Goal: Task Accomplishment & Management: Complete application form

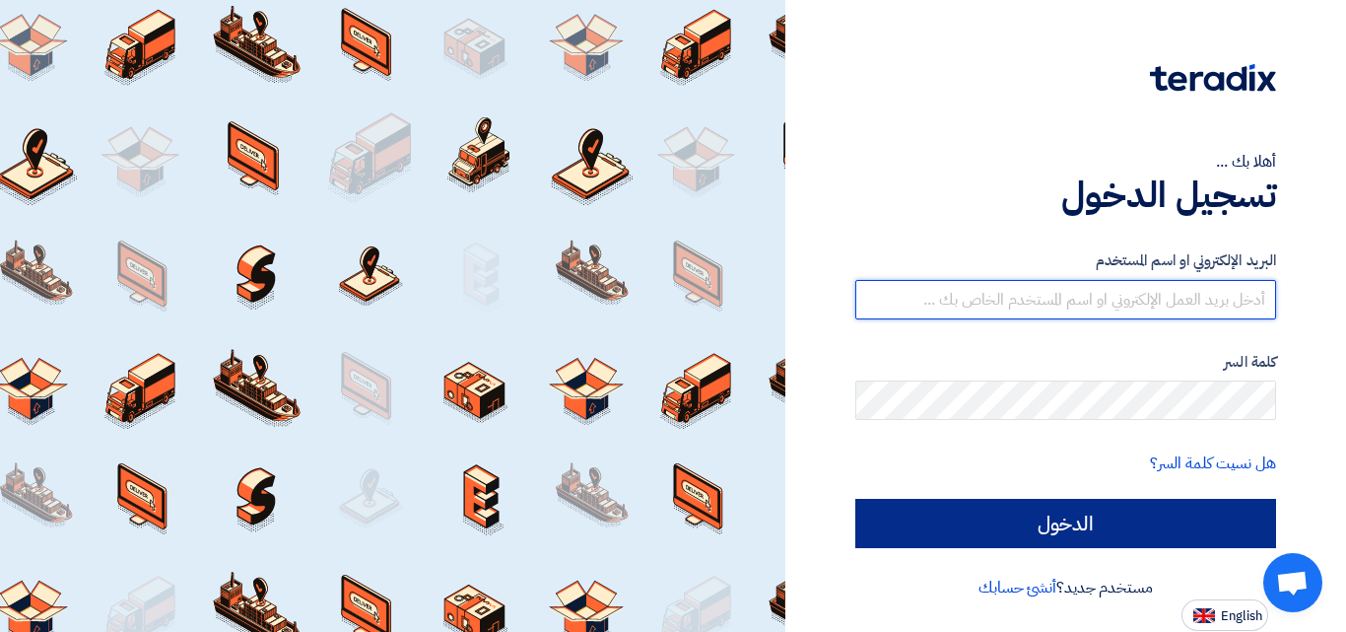
type input "[EMAIL_ADDRESS][DOMAIN_NAME]"
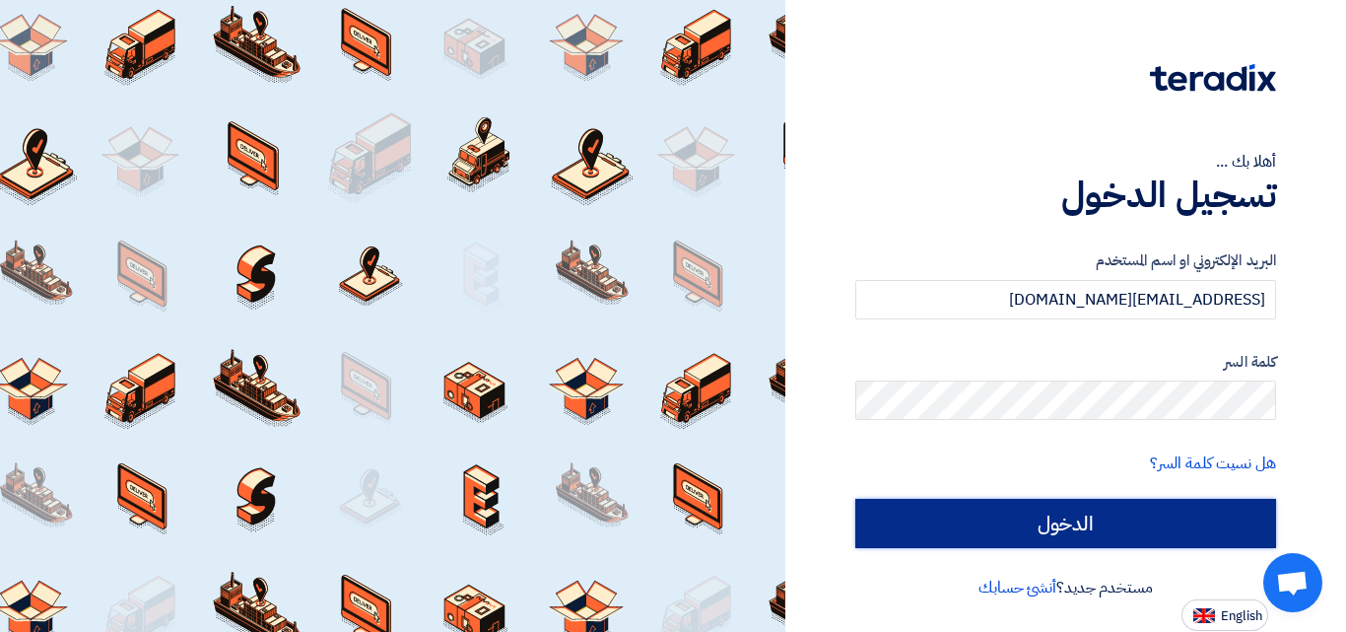
click at [1171, 528] on input "الدخول" at bounding box center [1065, 523] width 421 height 49
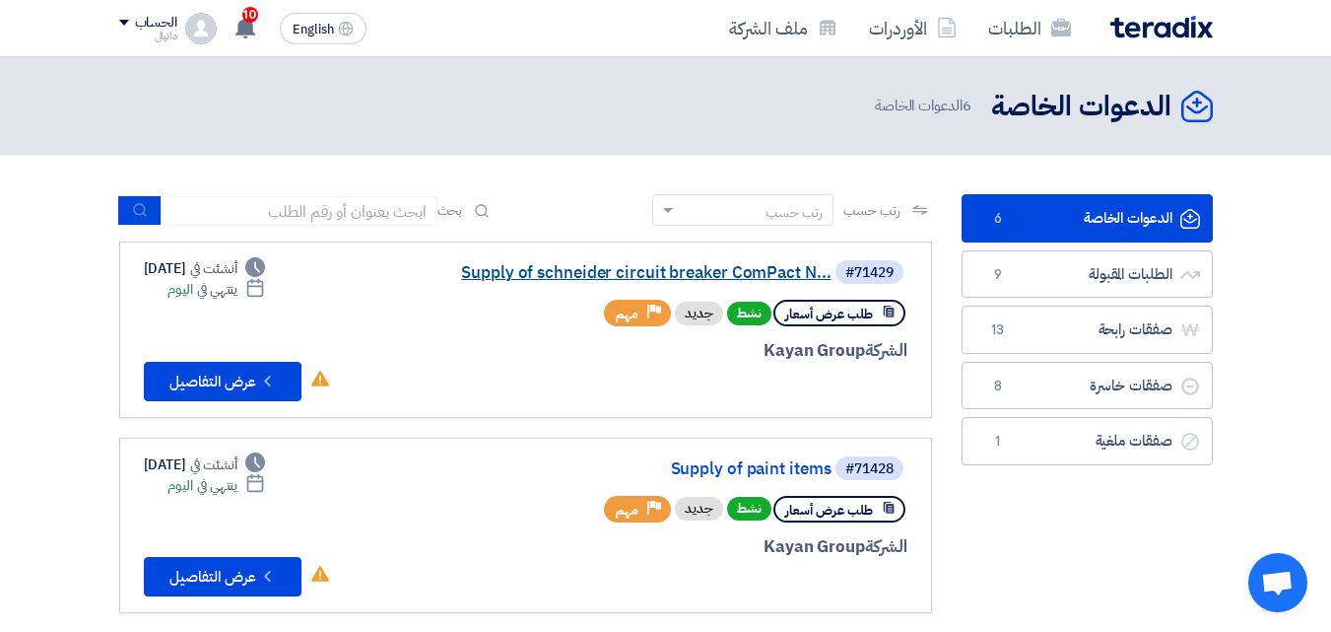
click at [707, 268] on link "Supply of schneider circuit breaker ComPact N..." at bounding box center [634, 273] width 394 height 18
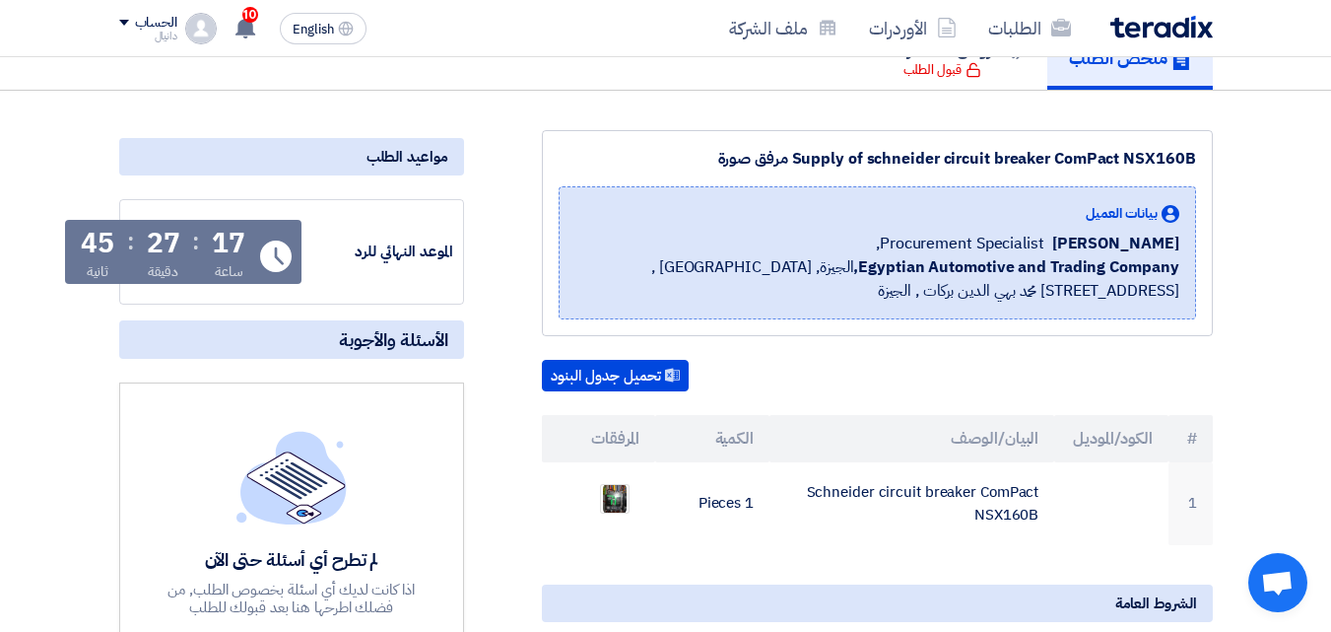
scroll to position [296, 0]
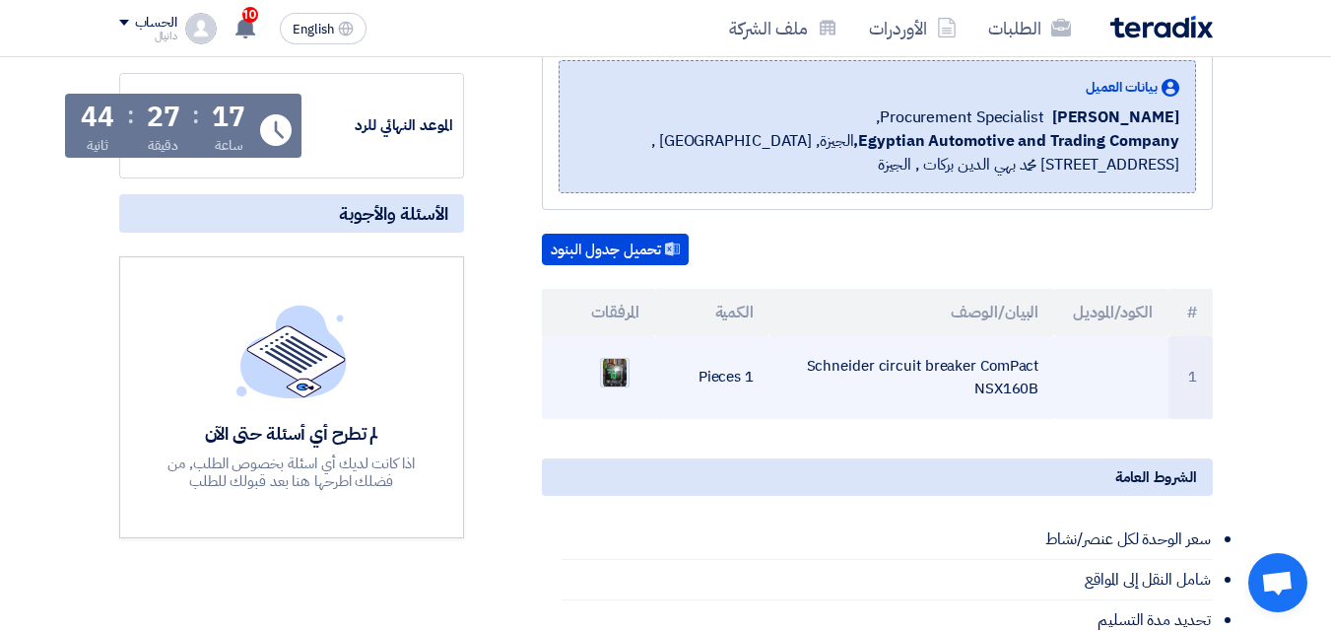
click at [615, 378] on img at bounding box center [615, 372] width 28 height 35
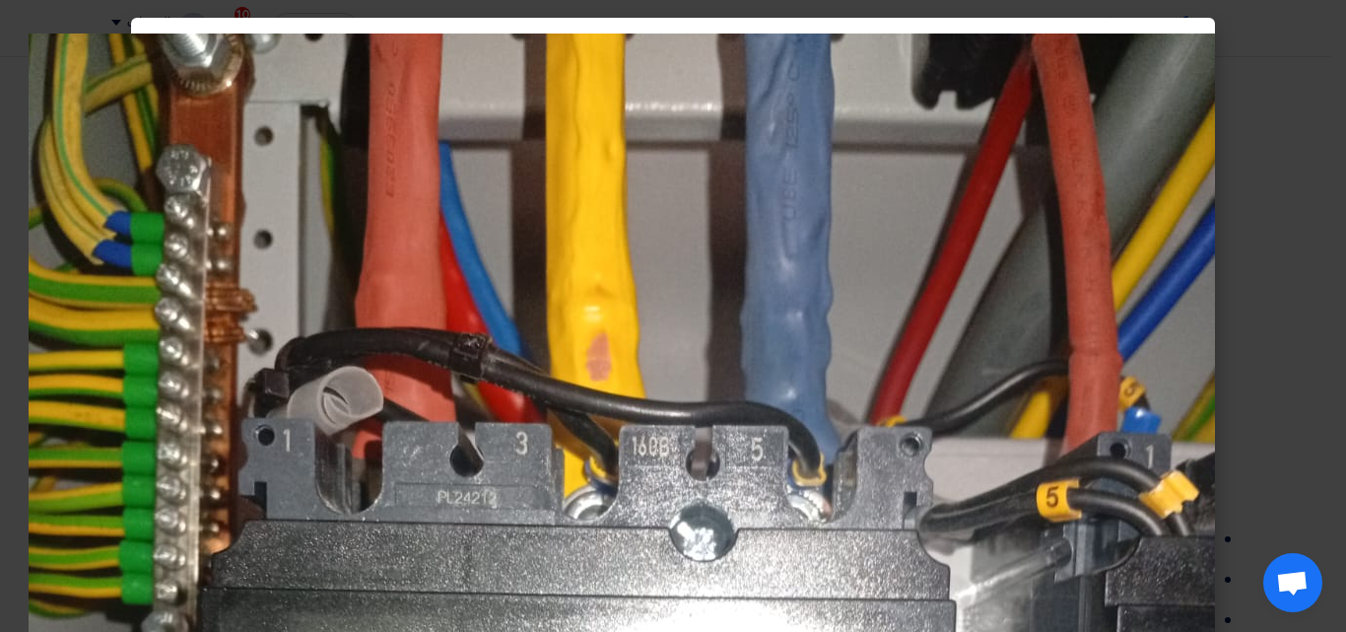
click at [1343, 152] on modal-container at bounding box center [673, 316] width 1346 height 632
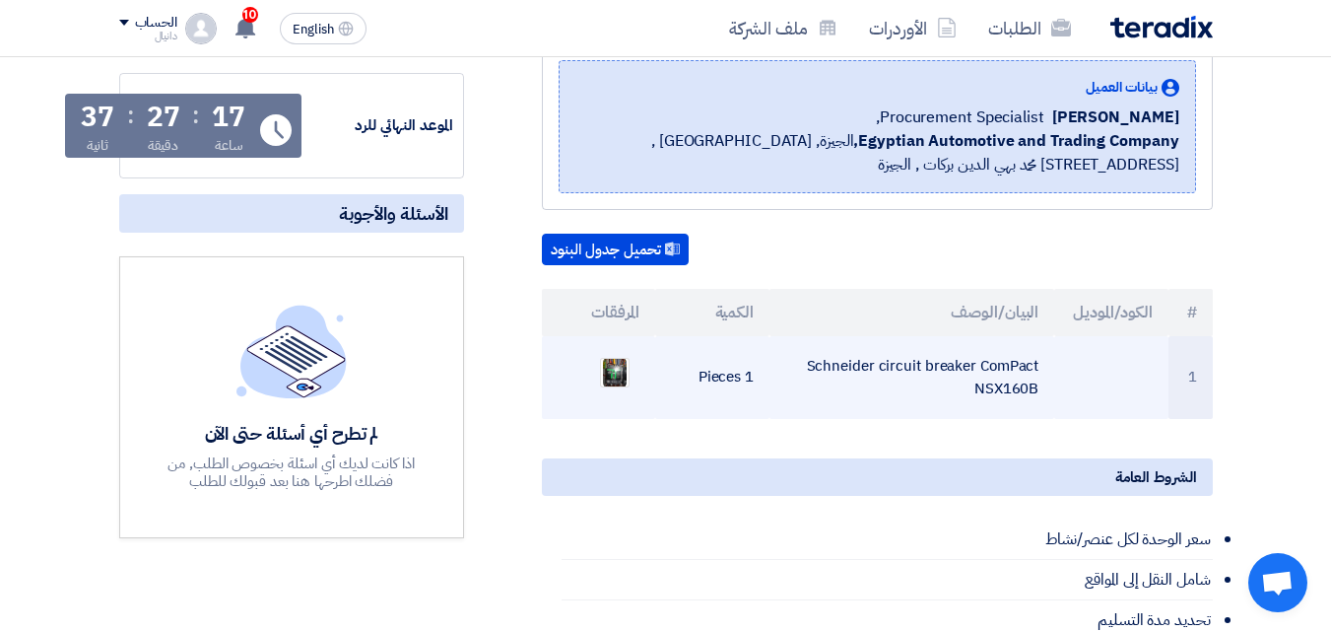
click at [993, 367] on td "Schneider circuit breaker ComPact NSX160B" at bounding box center [912, 377] width 285 height 83
click at [992, 367] on td "Schneider circuit breaker ComPact NSX160B" at bounding box center [912, 377] width 285 height 83
copy tr "Schneider circuit breaker ComPact NSX160B"
click at [611, 373] on img at bounding box center [615, 372] width 28 height 35
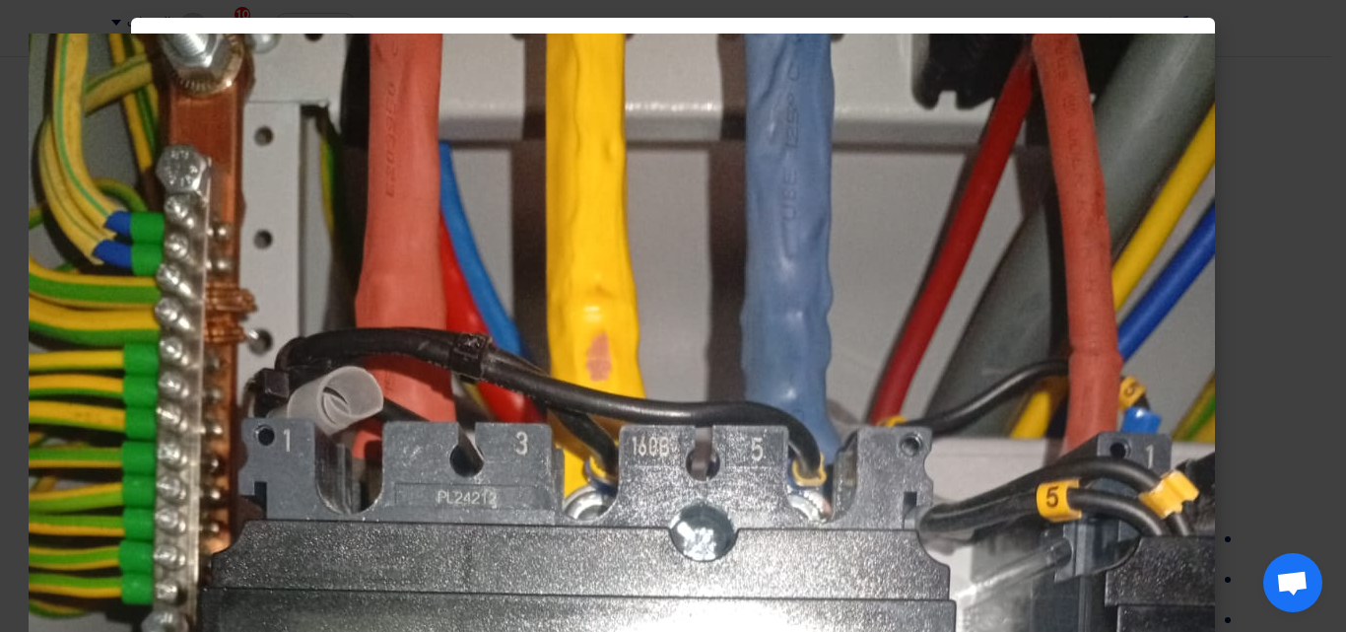
click at [1332, 247] on modal-container at bounding box center [673, 316] width 1346 height 632
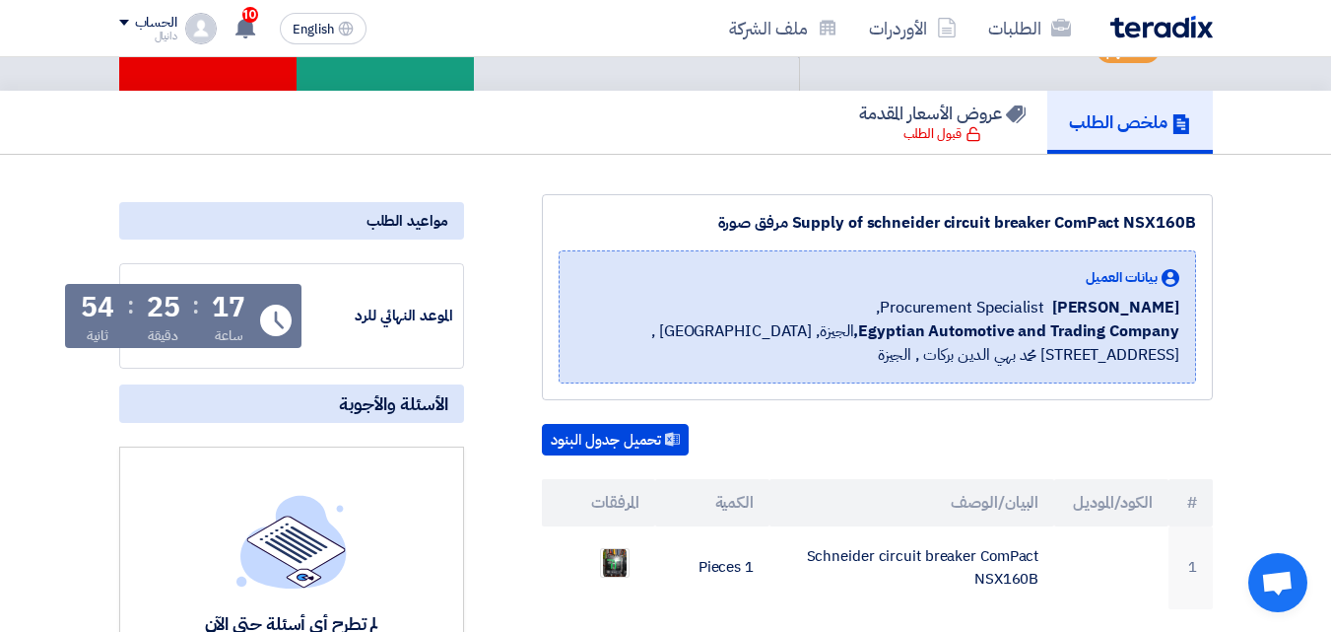
scroll to position [0, 0]
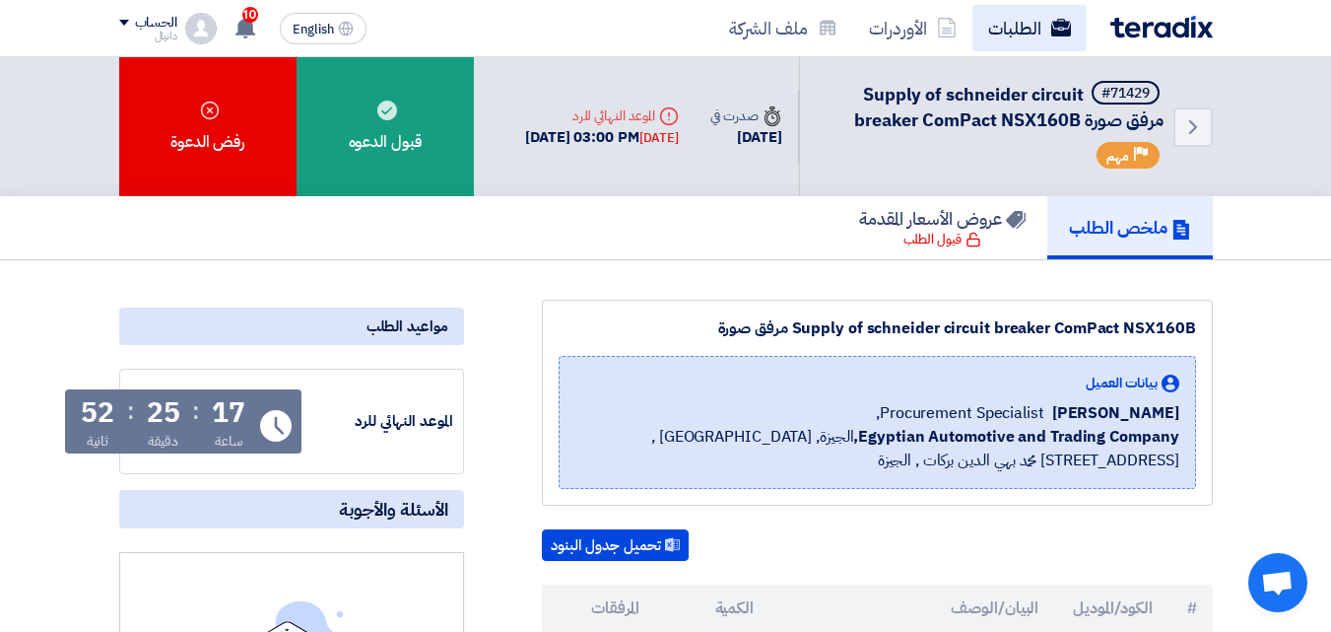
click at [1033, 31] on link "الطلبات" at bounding box center [1030, 28] width 114 height 46
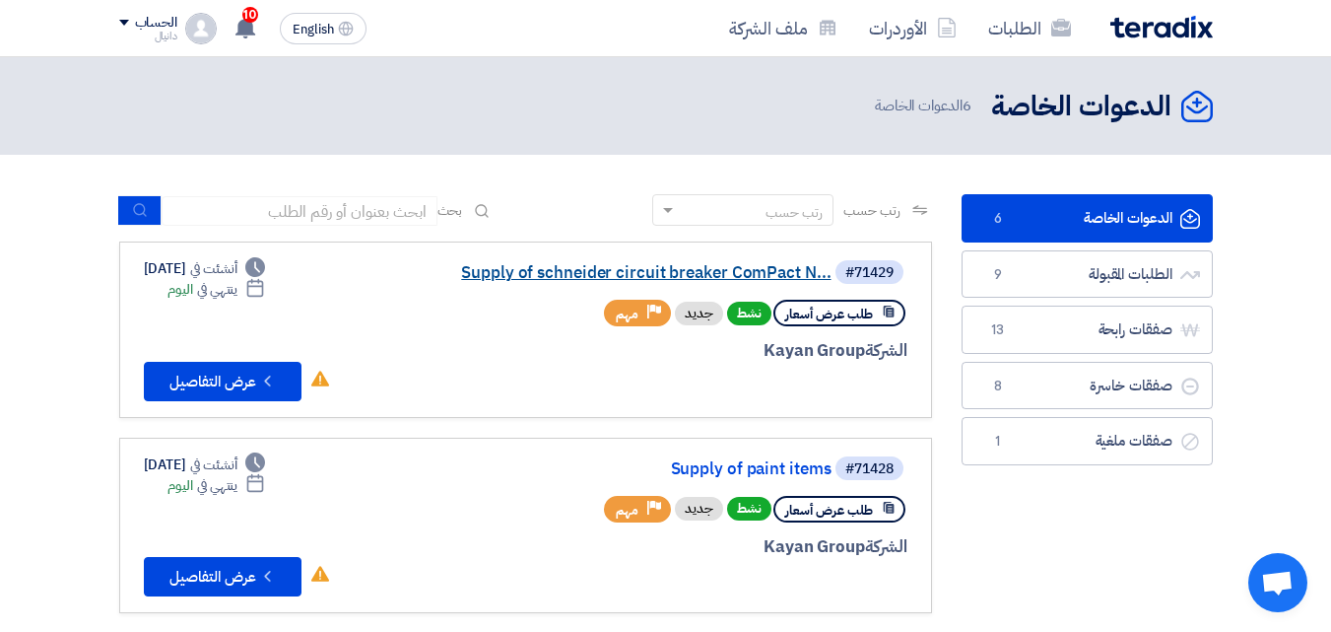
click at [606, 268] on link "Supply of schneider circuit breaker ComPact N..." at bounding box center [634, 273] width 394 height 18
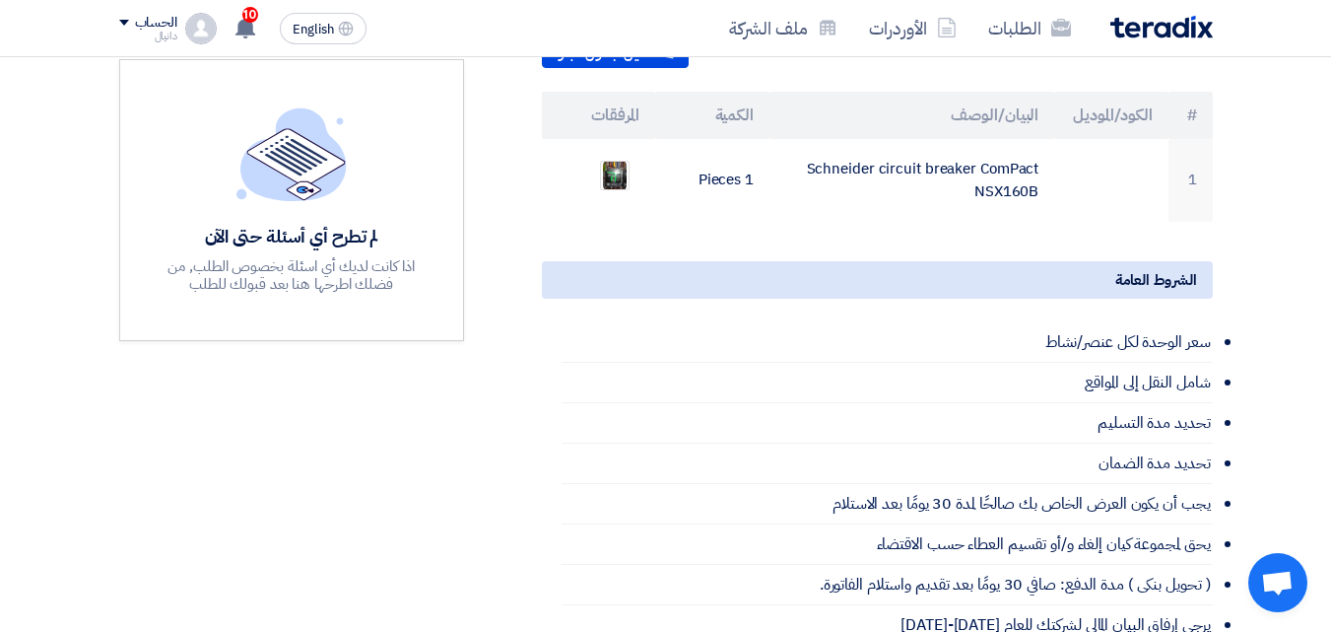
scroll to position [99, 0]
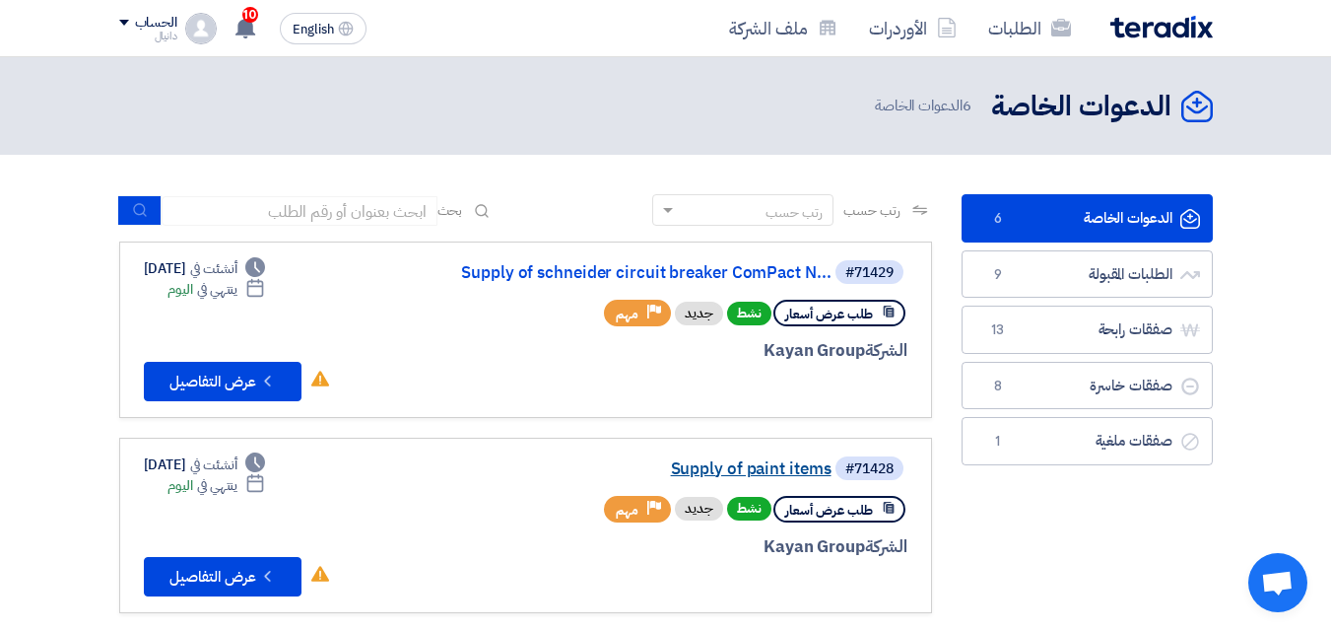
click at [767, 466] on link "Supply of paint items" at bounding box center [634, 469] width 394 height 18
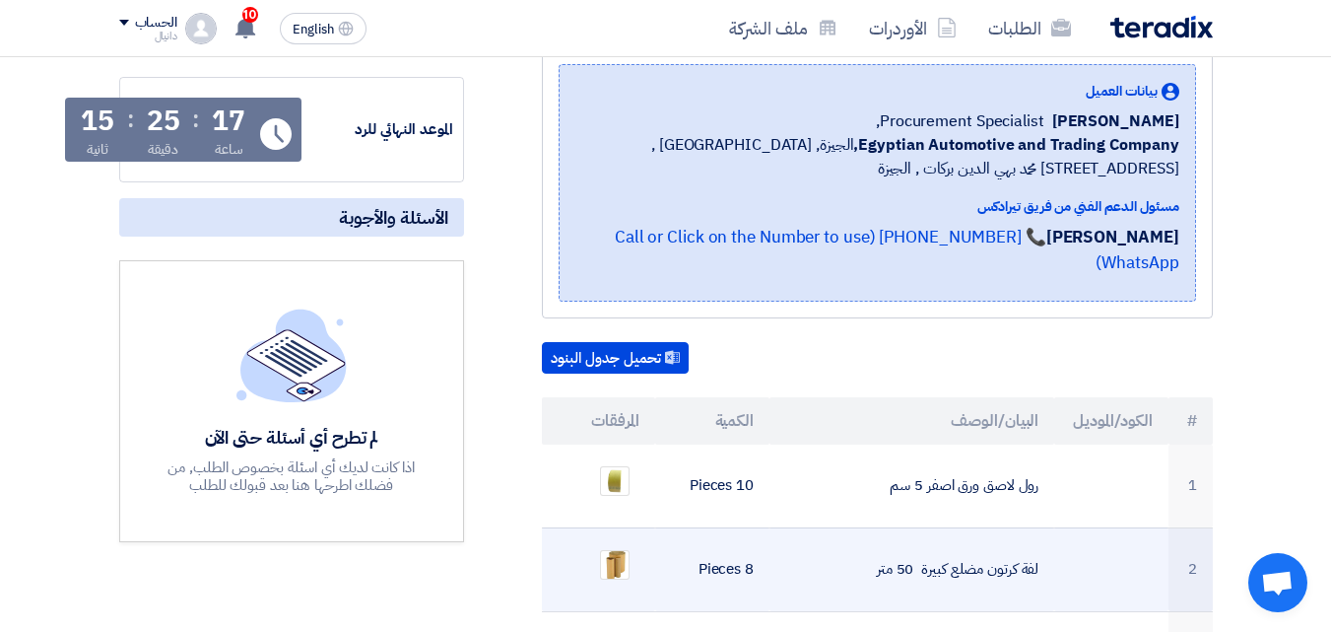
scroll to position [493, 0]
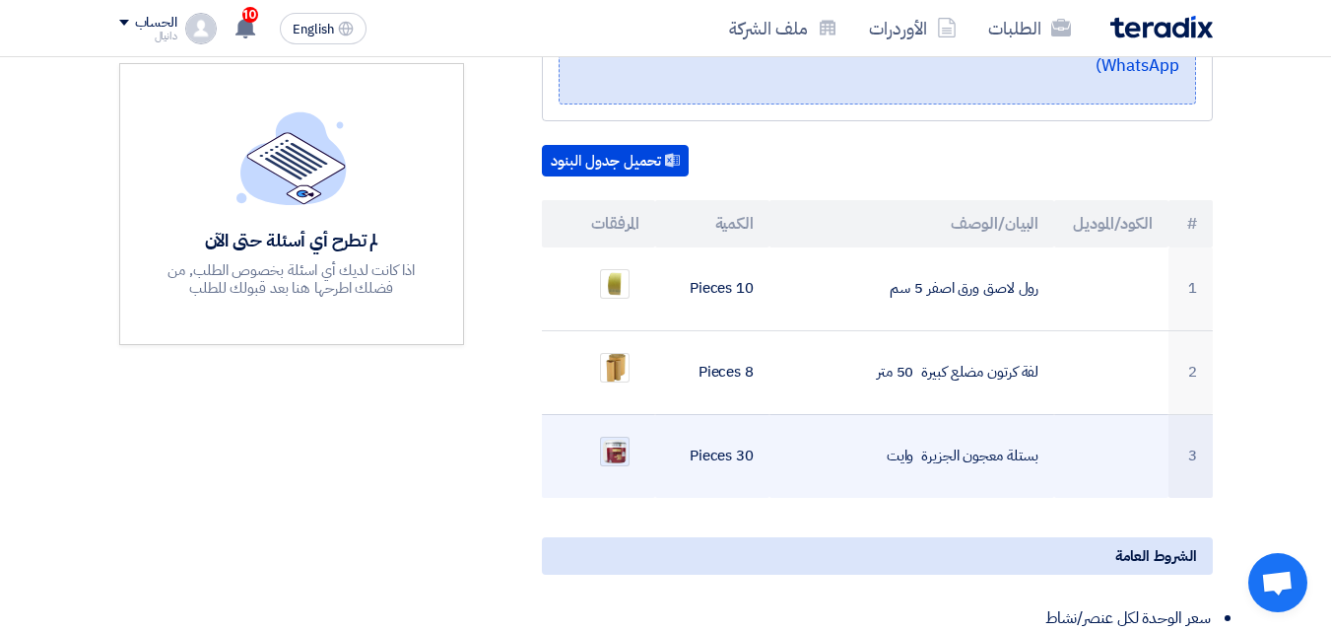
click at [618, 437] on img at bounding box center [615, 451] width 28 height 28
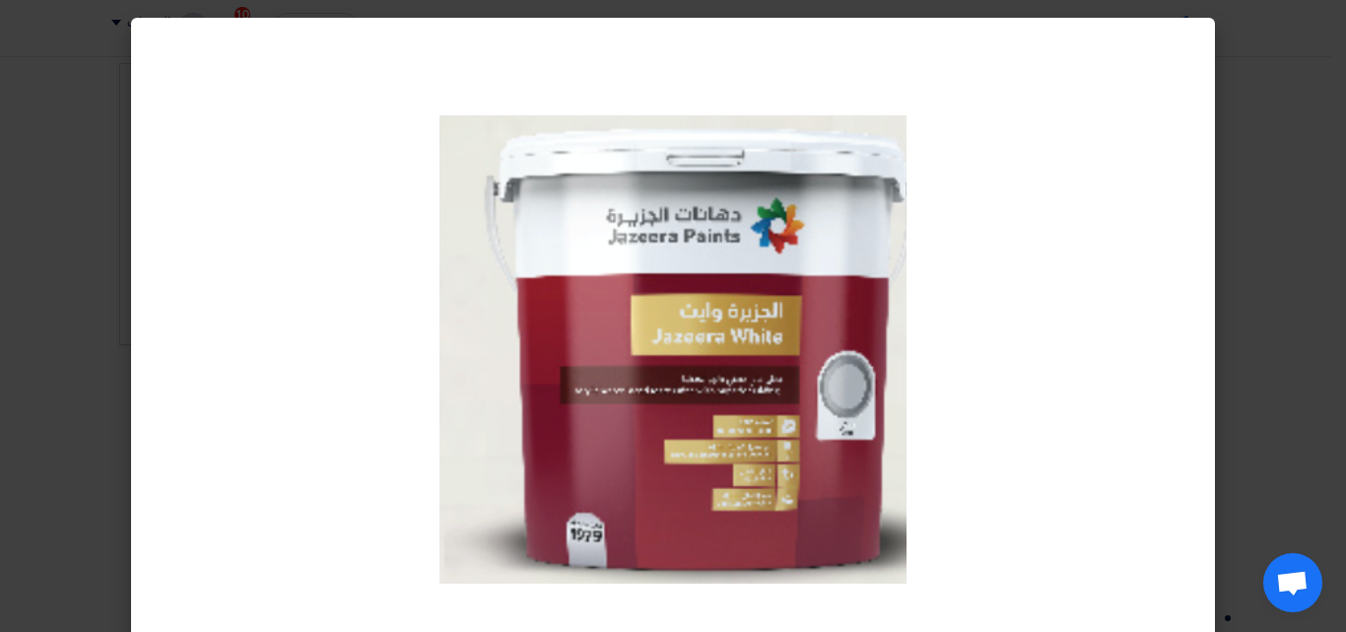
click at [1306, 269] on modal-container at bounding box center [673, 316] width 1346 height 632
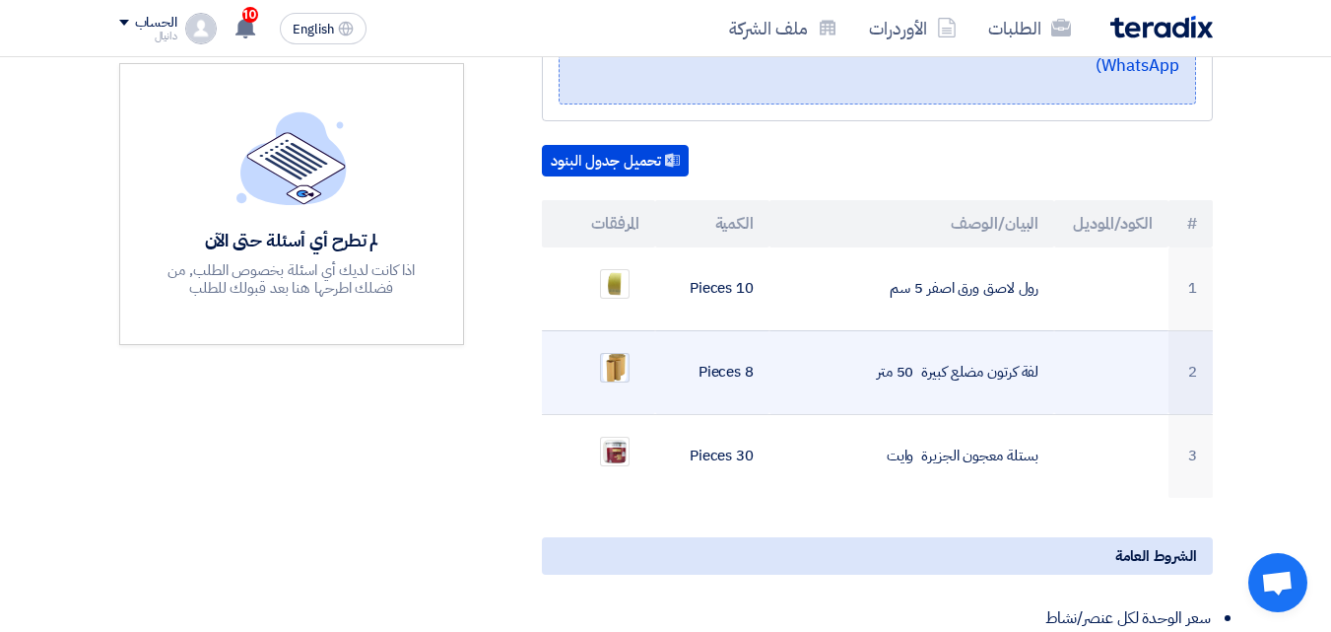
click at [616, 350] on img at bounding box center [615, 367] width 28 height 34
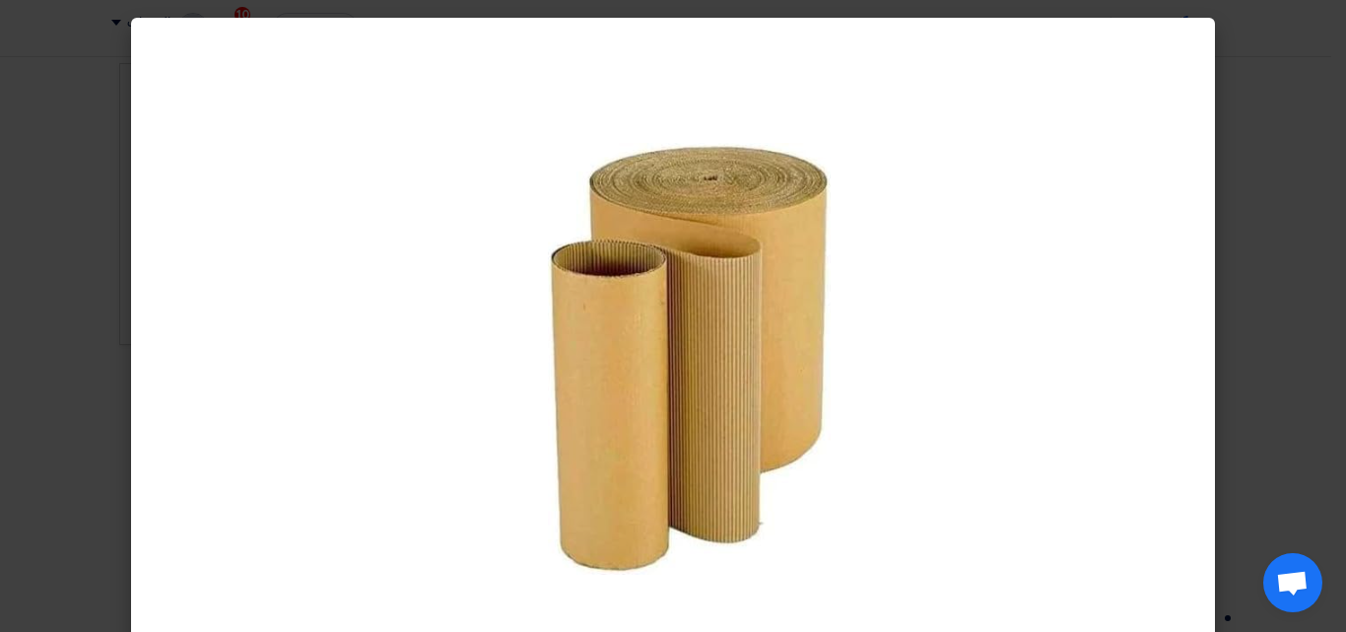
click at [1299, 270] on modal-container at bounding box center [673, 316] width 1346 height 632
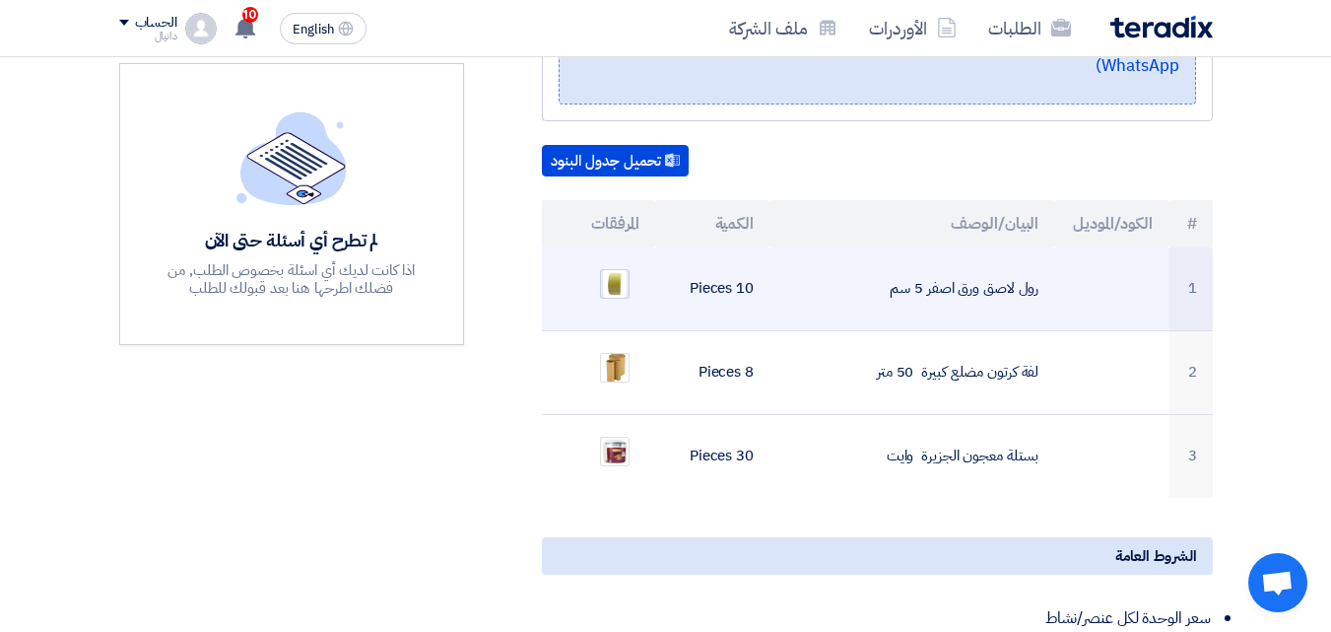
click at [620, 266] on img at bounding box center [615, 283] width 28 height 34
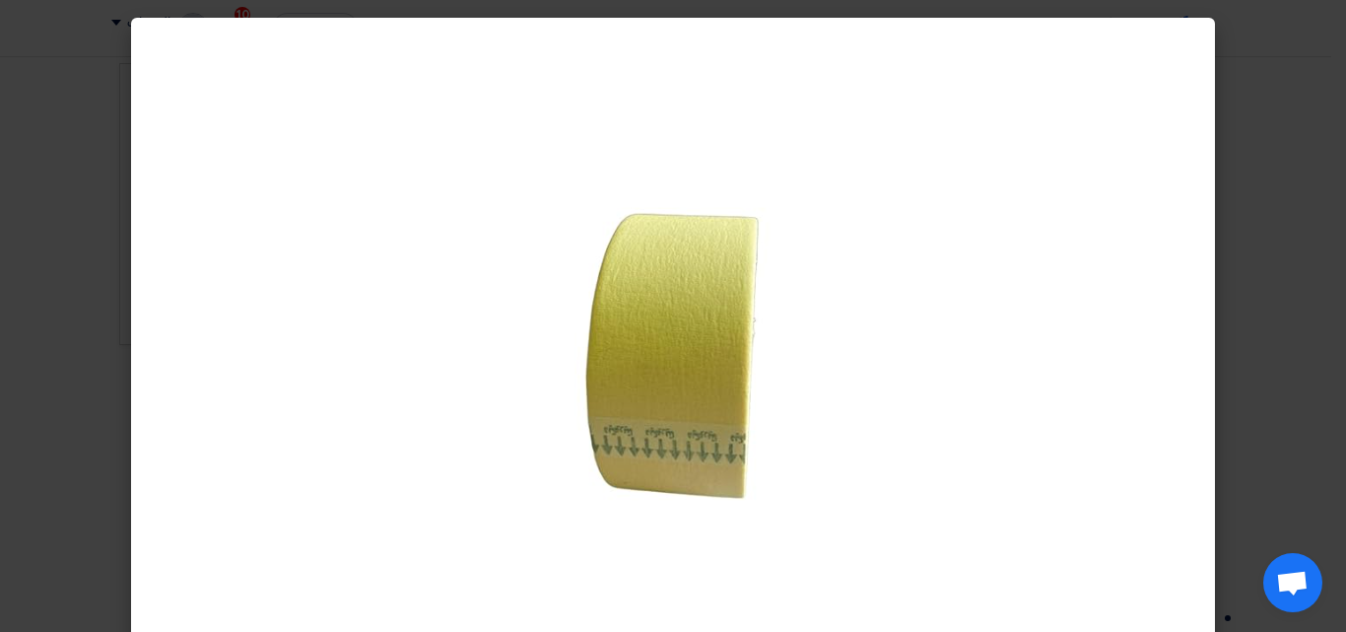
click at [1270, 331] on modal-container at bounding box center [673, 316] width 1346 height 632
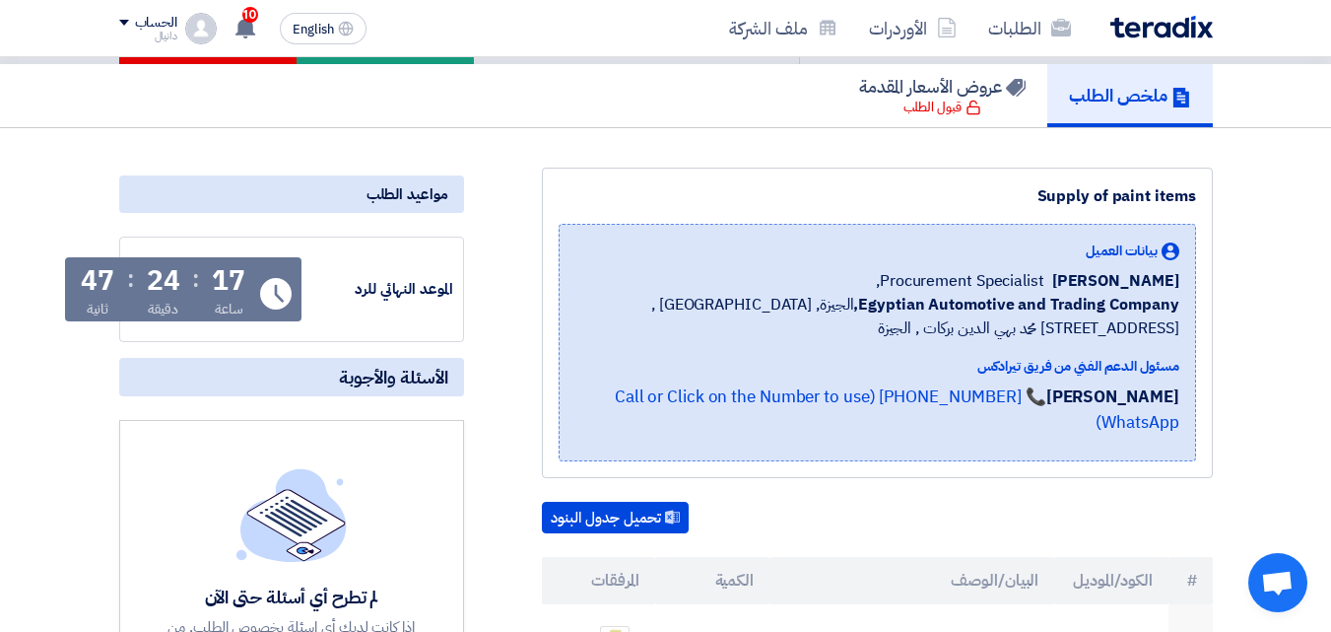
scroll to position [0, 0]
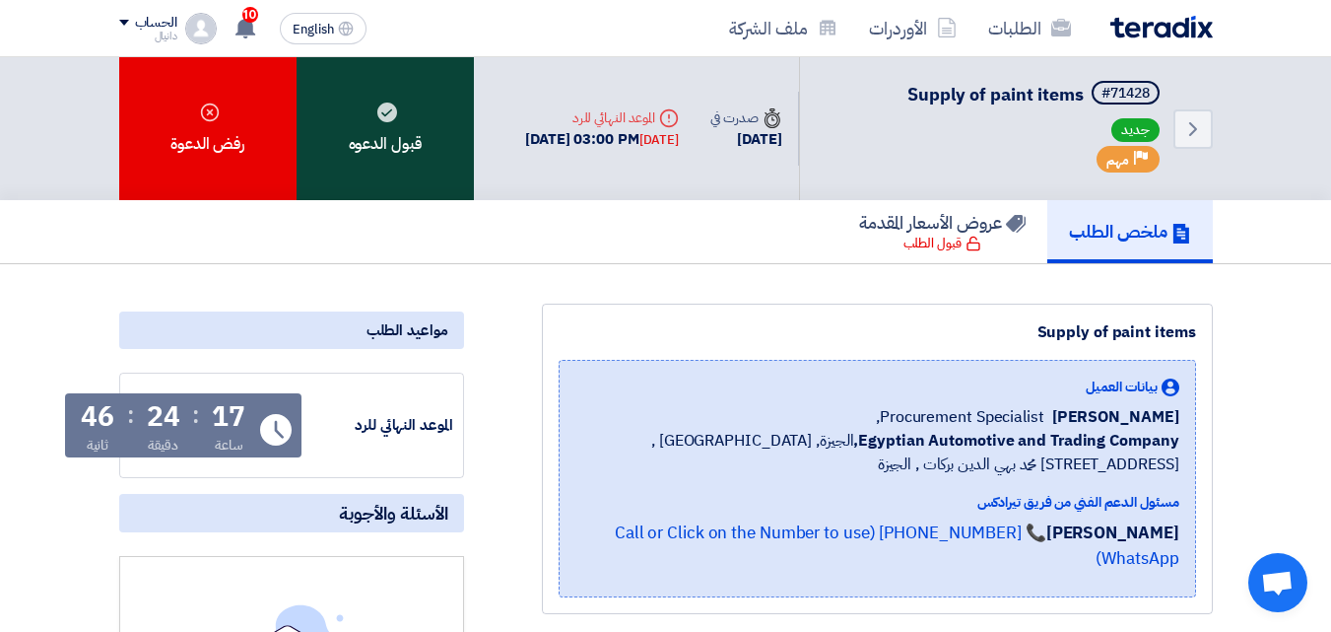
click at [418, 137] on div "قبول الدعوه" at bounding box center [385, 128] width 177 height 143
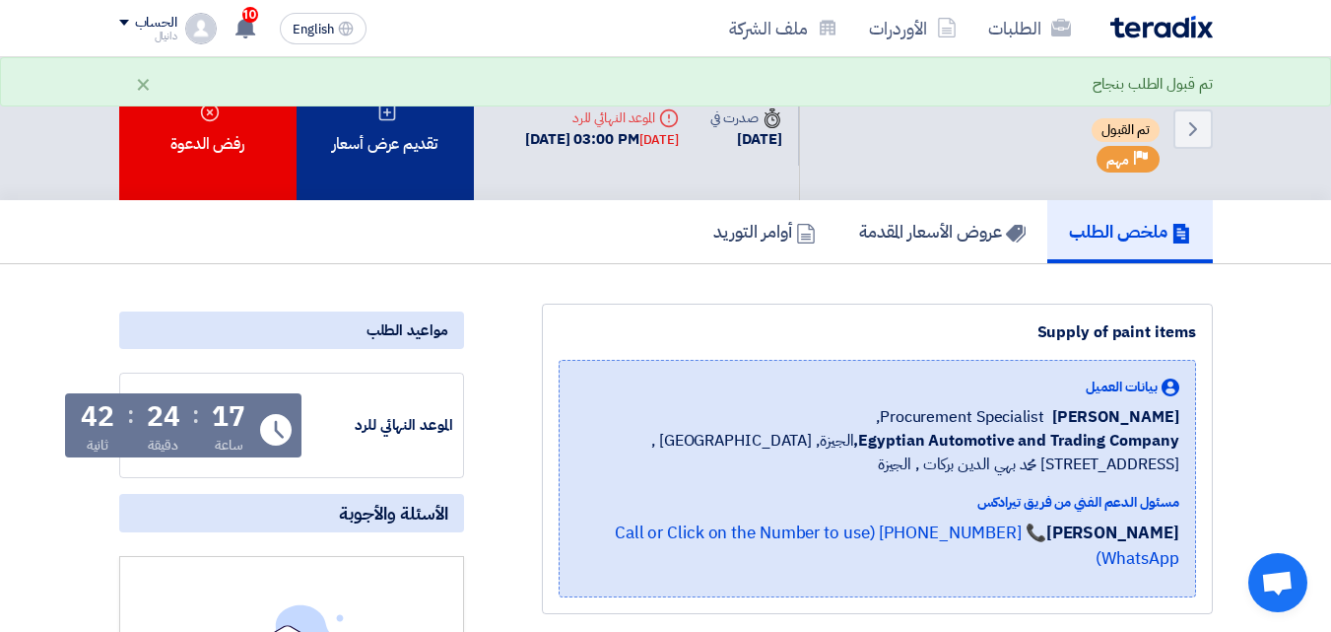
click at [416, 163] on div "تقديم عرض أسعار" at bounding box center [385, 128] width 177 height 143
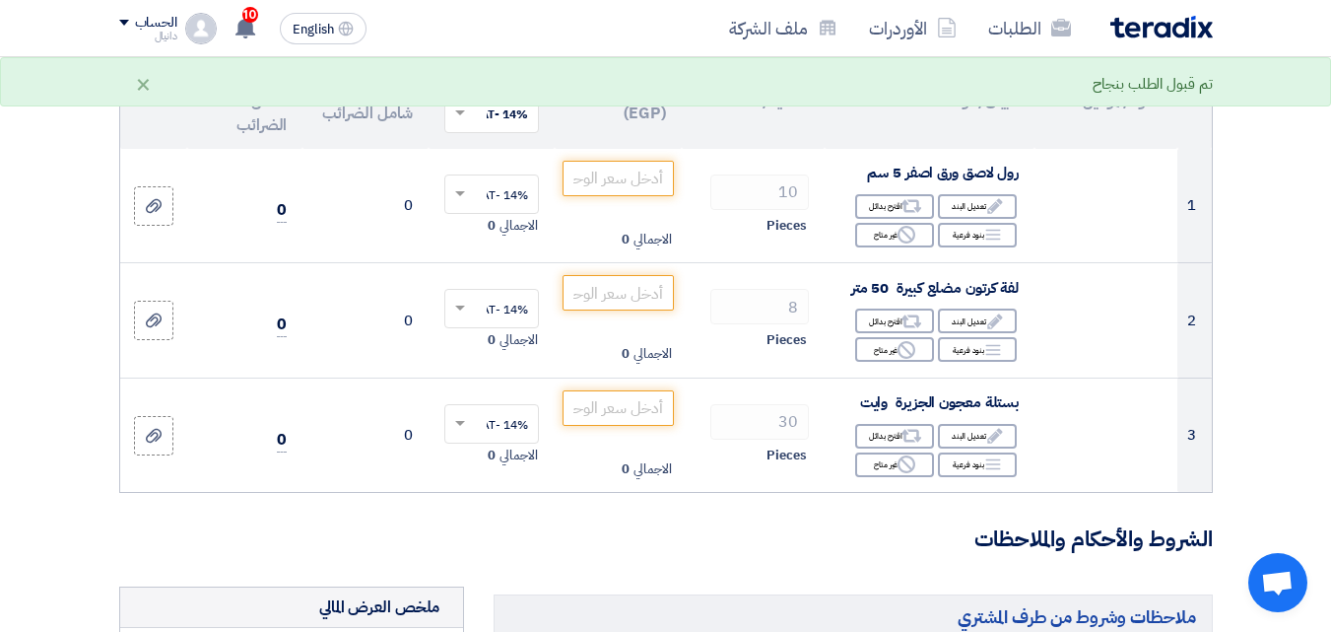
scroll to position [197, 0]
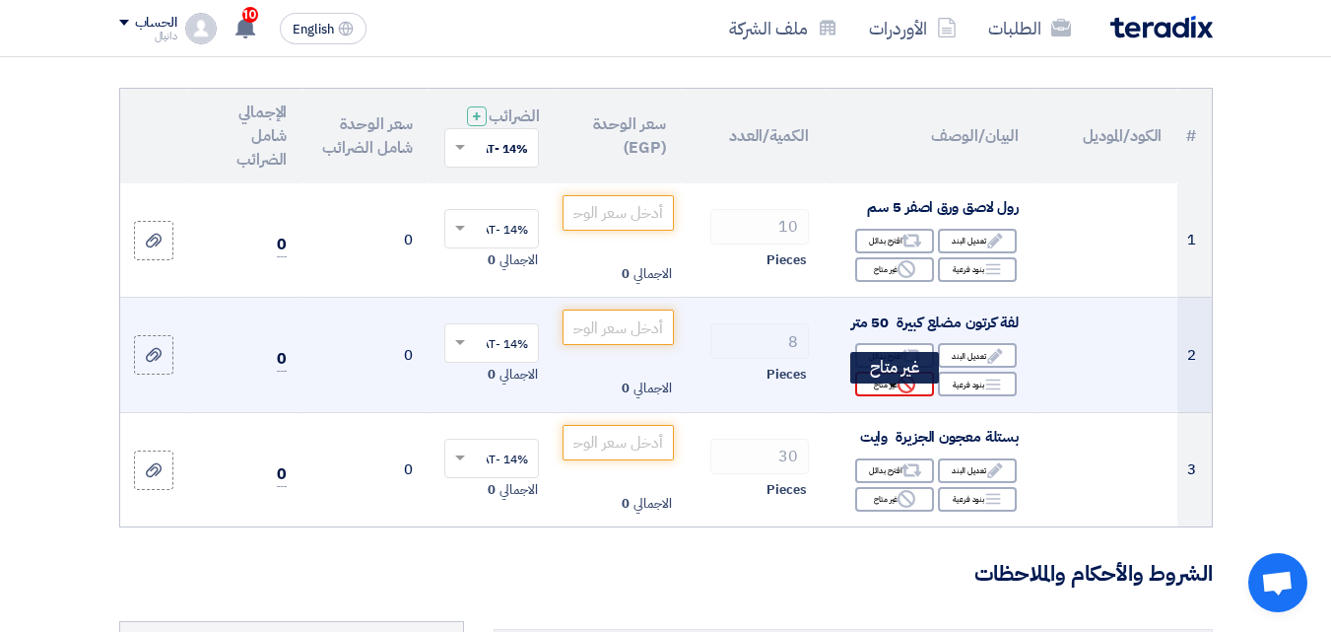
click at [884, 396] on div "Reject غير متاح" at bounding box center [894, 383] width 79 height 25
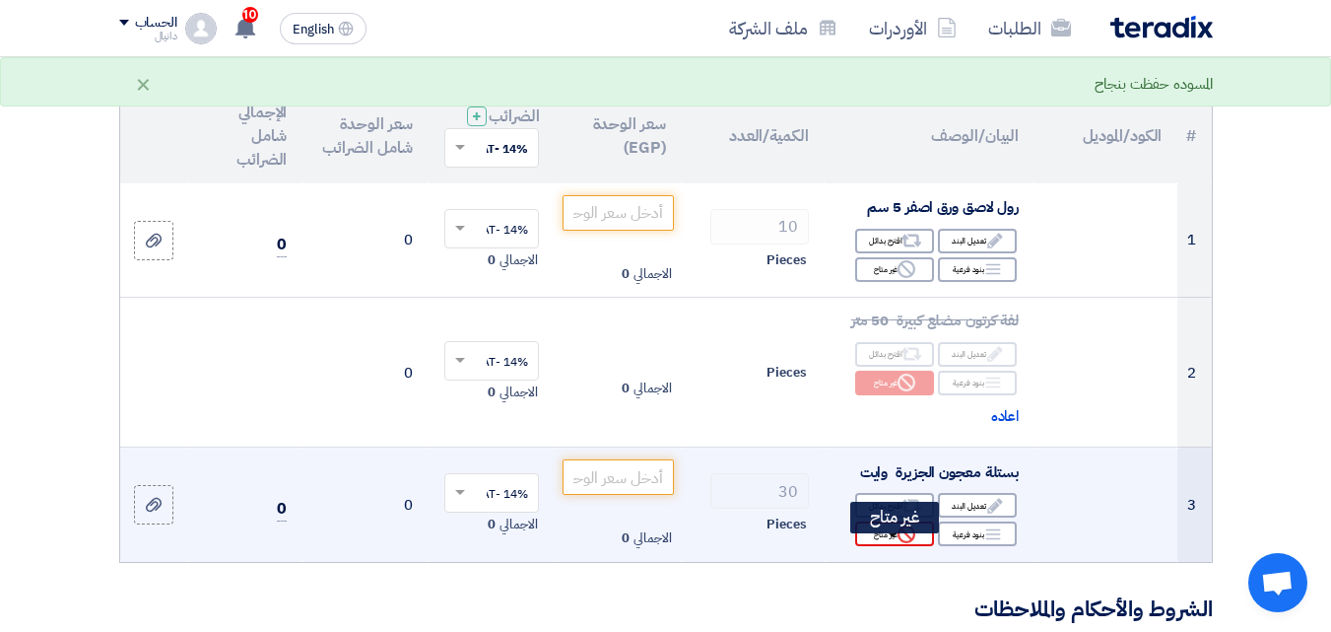
click at [896, 546] on div "Reject غير متاح" at bounding box center [894, 533] width 79 height 25
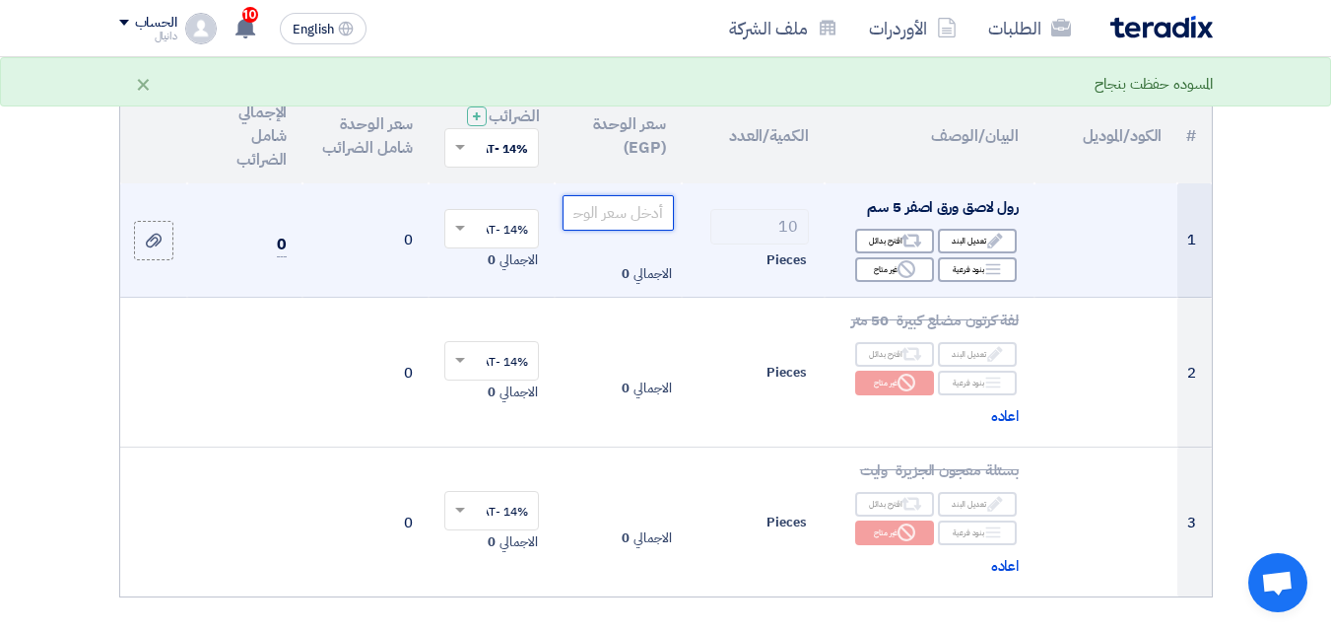
click at [639, 229] on input "number" at bounding box center [618, 212] width 110 height 35
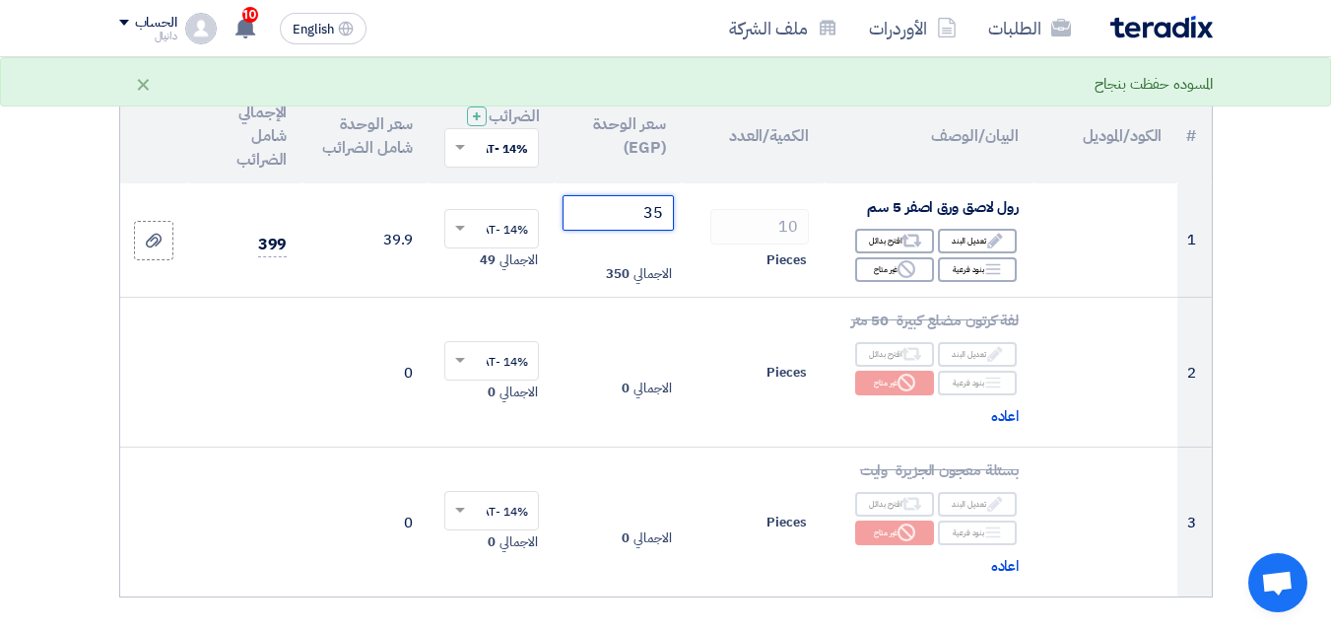
type input "35"
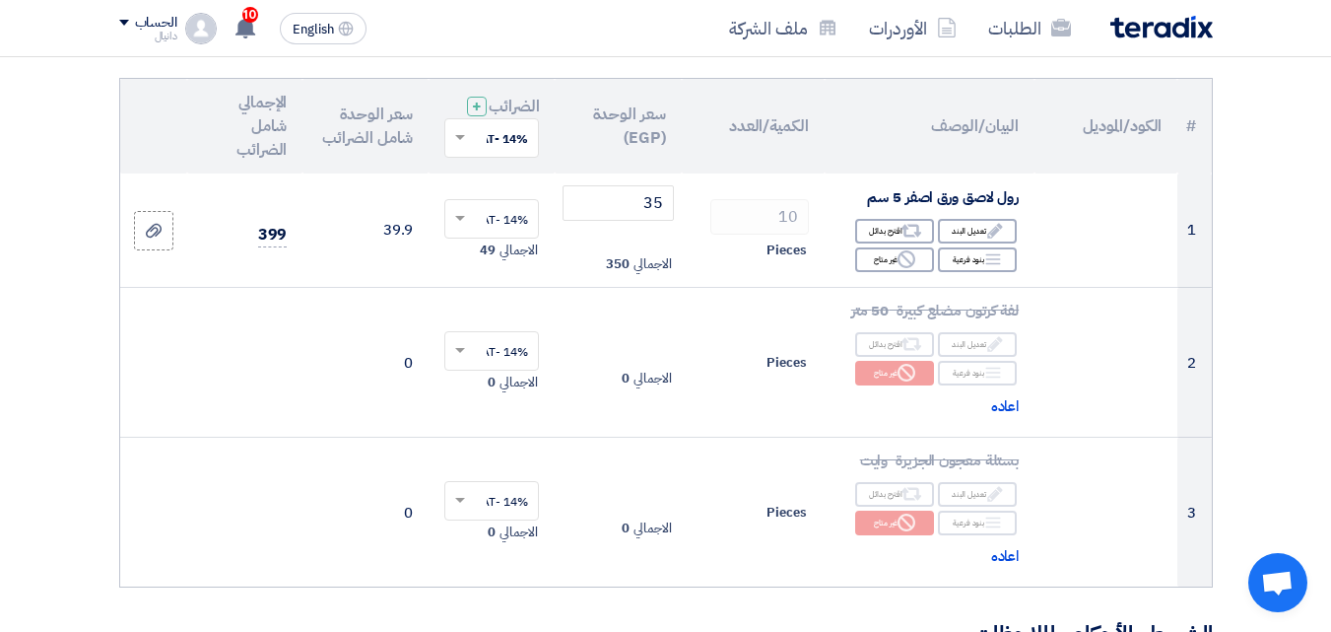
scroll to position [296, 0]
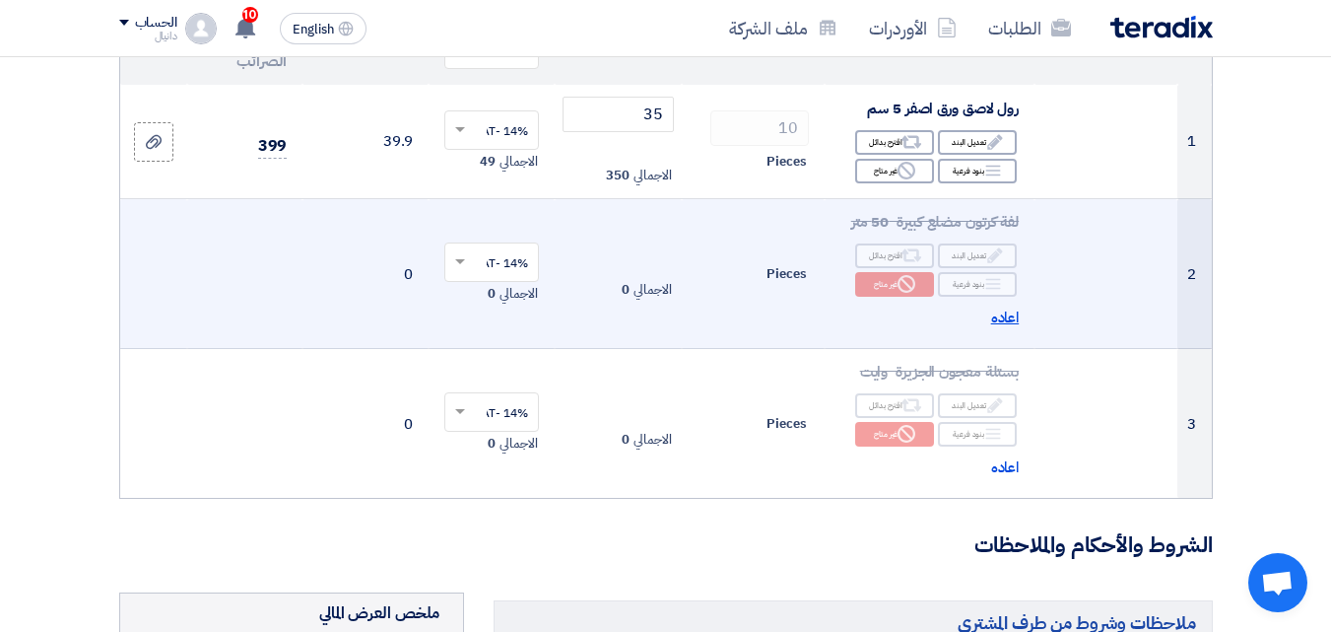
click at [1005, 329] on span "اعاده" at bounding box center [1005, 317] width 29 height 23
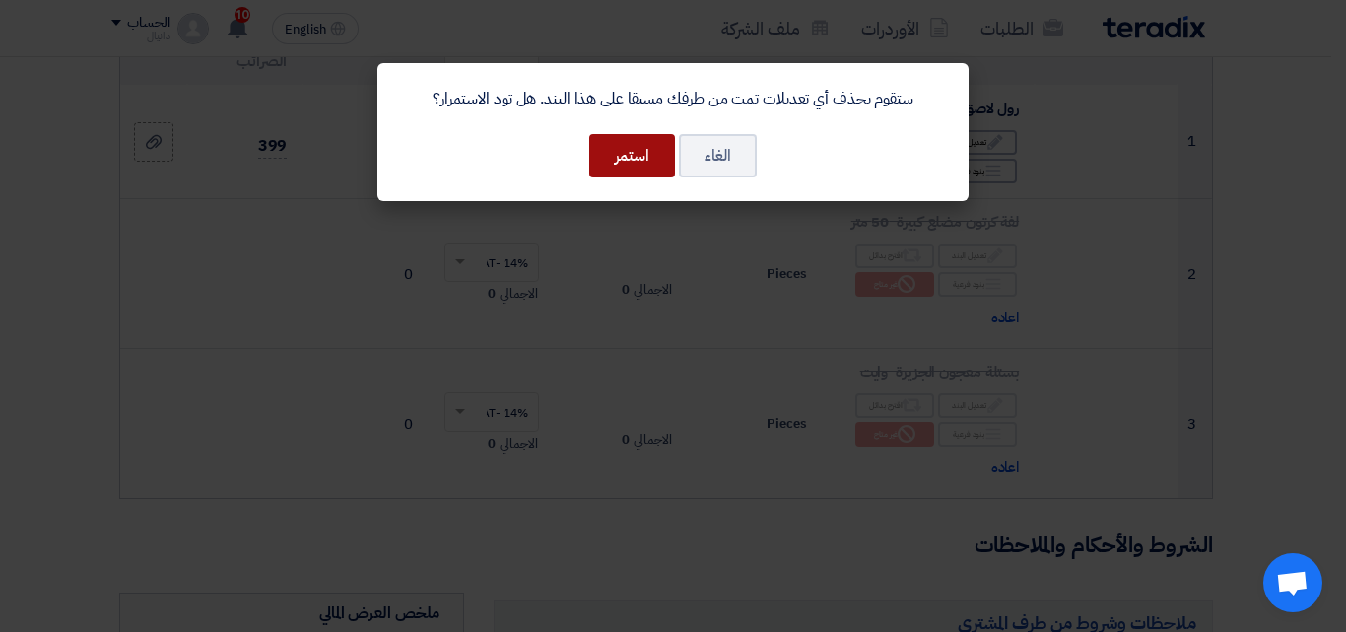
click at [654, 157] on button "استمر" at bounding box center [632, 155] width 86 height 43
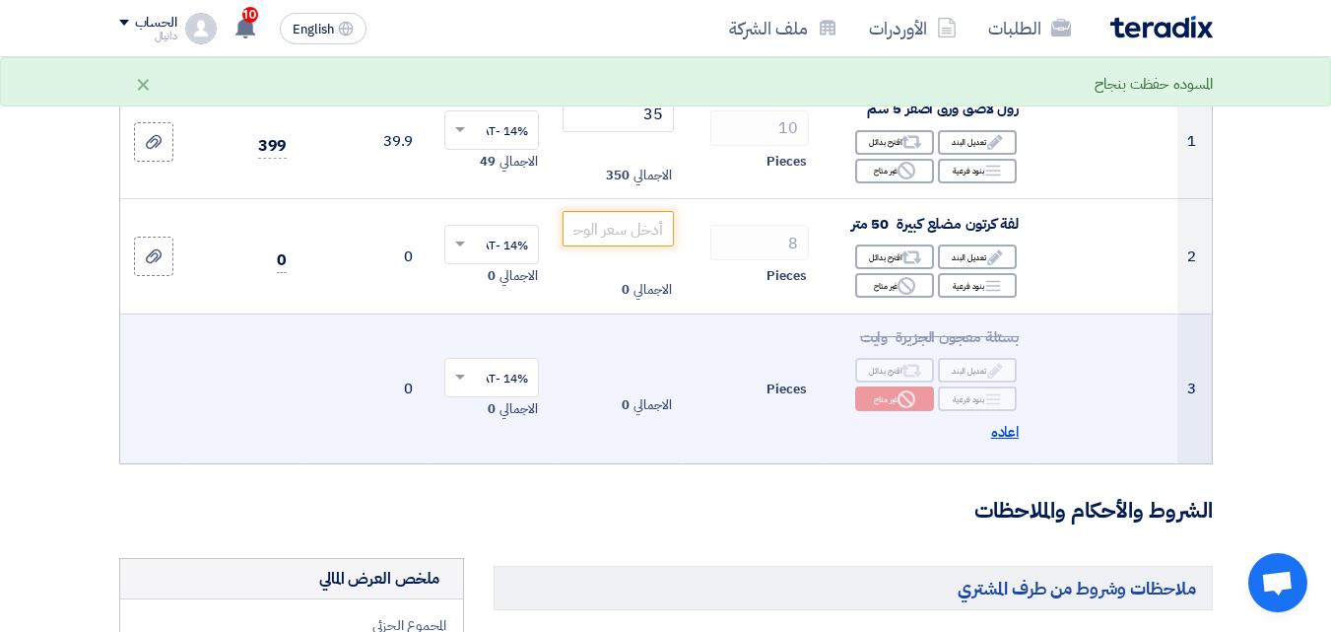
click at [1001, 441] on span "اعاده" at bounding box center [1005, 432] width 29 height 23
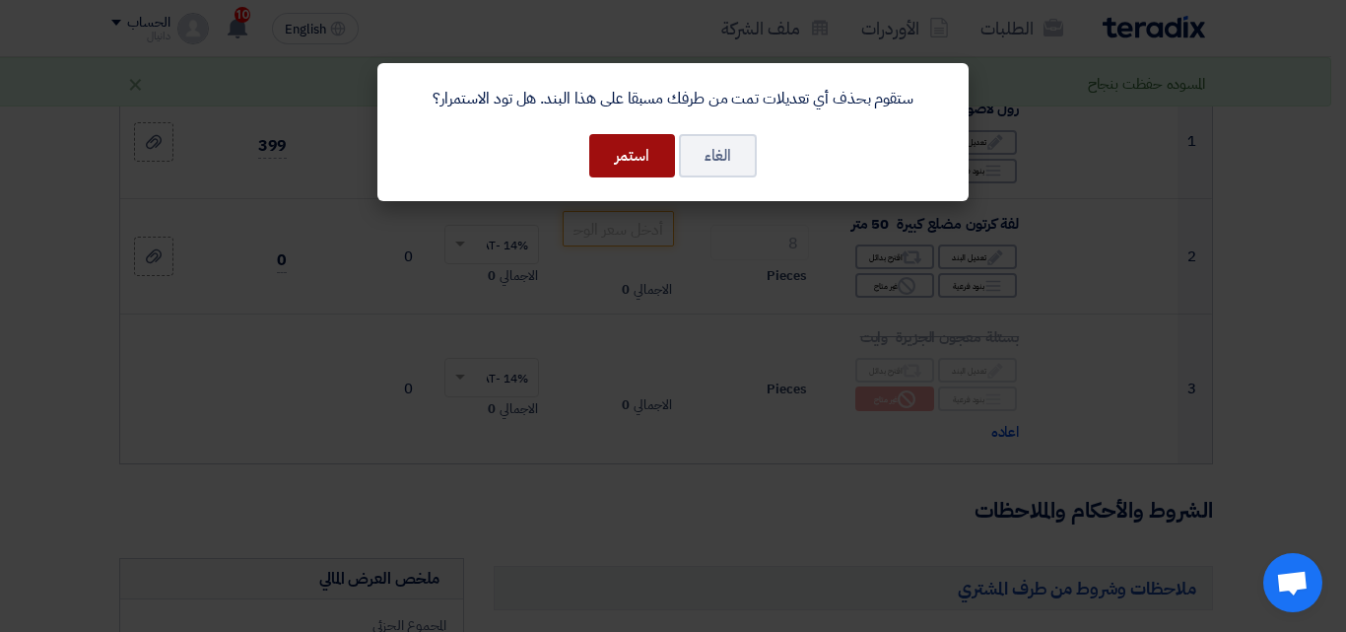
click at [630, 156] on button "استمر" at bounding box center [632, 155] width 86 height 43
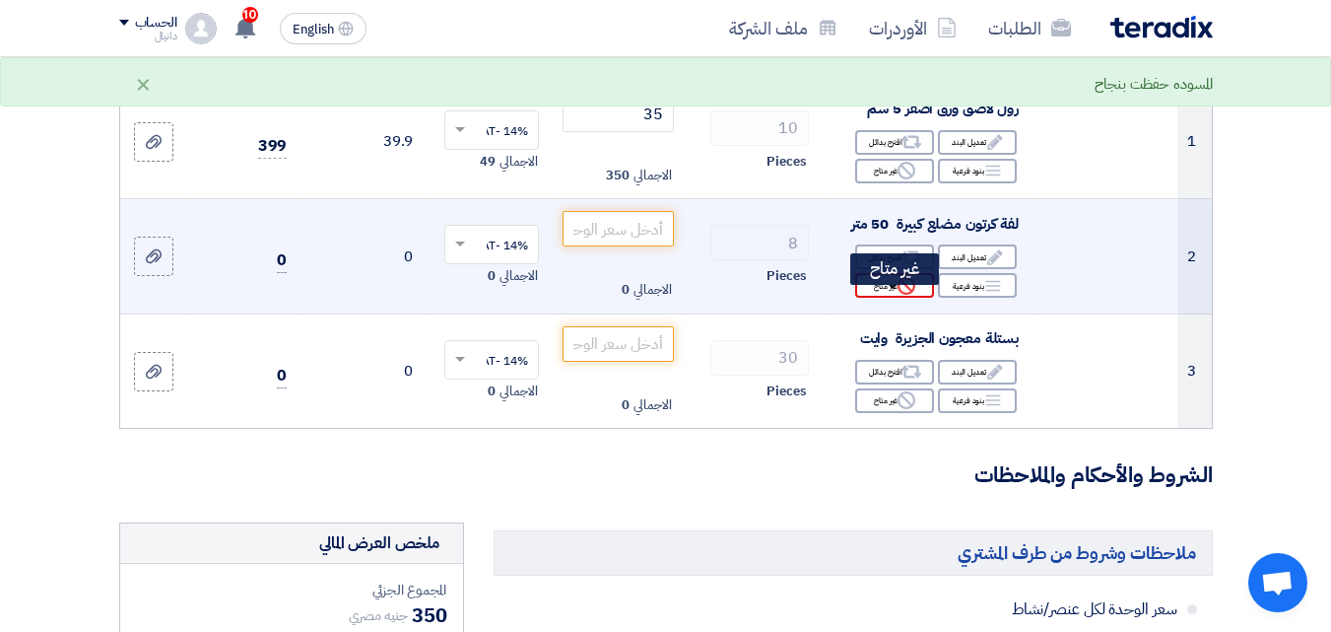
click at [907, 295] on icon "Reject" at bounding box center [907, 286] width 18 height 18
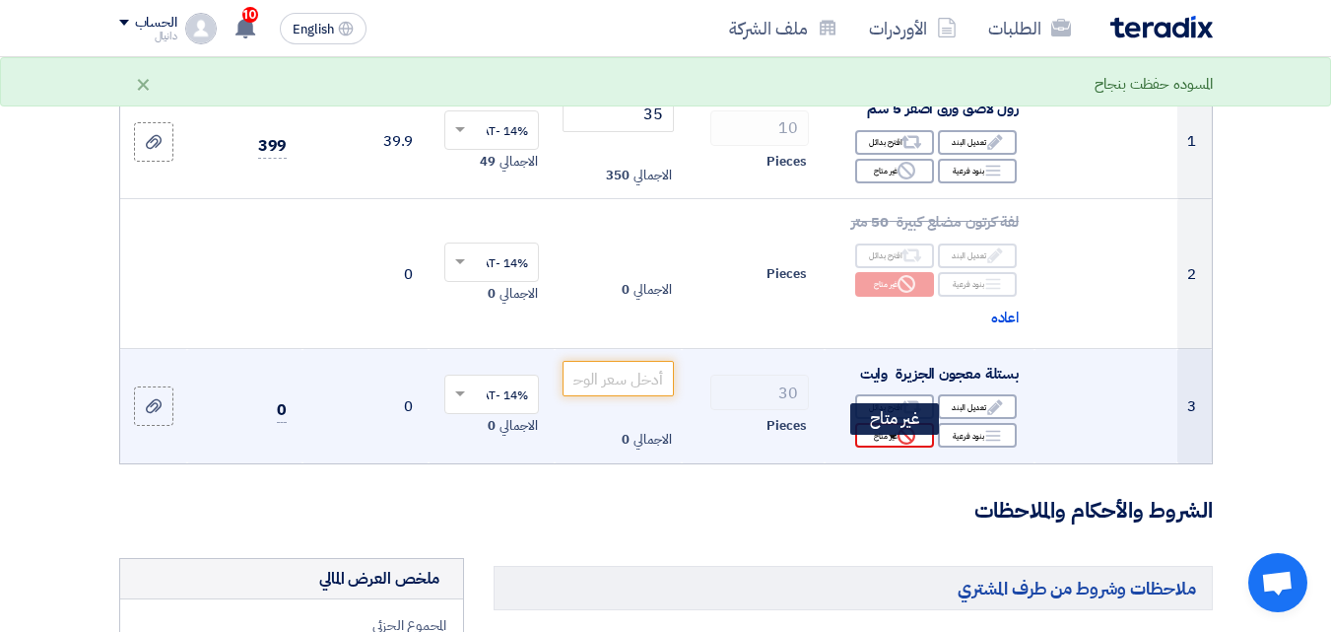
click at [882, 447] on div "Reject غير متاح" at bounding box center [894, 435] width 79 height 25
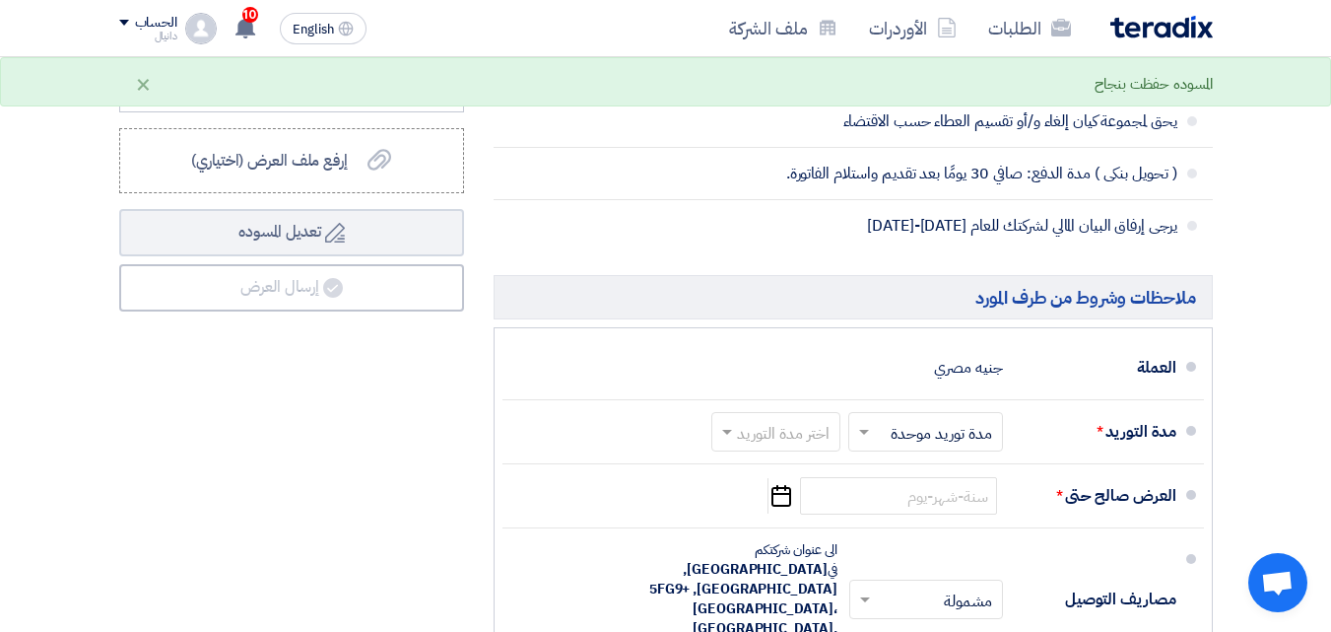
scroll to position [1281, 0]
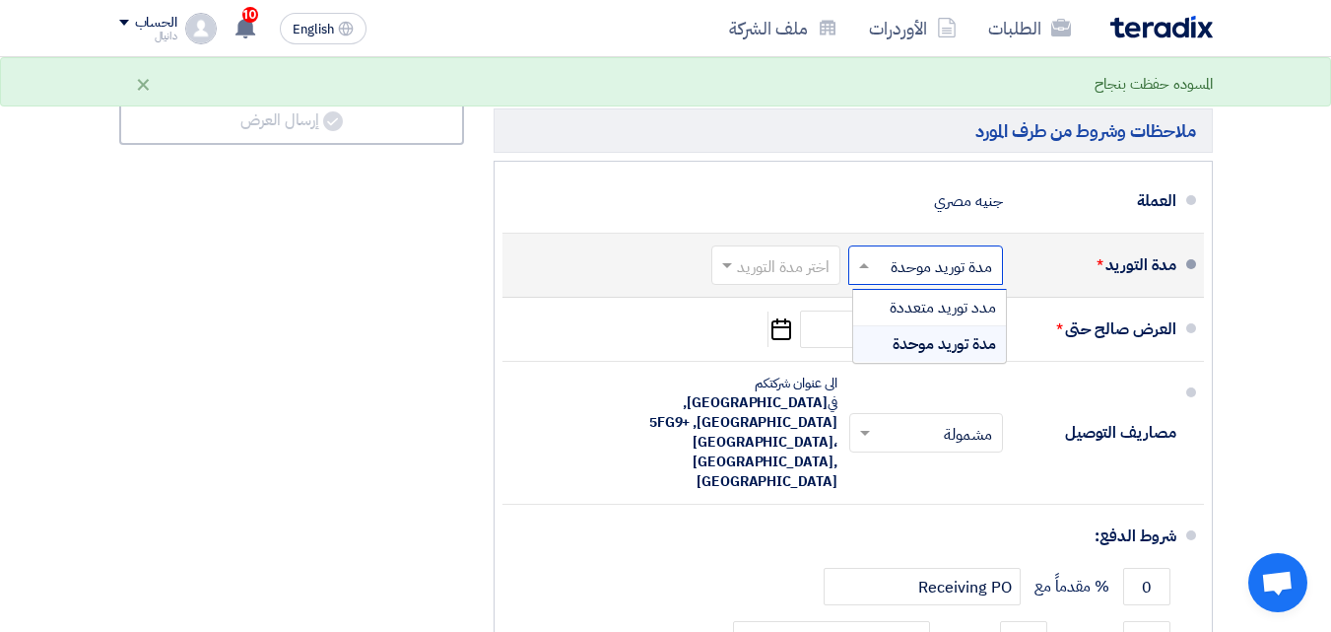
click at [872, 275] on span at bounding box center [861, 265] width 25 height 20
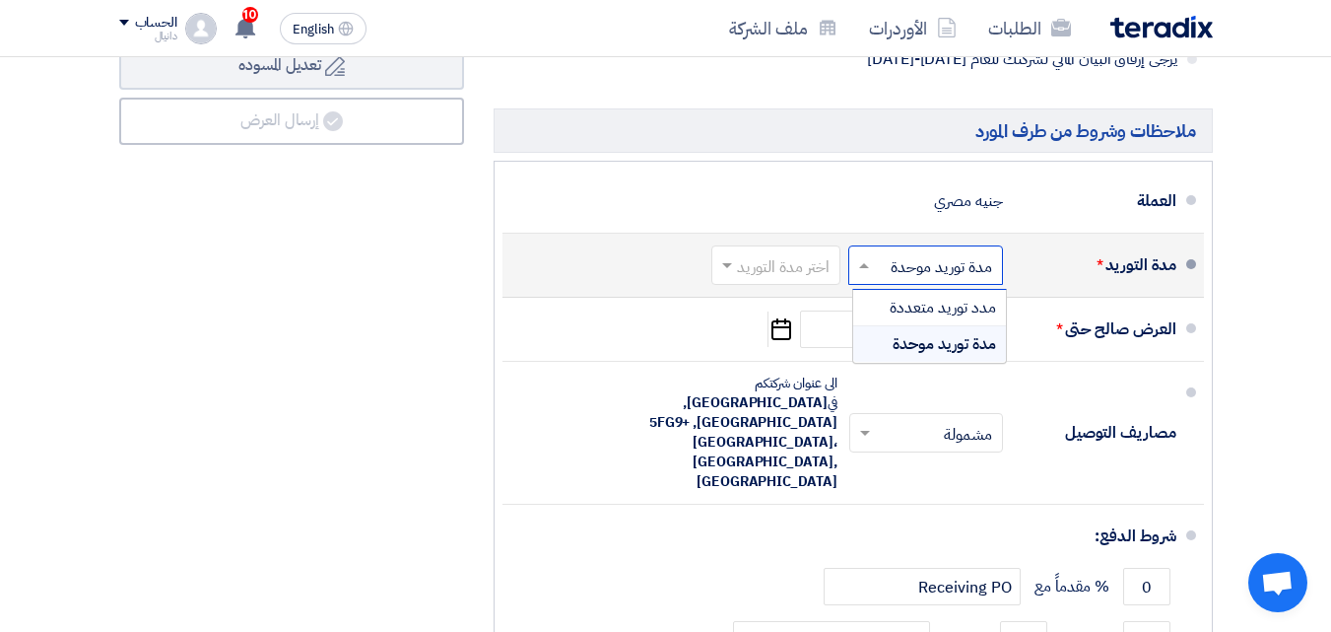
click at [871, 275] on span at bounding box center [861, 265] width 25 height 20
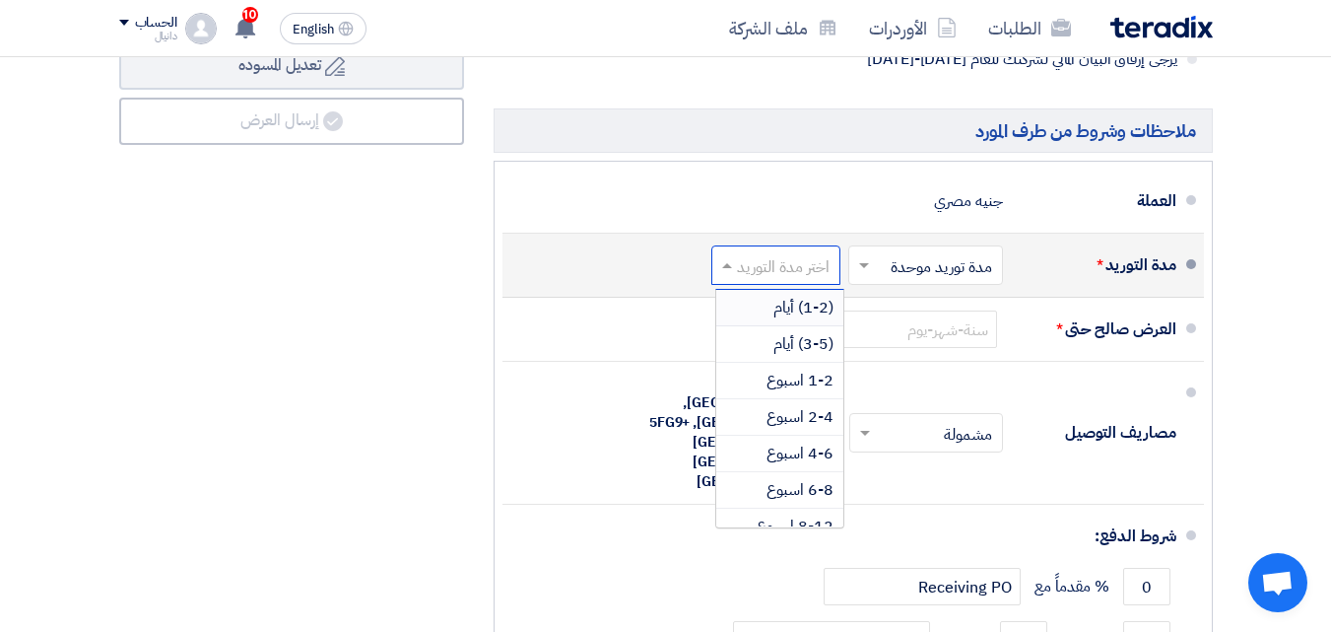
click at [800, 282] on input "text" at bounding box center [771, 267] width 119 height 29
click at [813, 356] on span "(3-5) أيام" at bounding box center [803, 344] width 60 height 24
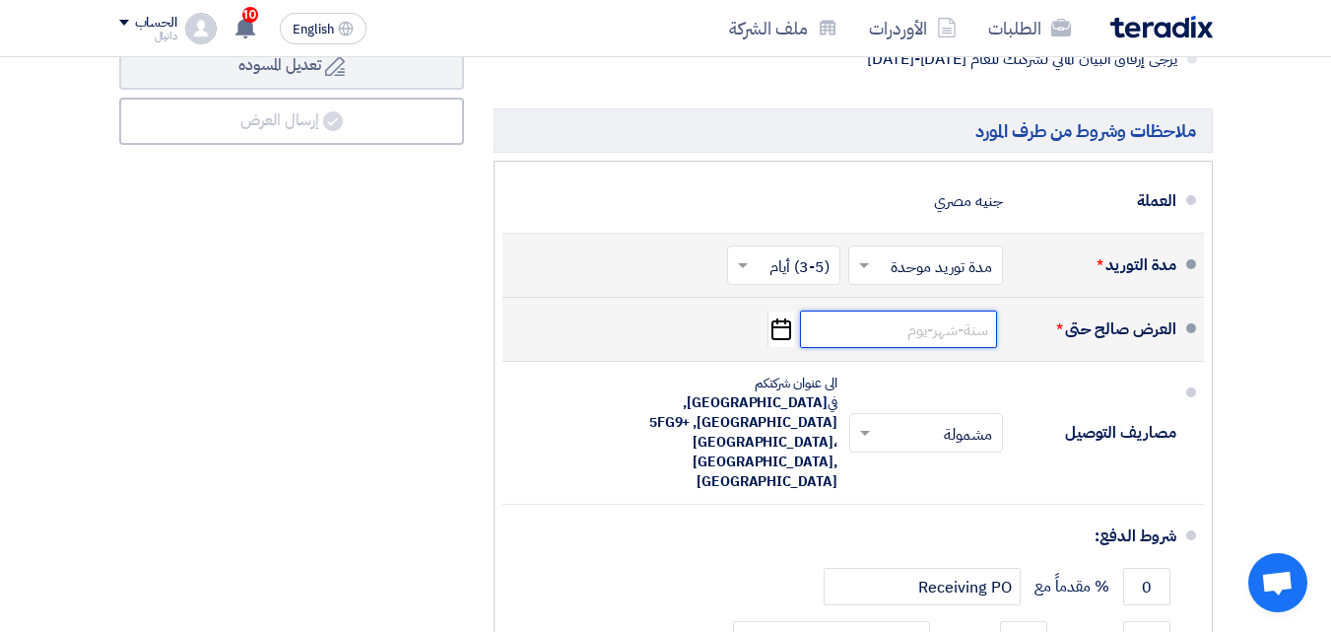
click at [924, 347] on input at bounding box center [898, 328] width 197 height 37
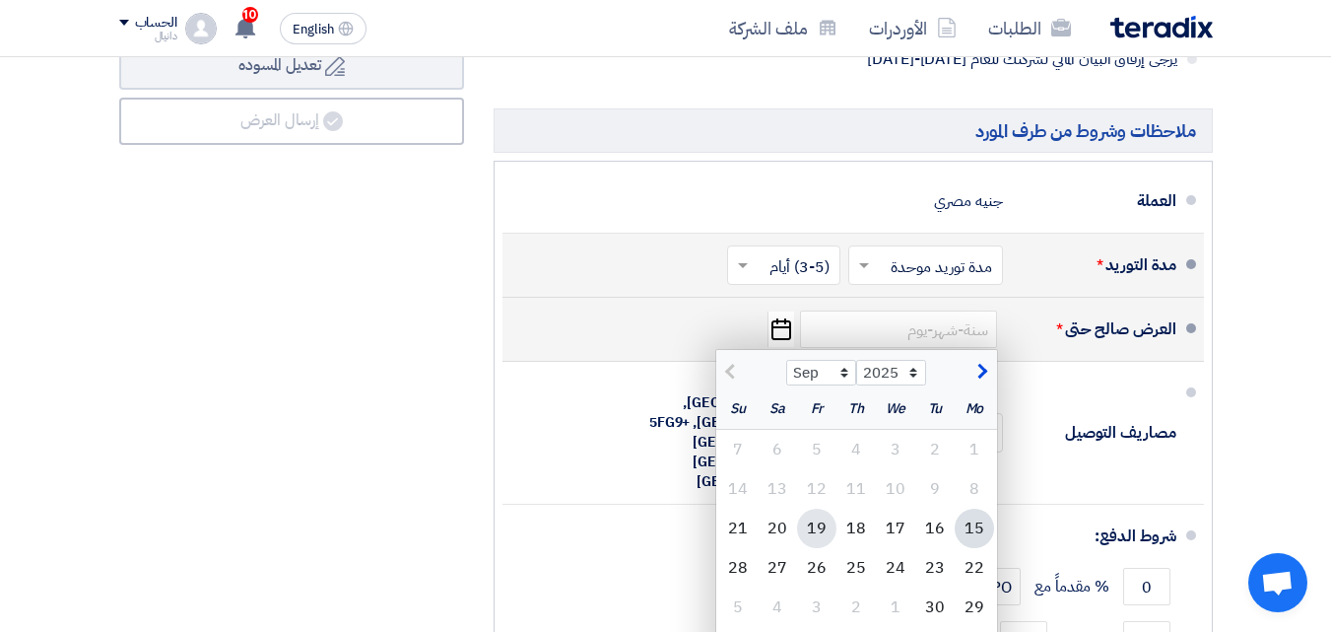
click at [822, 537] on div "19" at bounding box center [816, 527] width 39 height 39
type input "[DATE]"
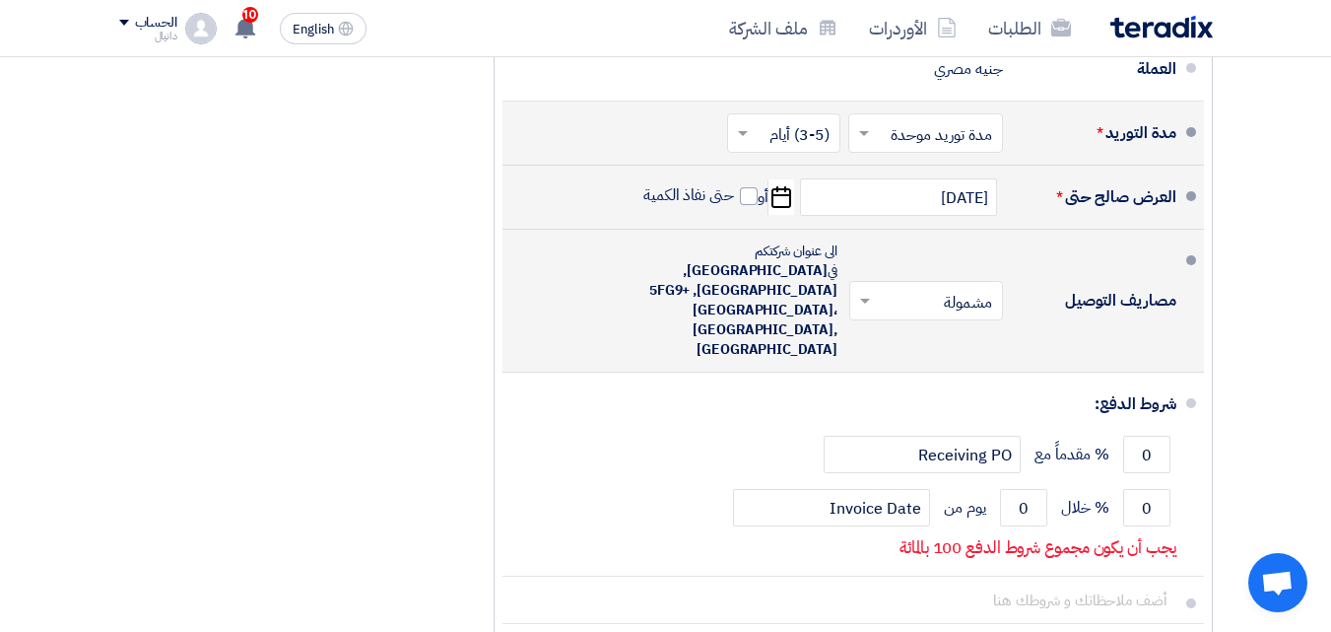
scroll to position [1577, 0]
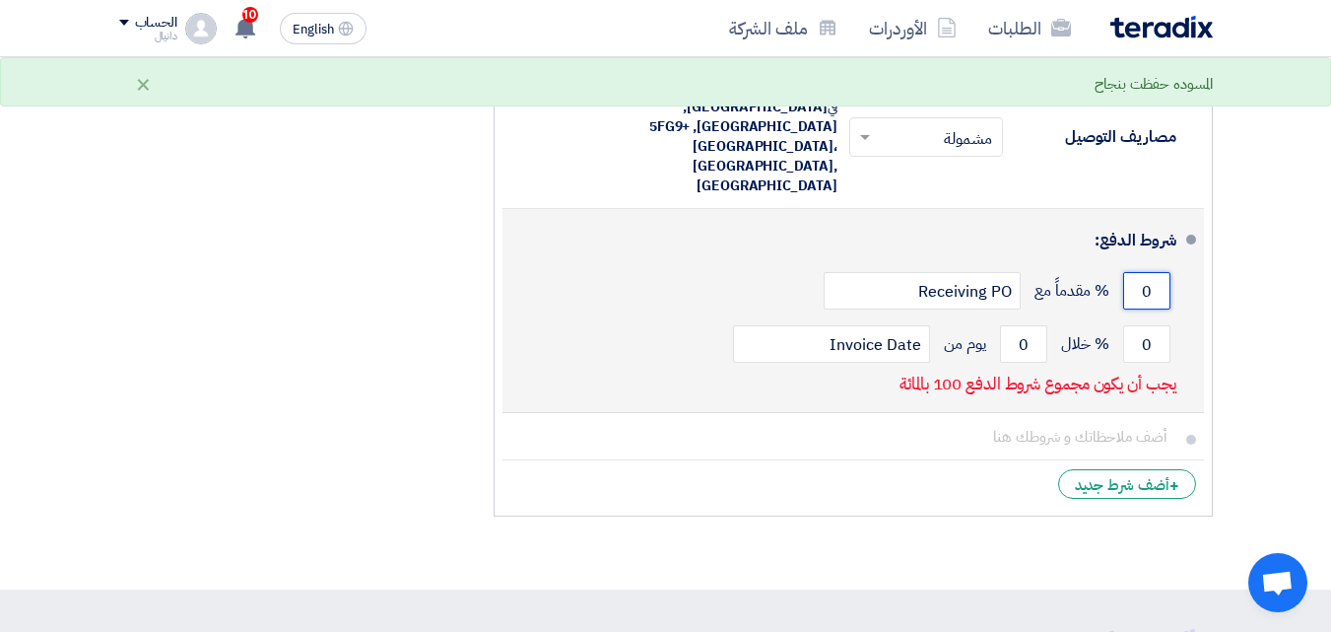
drag, startPoint x: 1142, startPoint y: 270, endPoint x: 1166, endPoint y: 268, distance: 23.7
click at [1166, 272] on input "0" at bounding box center [1146, 290] width 47 height 37
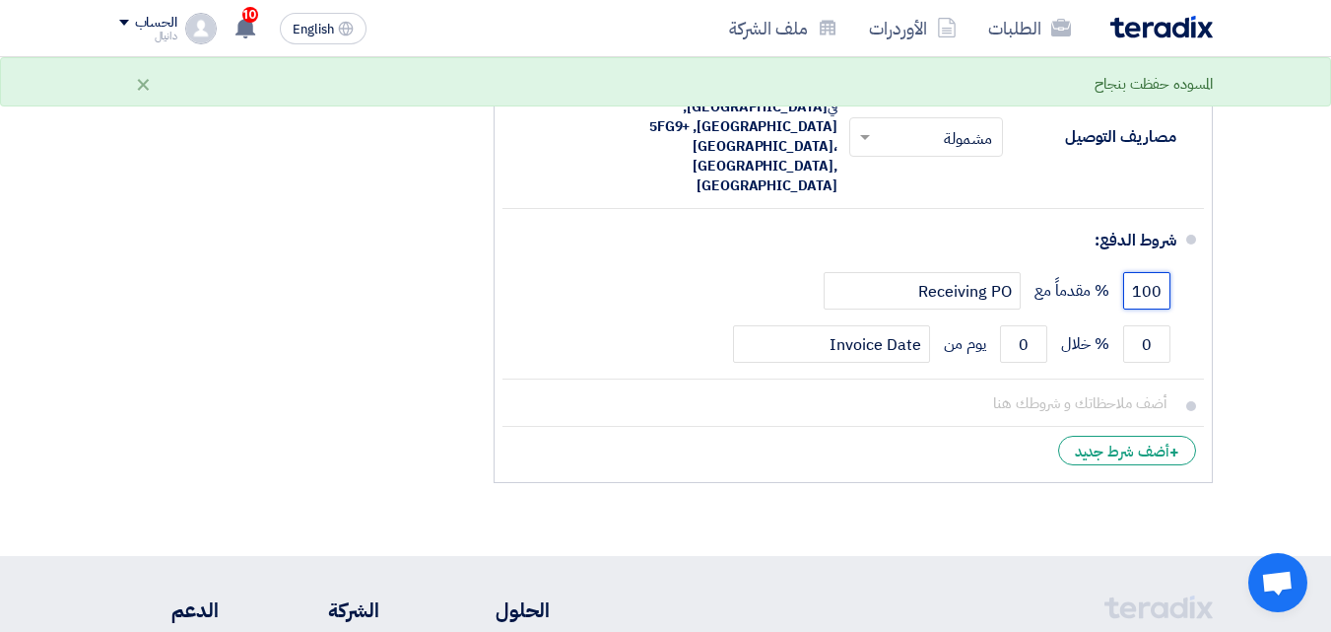
type input "100"
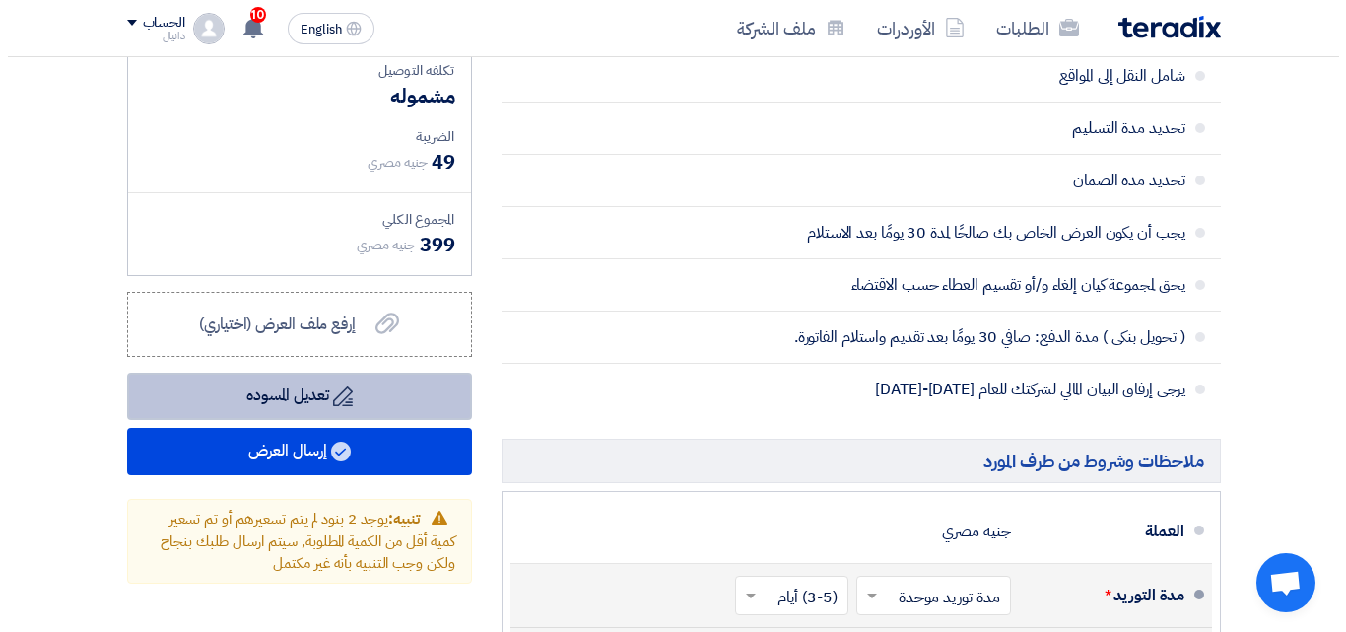
scroll to position [985, 0]
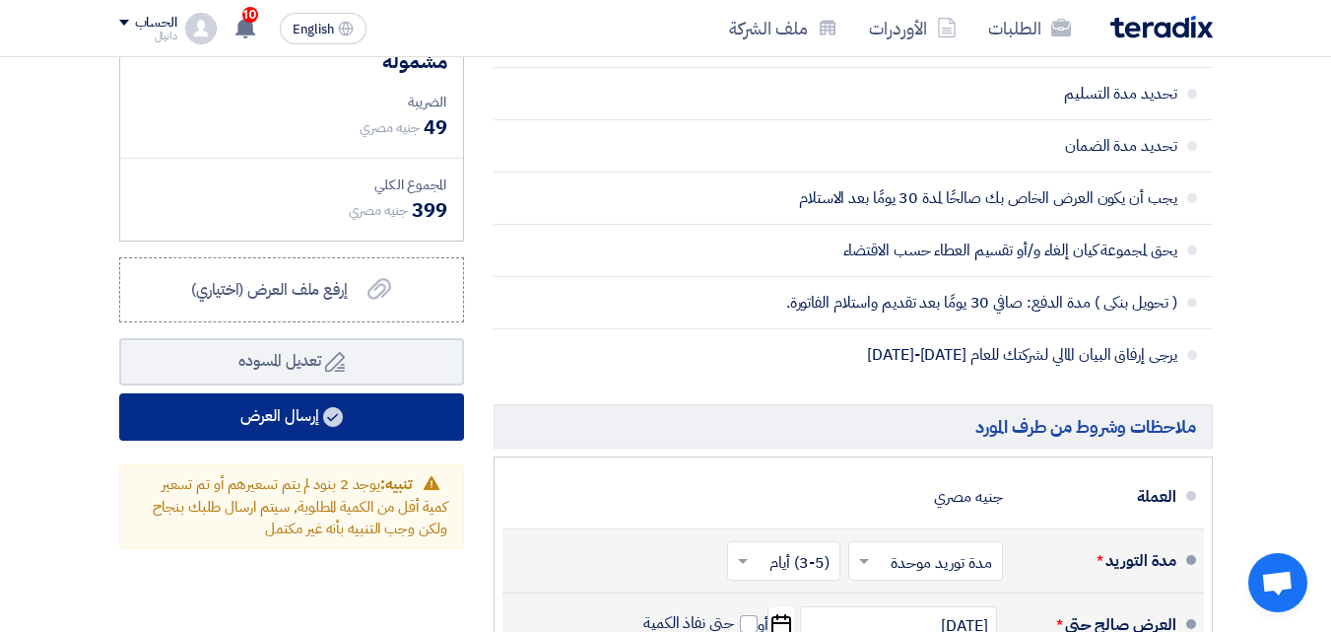
click at [330, 427] on use at bounding box center [333, 417] width 20 height 20
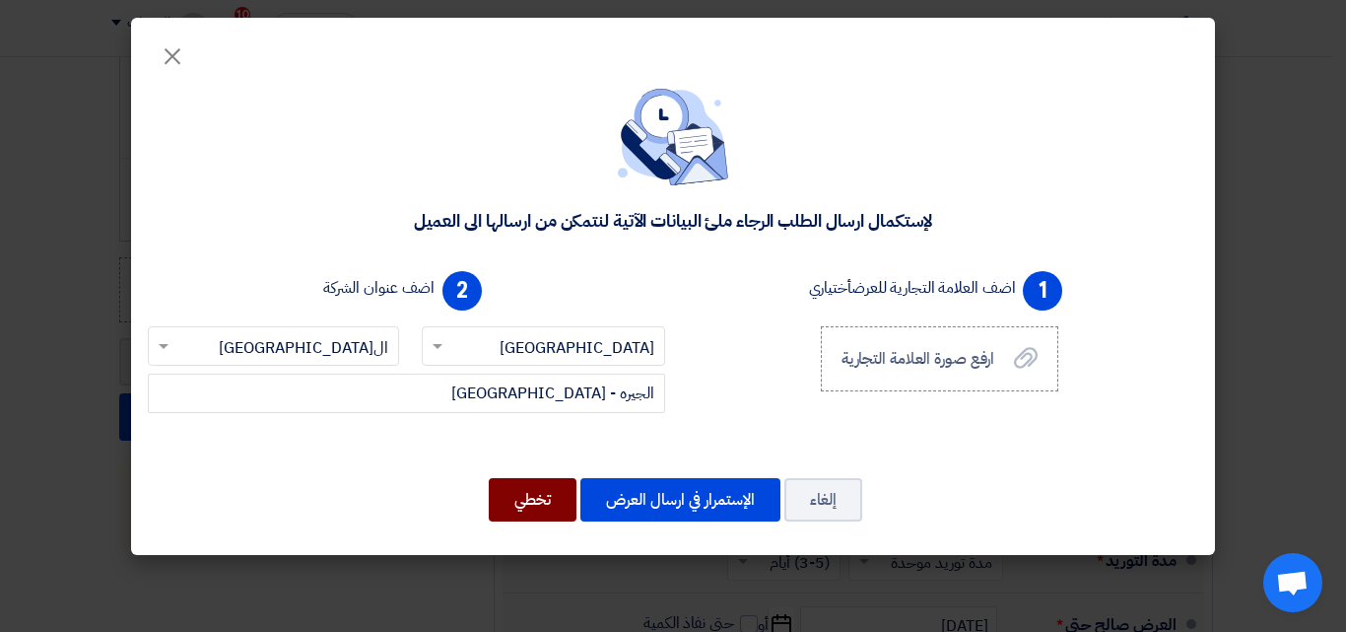
click at [530, 499] on button "تخطي" at bounding box center [533, 499] width 88 height 43
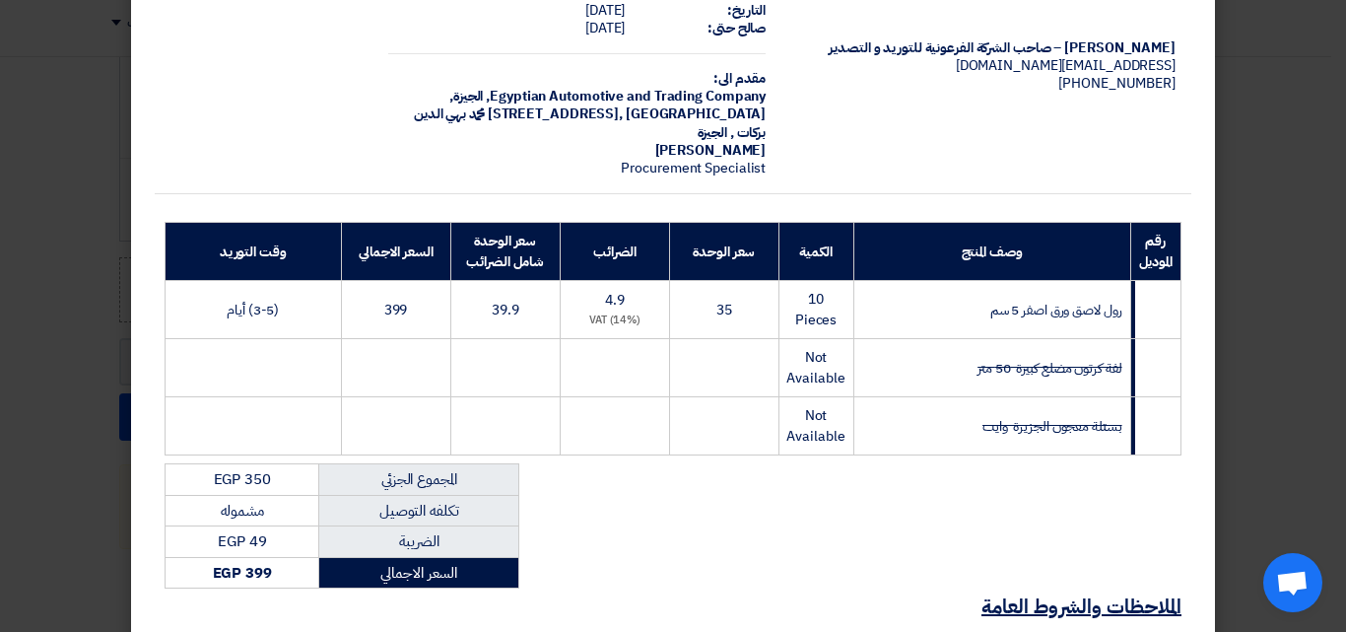
scroll to position [356, 0]
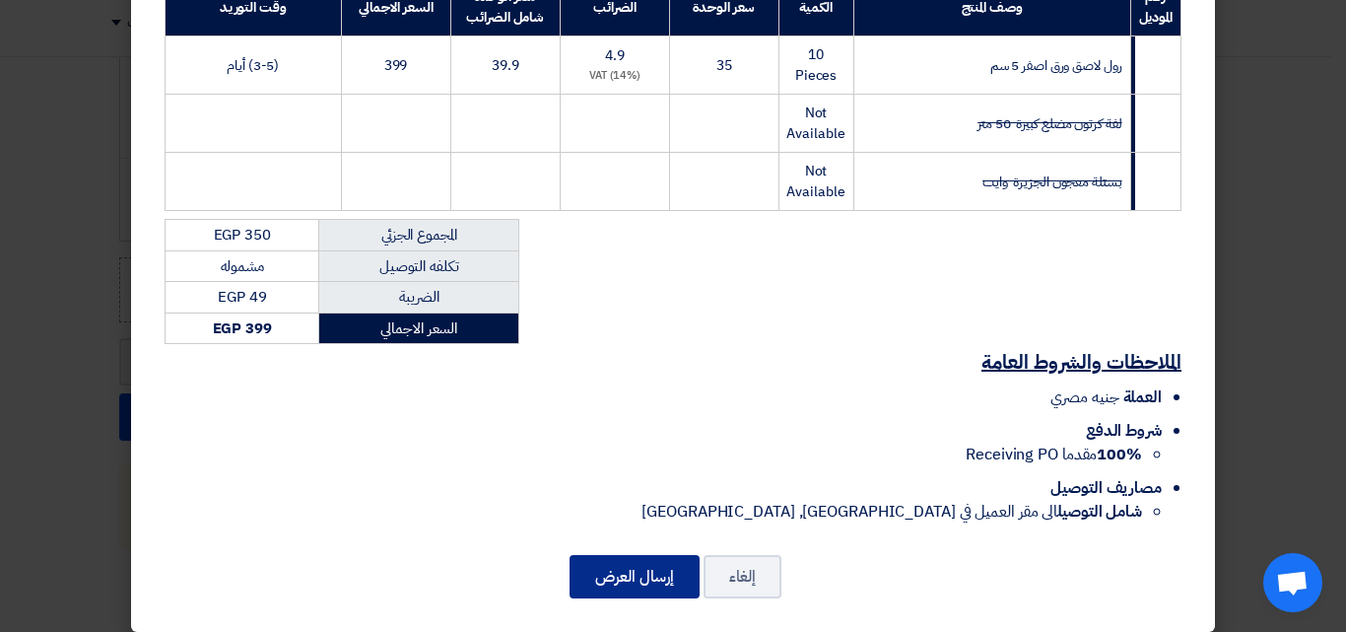
click at [639, 555] on button "إرسال العرض" at bounding box center [635, 576] width 130 height 43
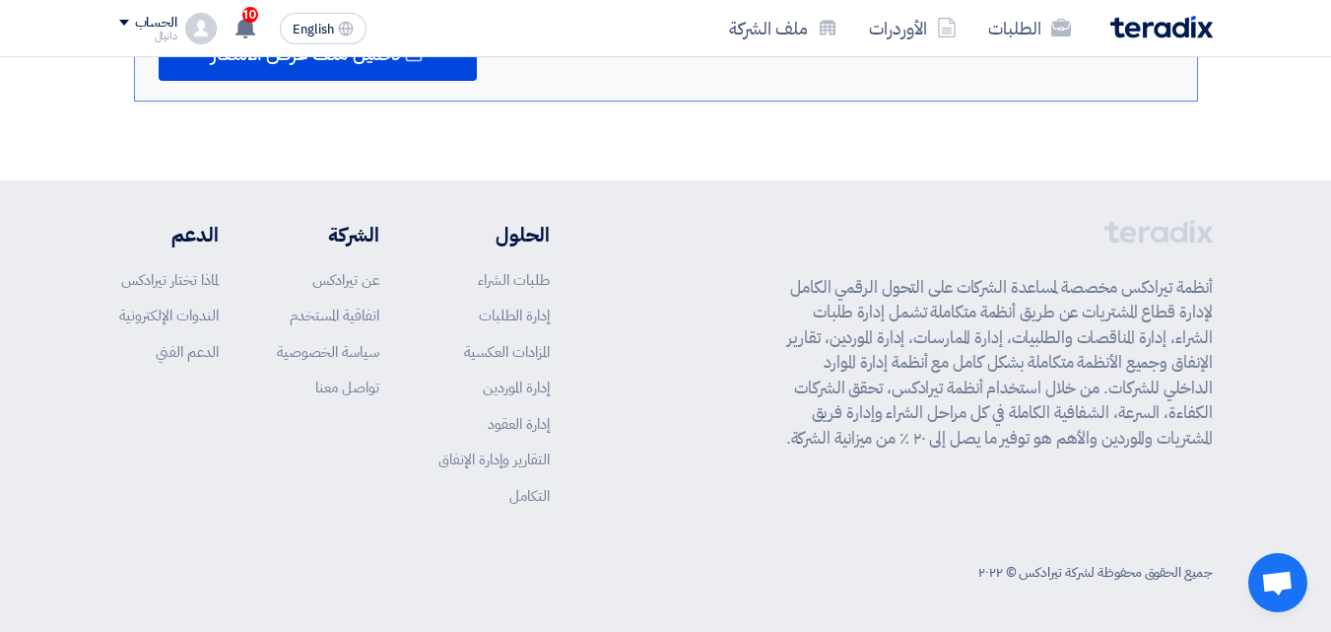
scroll to position [1074, 0]
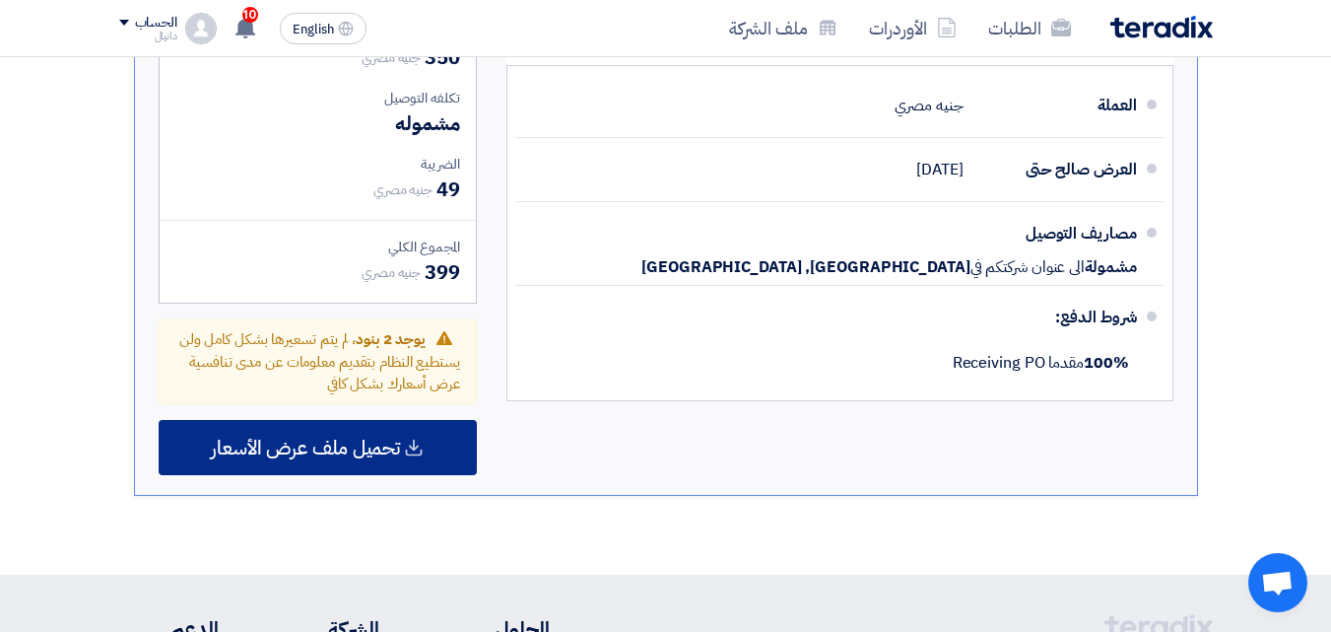
click at [397, 456] on span "تحميل ملف عرض الأسعار" at bounding box center [305, 447] width 189 height 18
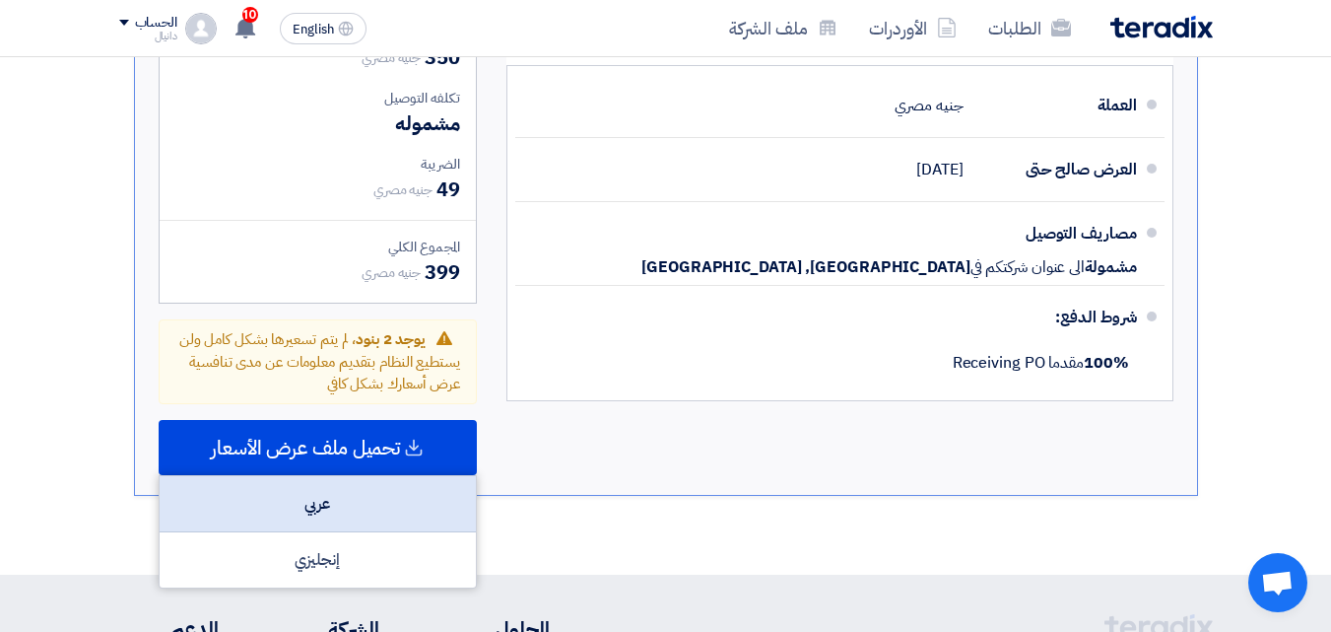
click at [395, 513] on div "عربي" at bounding box center [318, 504] width 316 height 56
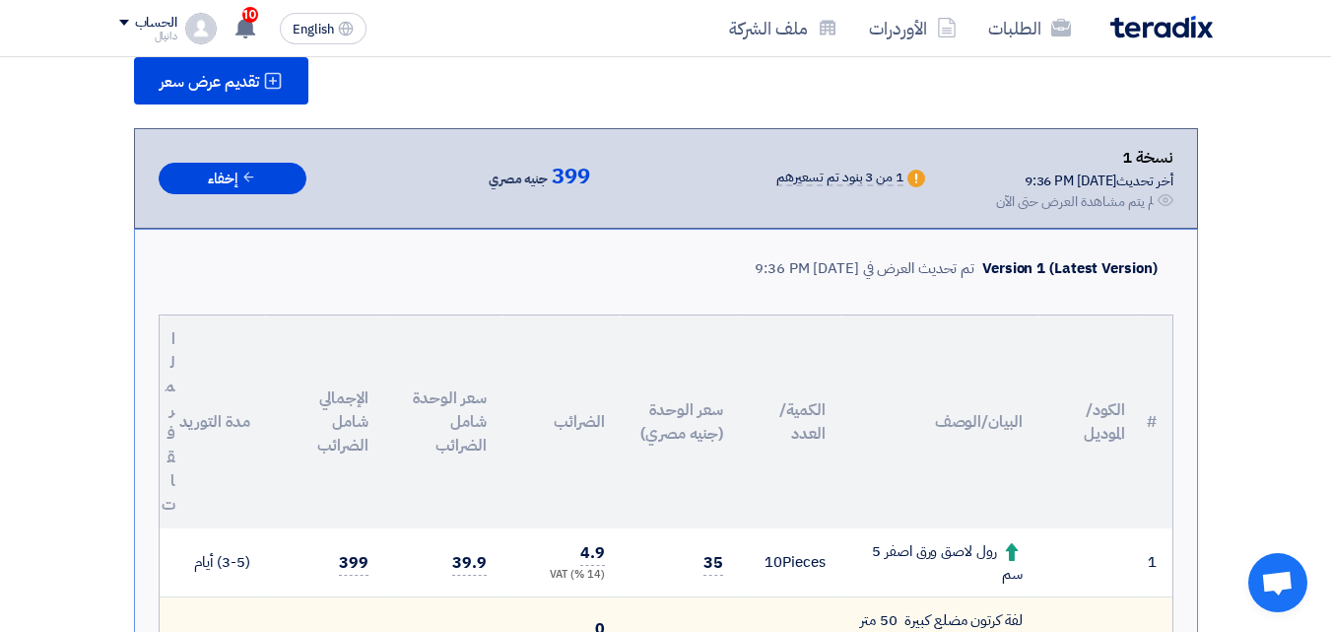
scroll to position [0, 0]
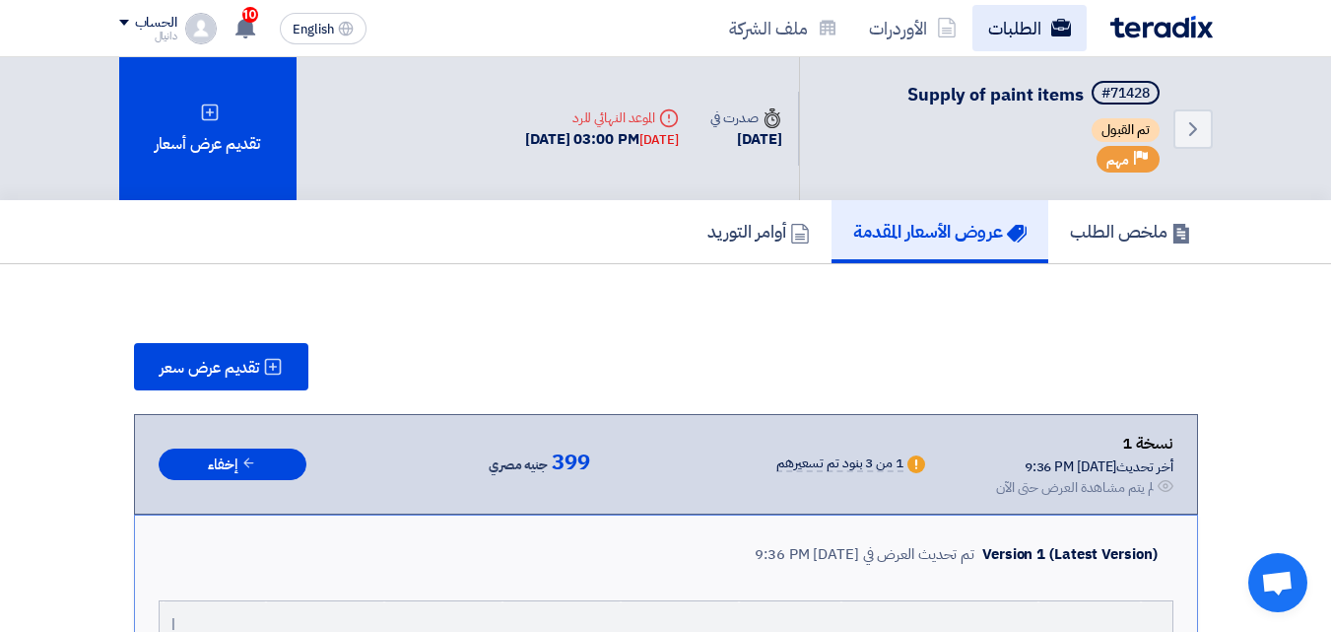
click at [1017, 20] on link "الطلبات" at bounding box center [1030, 28] width 114 height 46
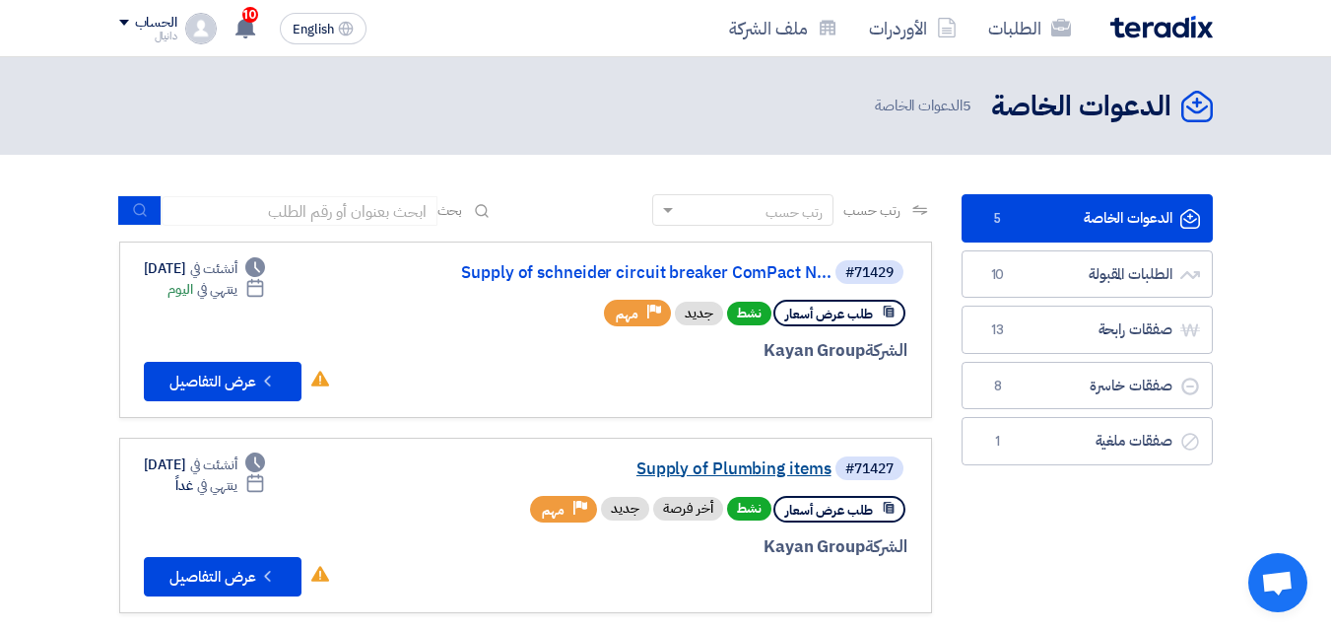
click at [743, 463] on link "Supply of Plumbing items" at bounding box center [634, 469] width 394 height 18
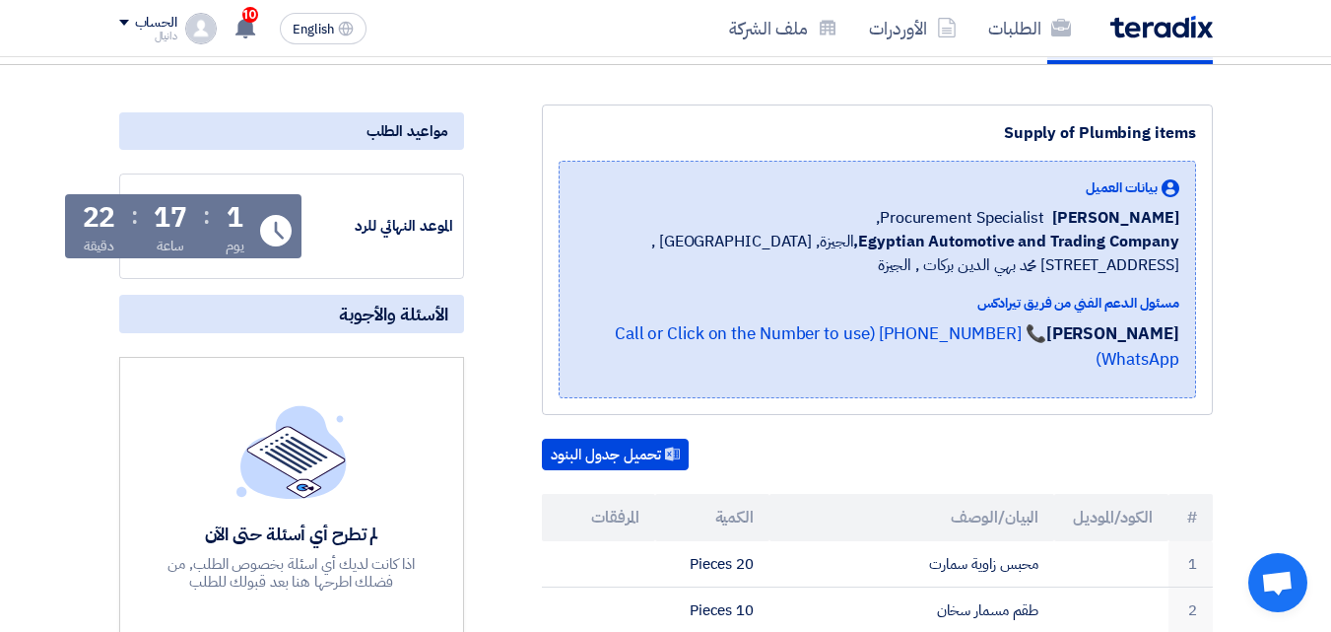
scroll to position [197, 0]
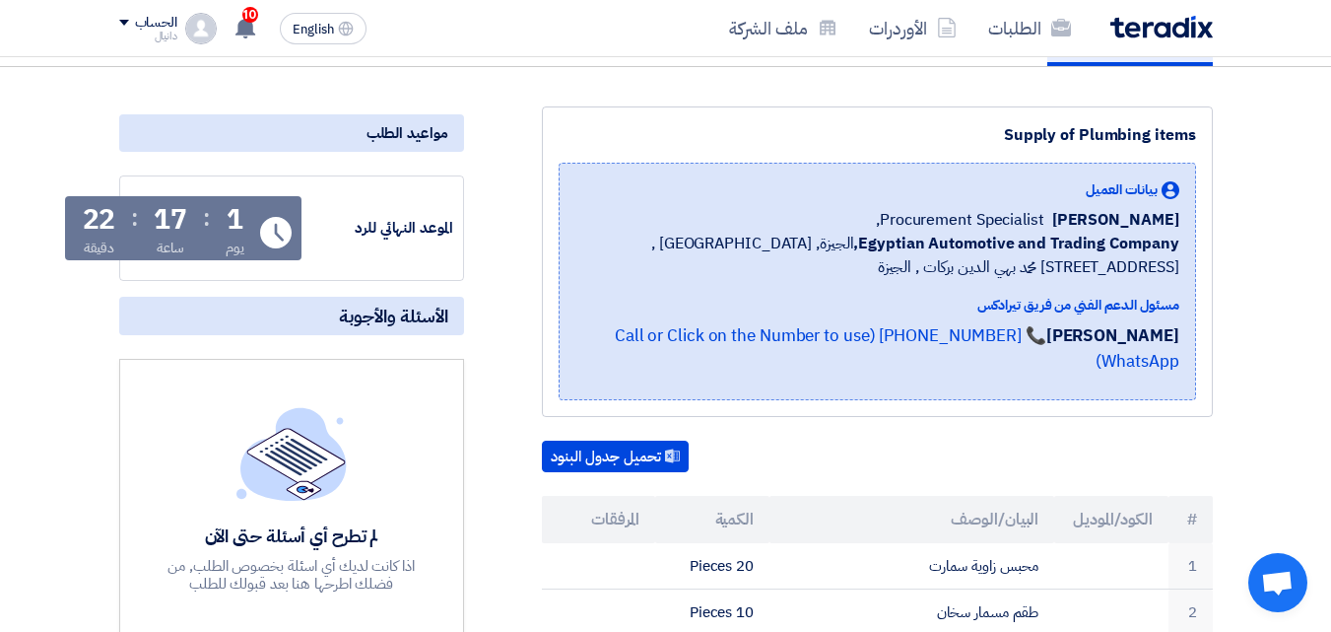
click at [1170, 222] on span "[PERSON_NAME]" at bounding box center [1115, 220] width 127 height 24
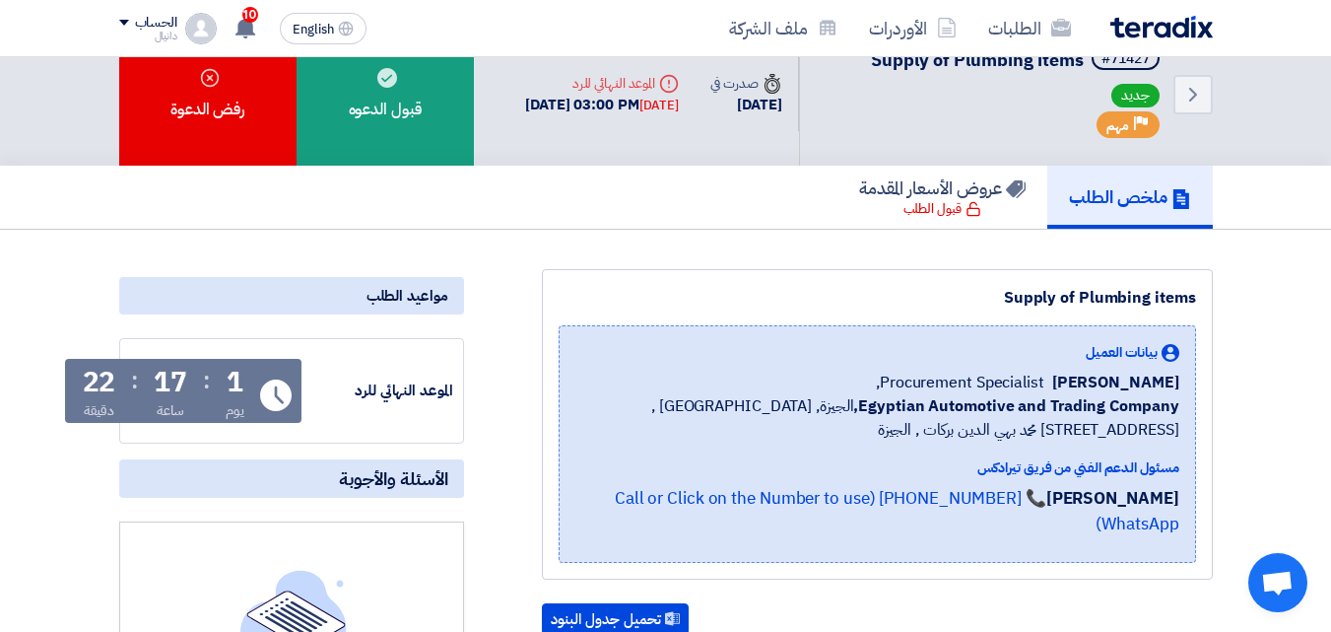
scroll to position [0, 0]
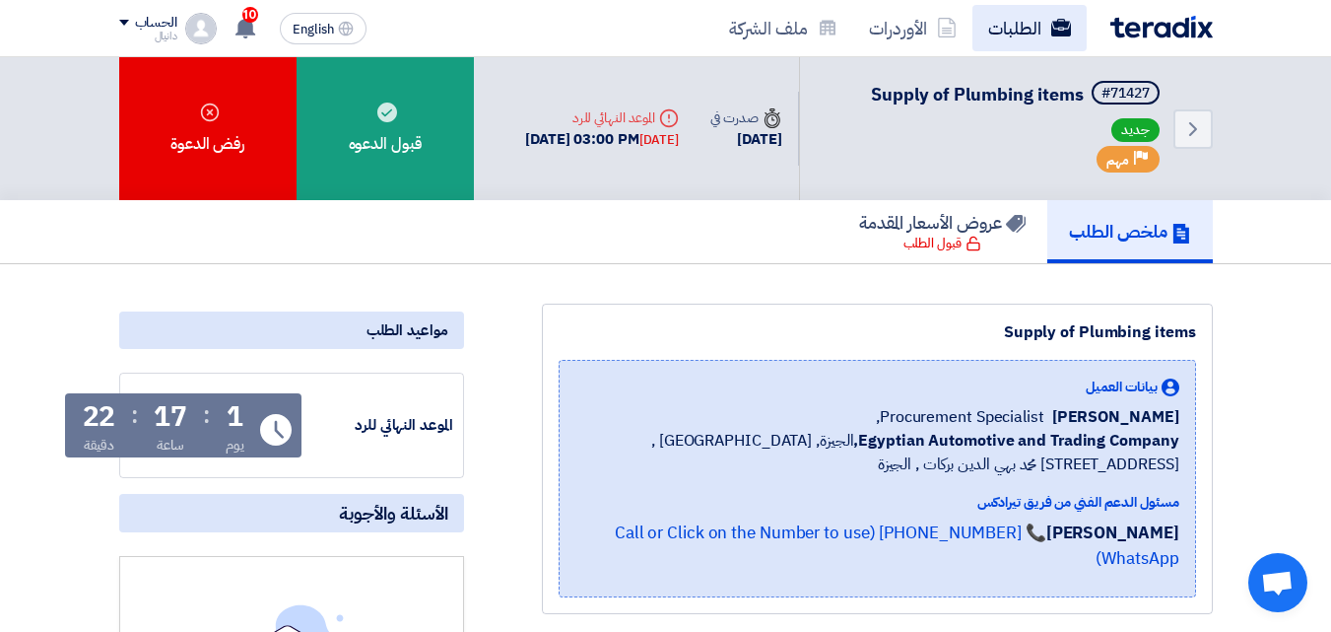
click at [1035, 27] on link "الطلبات" at bounding box center [1030, 28] width 114 height 46
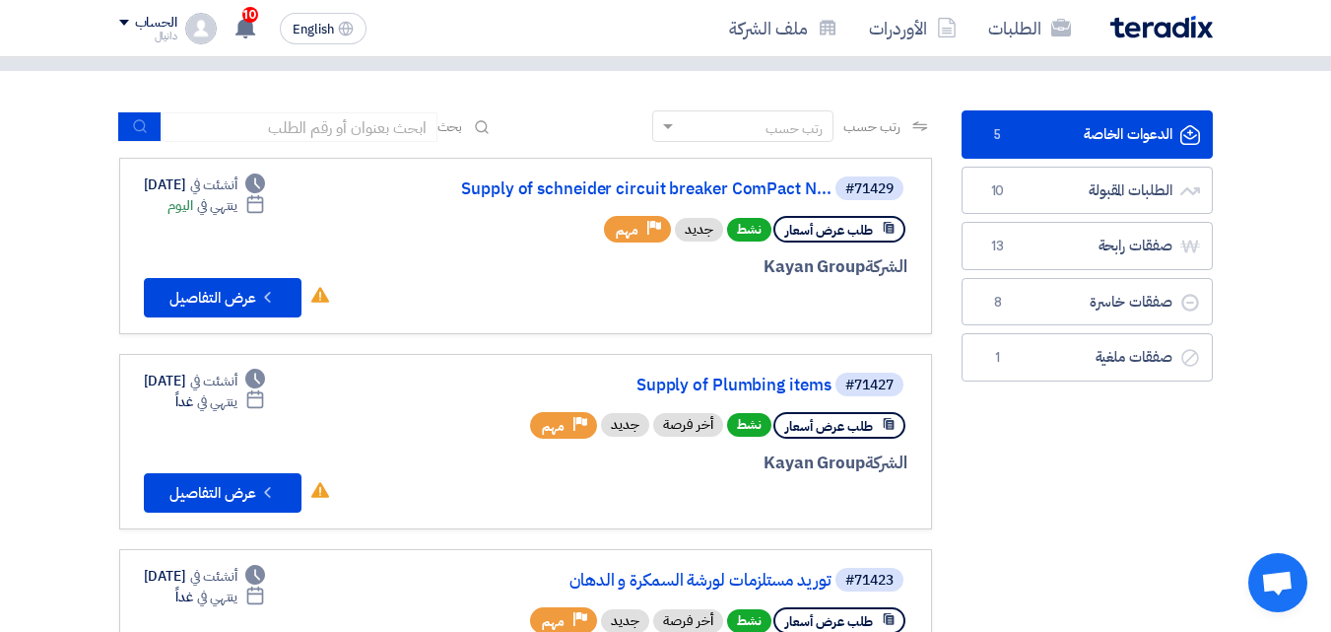
scroll to position [197, 0]
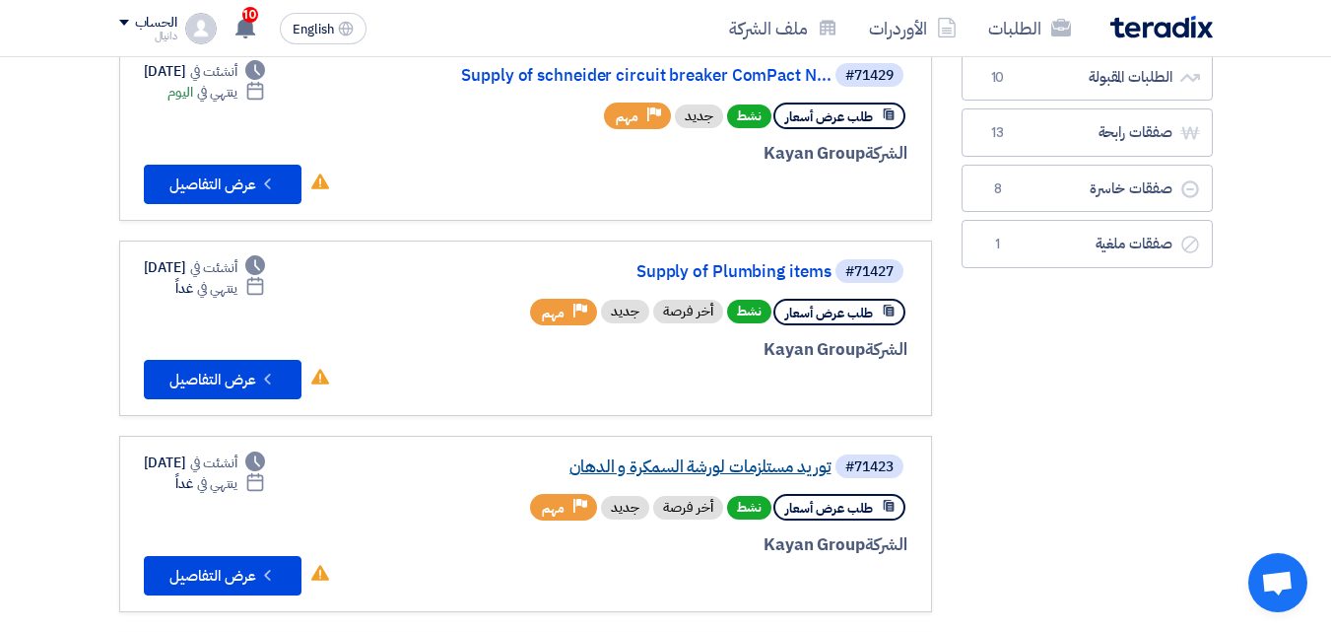
click at [686, 461] on link "توريد مستلزمات لورشة السمكرة و الدهان" at bounding box center [634, 467] width 394 height 18
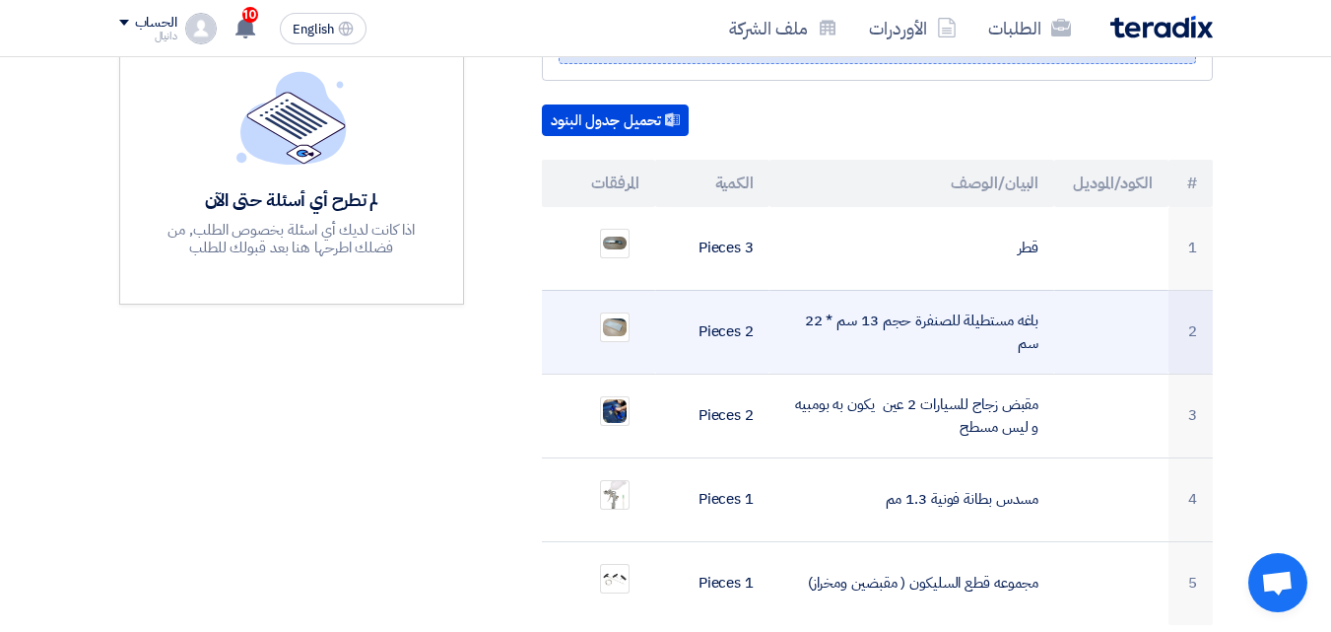
scroll to position [591, 0]
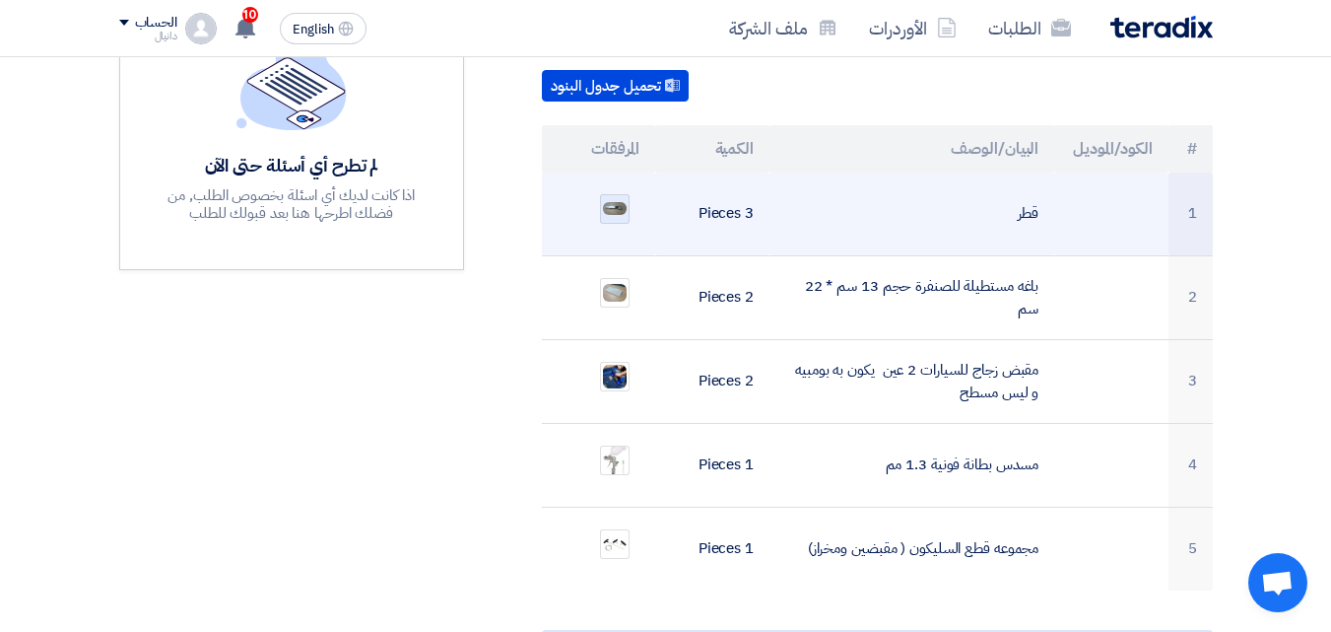
click at [611, 200] on img at bounding box center [615, 209] width 28 height 18
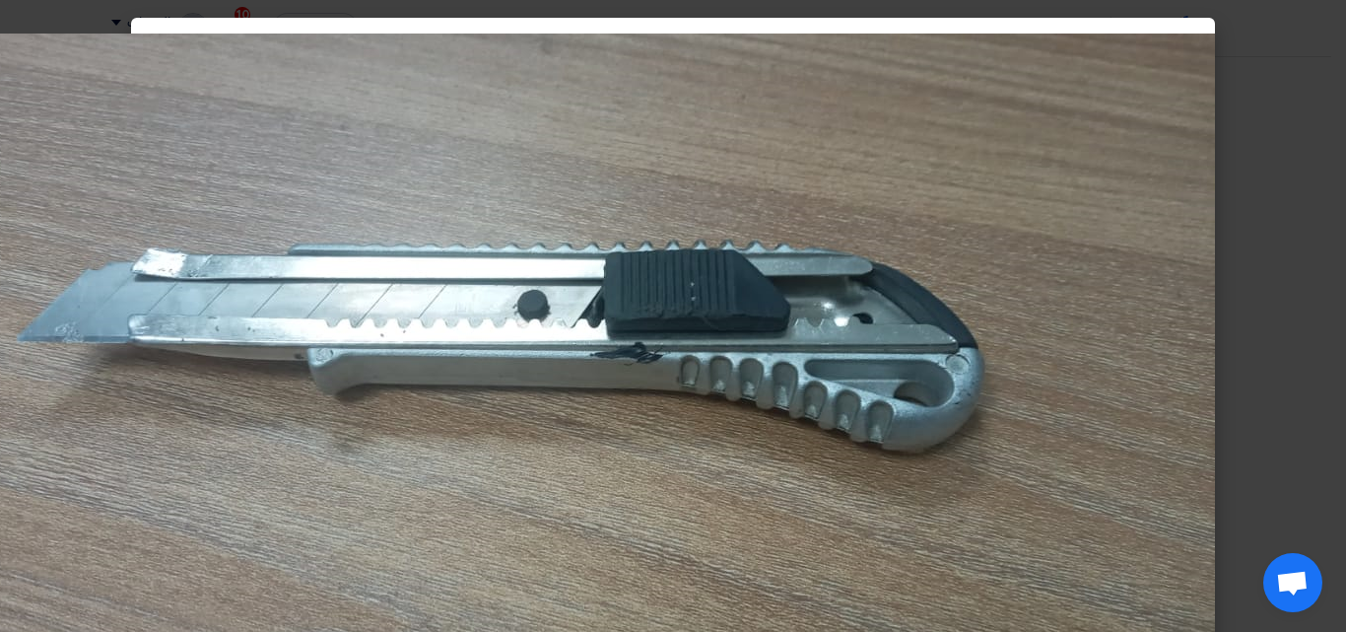
click at [1302, 115] on modal-container at bounding box center [673, 316] width 1346 height 632
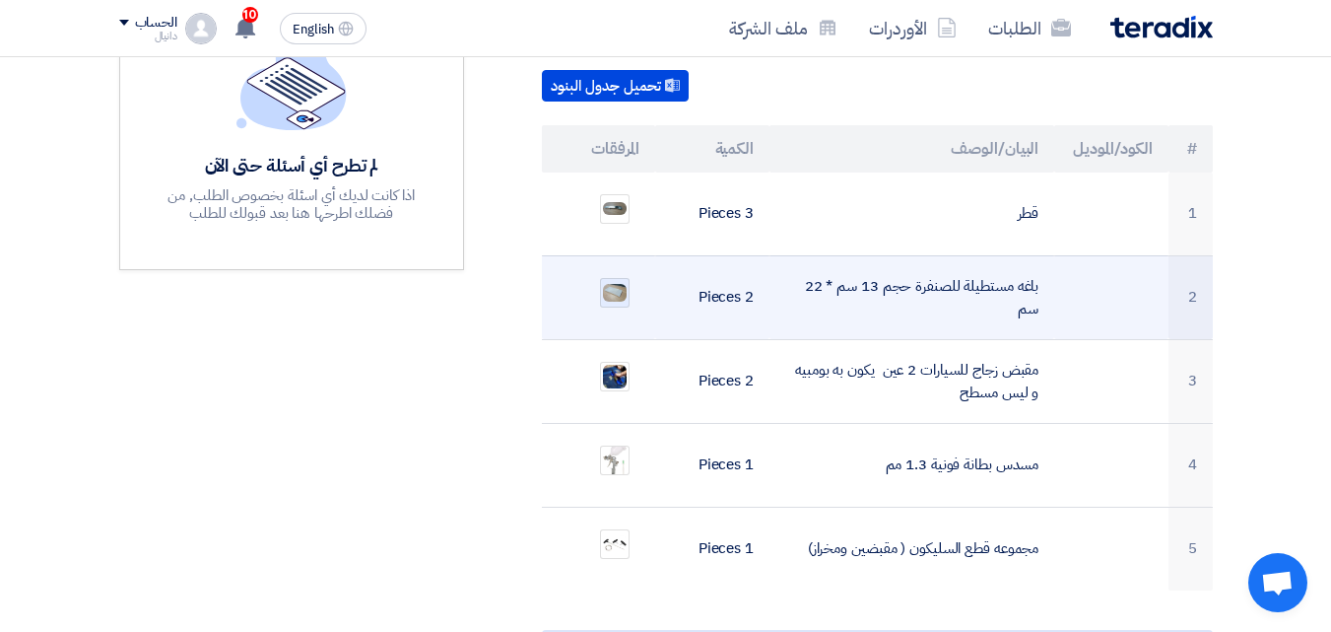
click at [613, 282] on img at bounding box center [615, 293] width 28 height 22
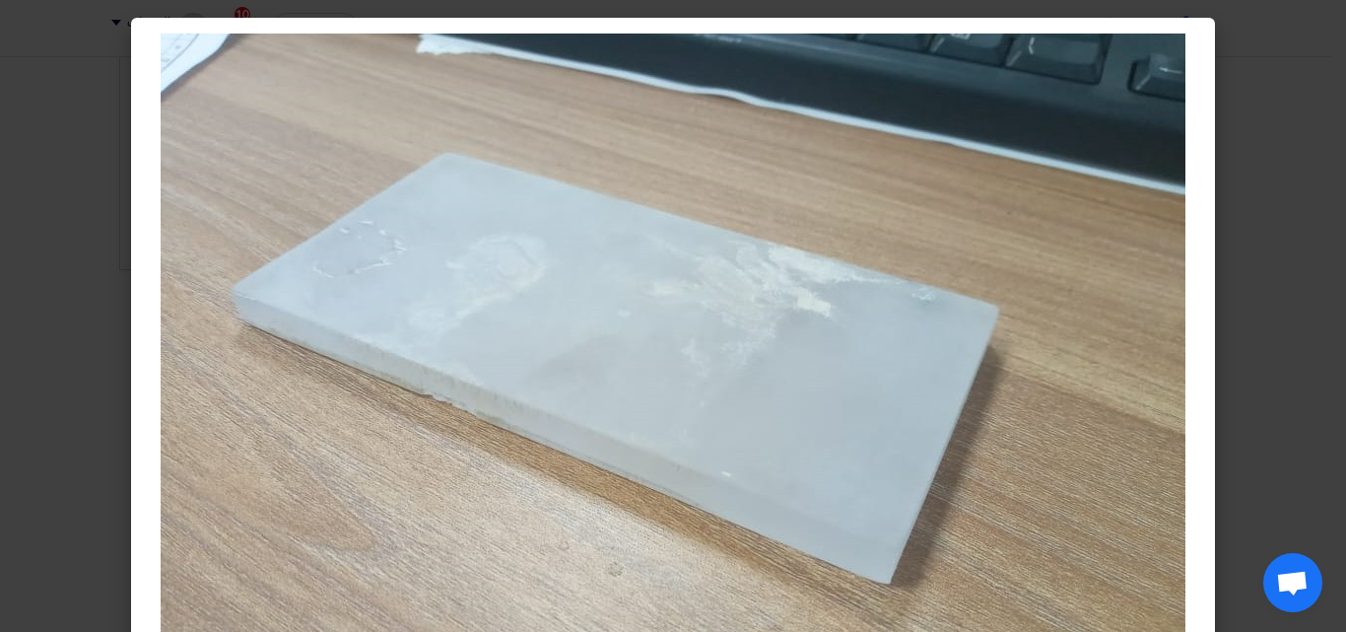
click at [1332, 319] on modal-container at bounding box center [673, 316] width 1346 height 632
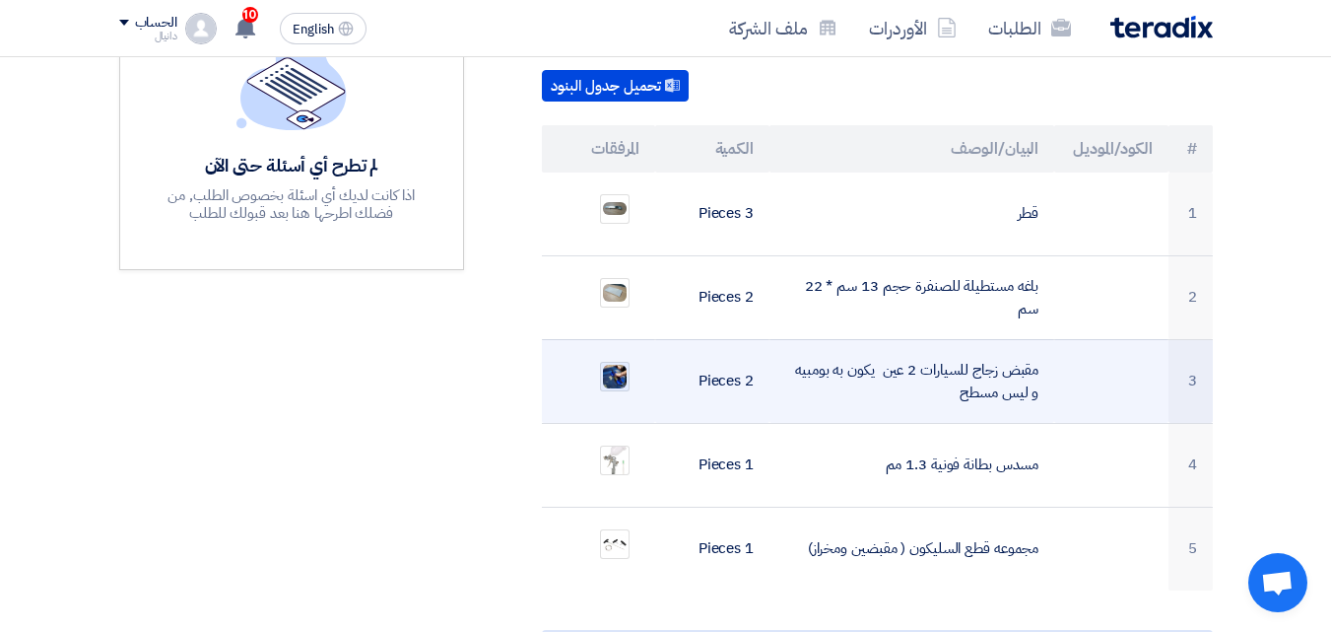
click at [615, 363] on img at bounding box center [615, 377] width 28 height 28
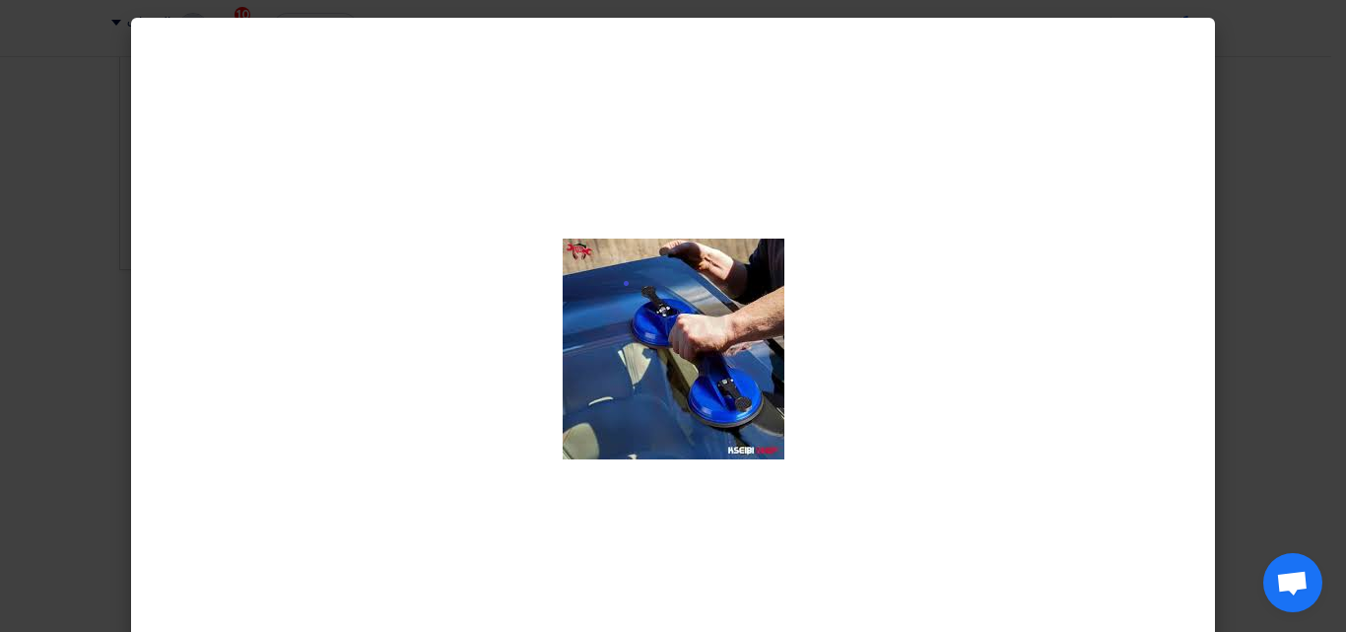
click at [1278, 328] on modal-container at bounding box center [673, 316] width 1346 height 632
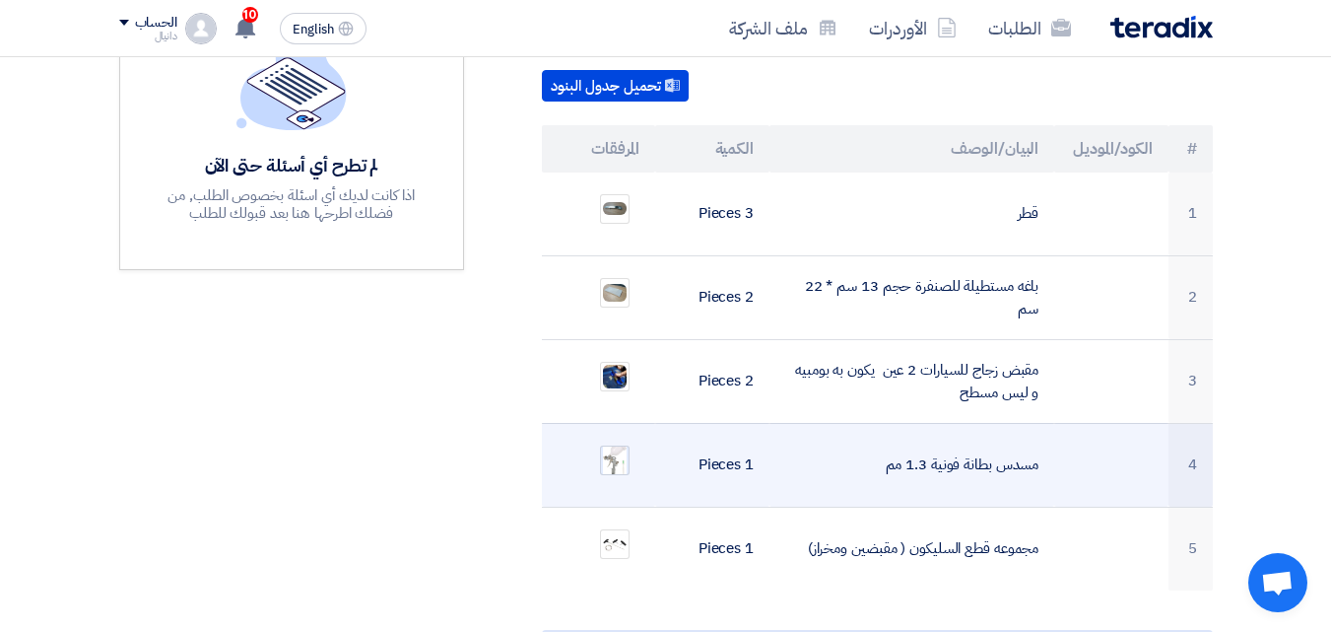
click at [616, 441] on img at bounding box center [615, 459] width 28 height 44
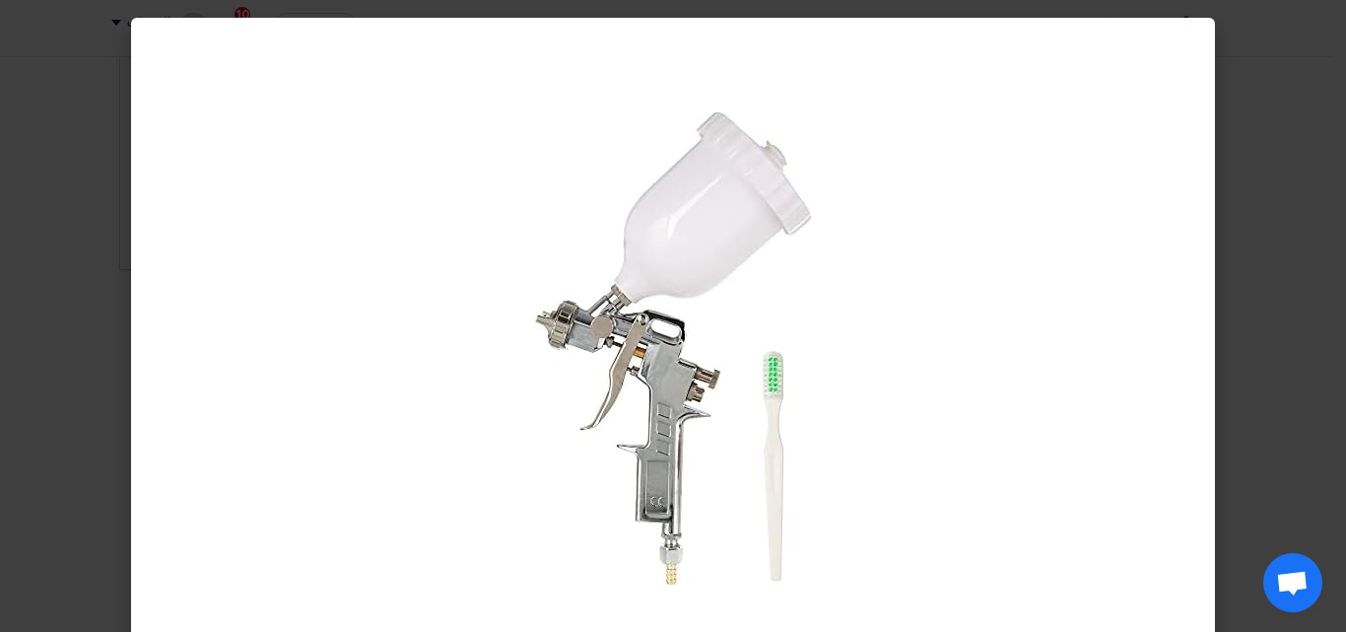
click at [1326, 369] on modal-container at bounding box center [673, 316] width 1346 height 632
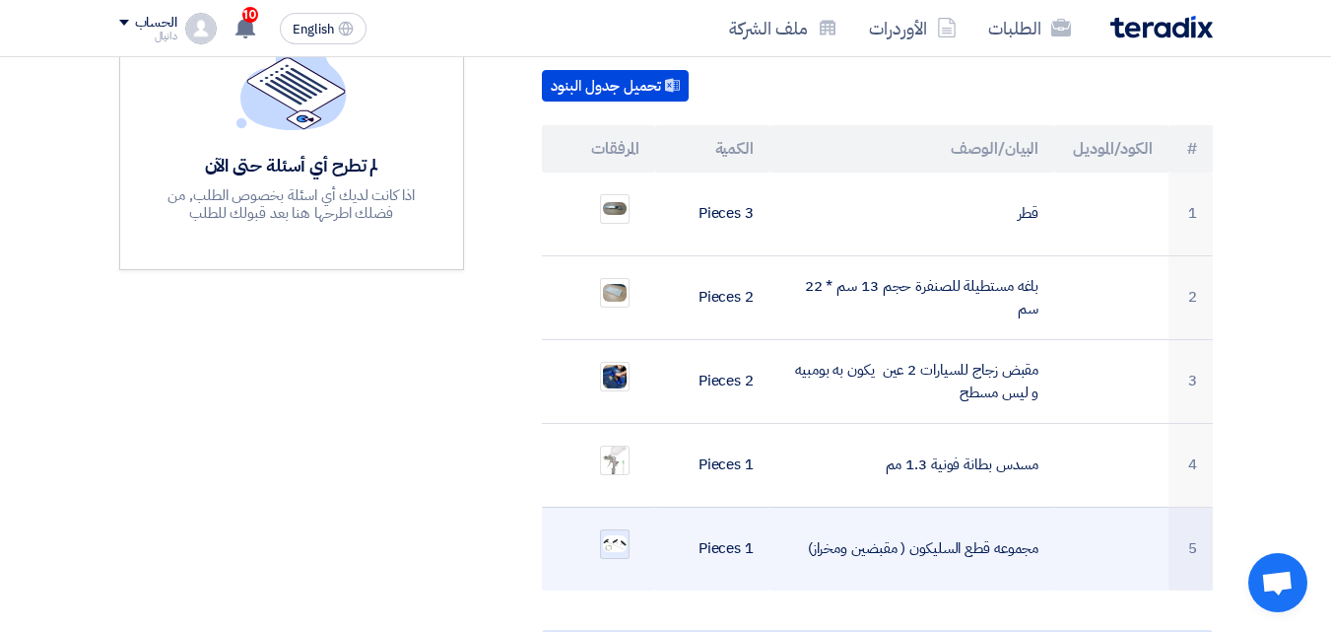
click at [618, 533] on img at bounding box center [615, 543] width 28 height 21
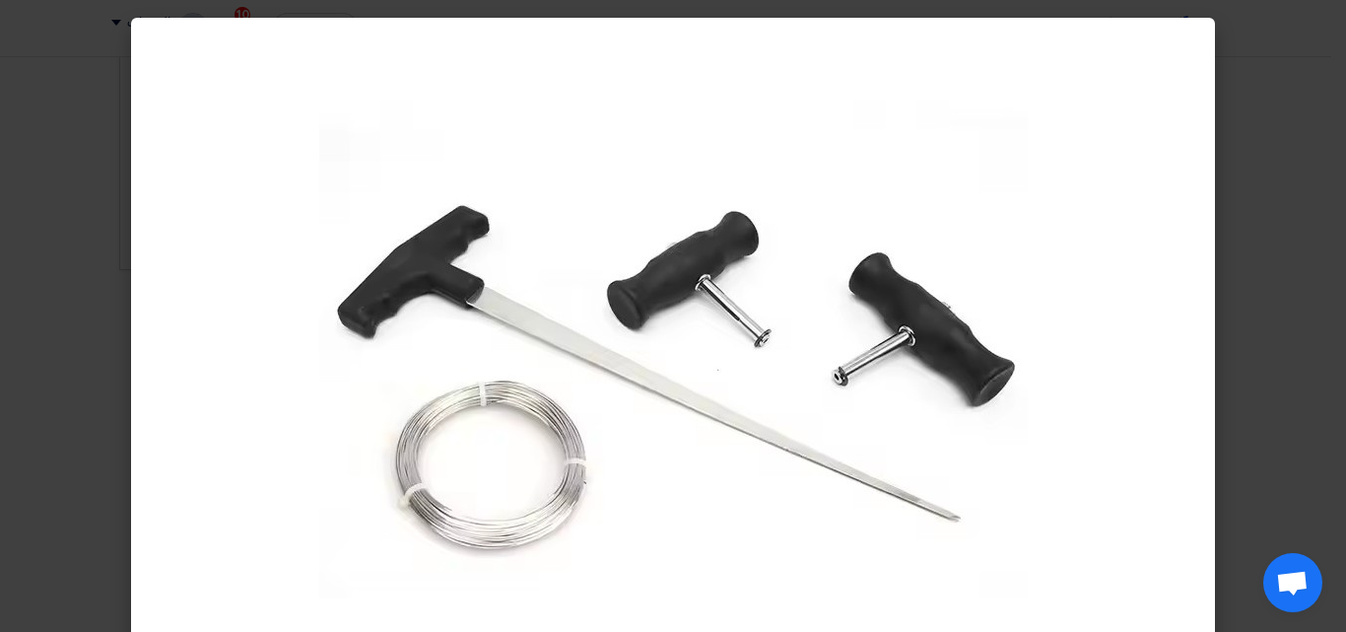
click at [1286, 308] on modal-container at bounding box center [673, 316] width 1346 height 632
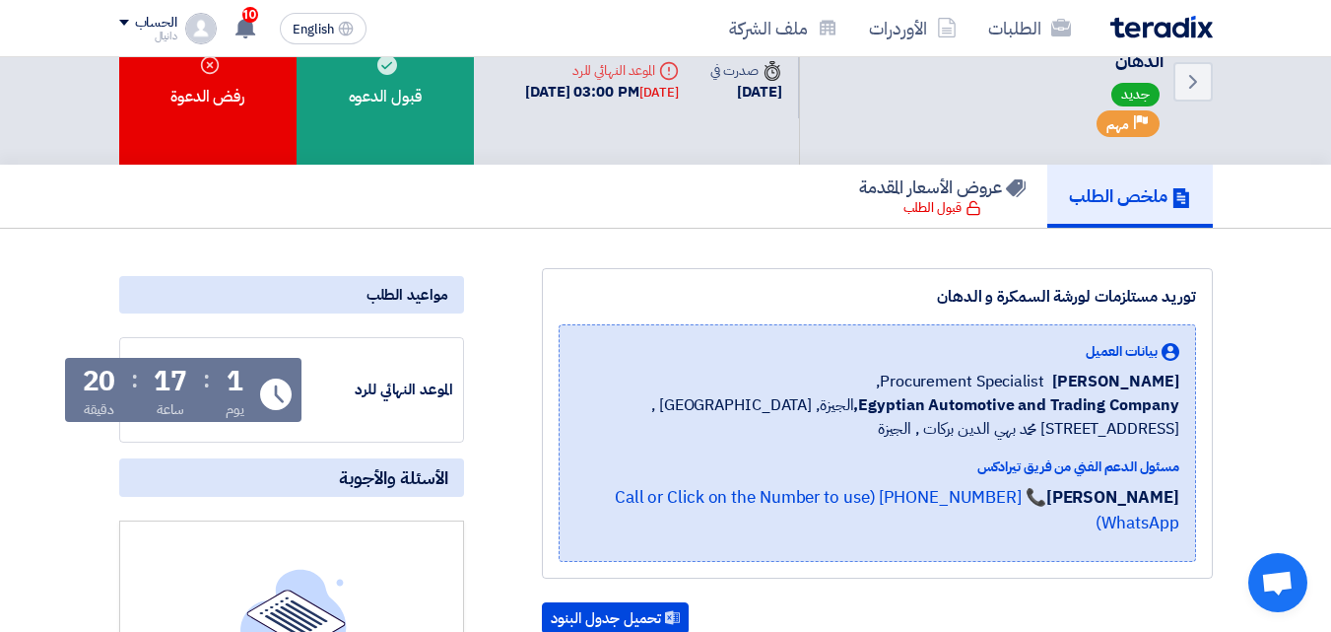
scroll to position [0, 0]
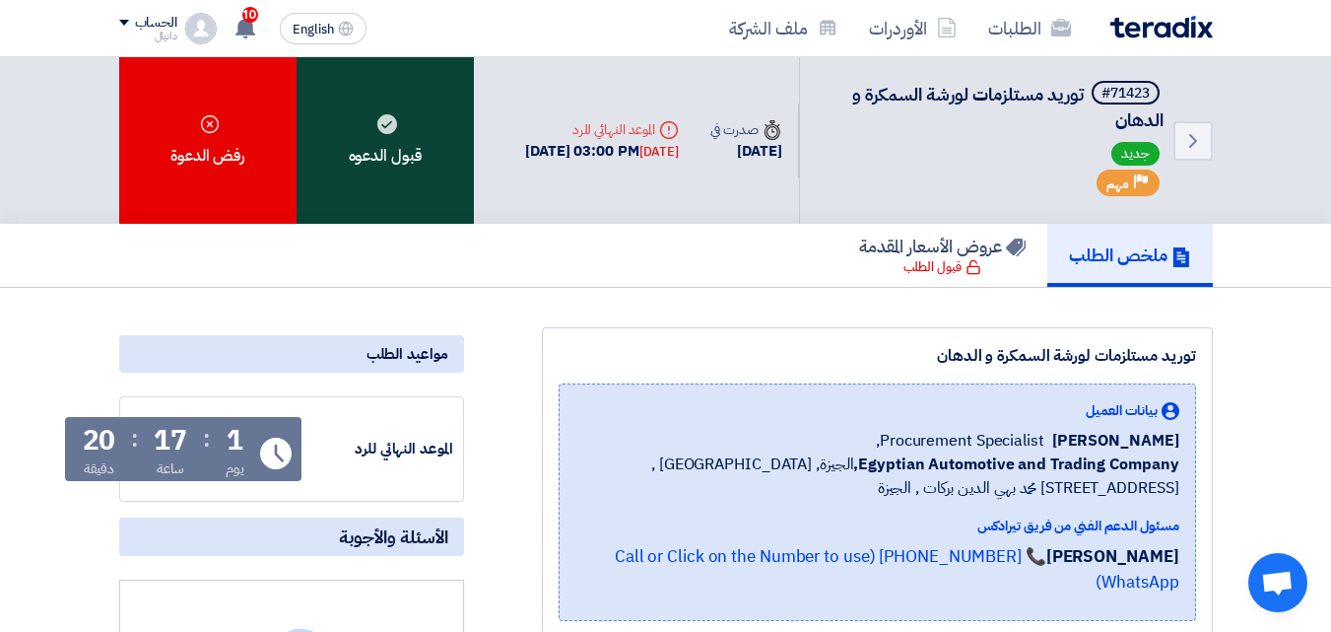
click at [435, 127] on div "قبول الدعوه" at bounding box center [385, 140] width 177 height 167
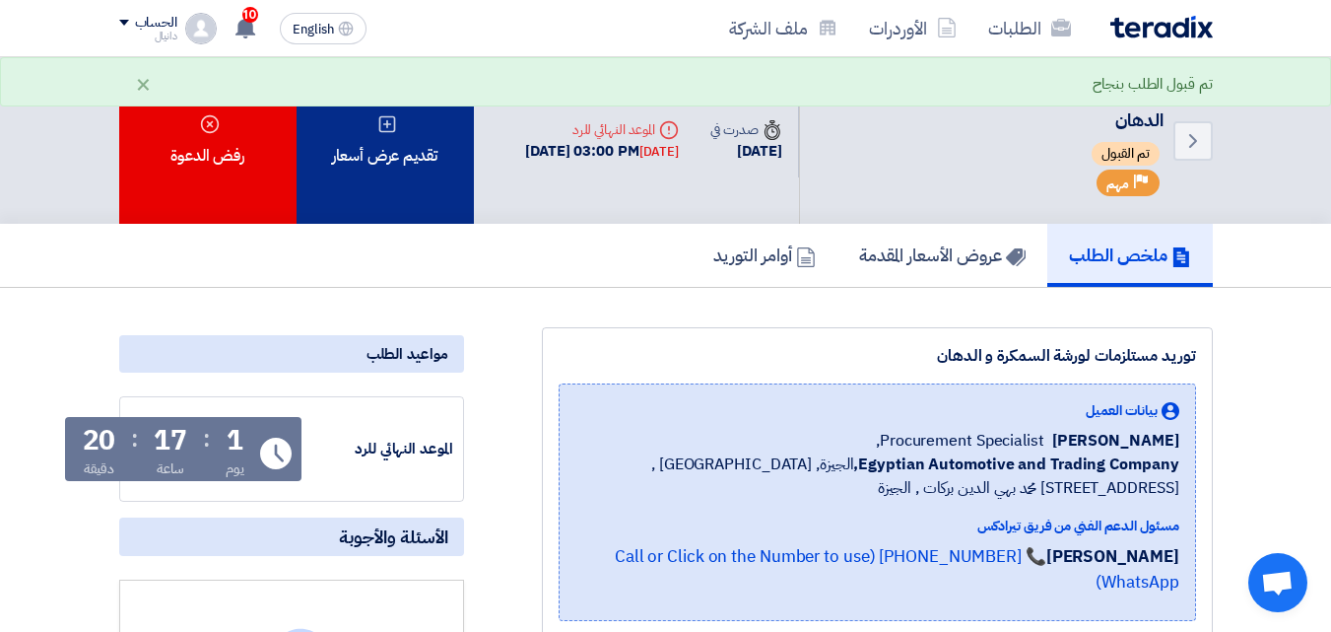
click at [368, 171] on div "تقديم عرض أسعار" at bounding box center [385, 140] width 177 height 167
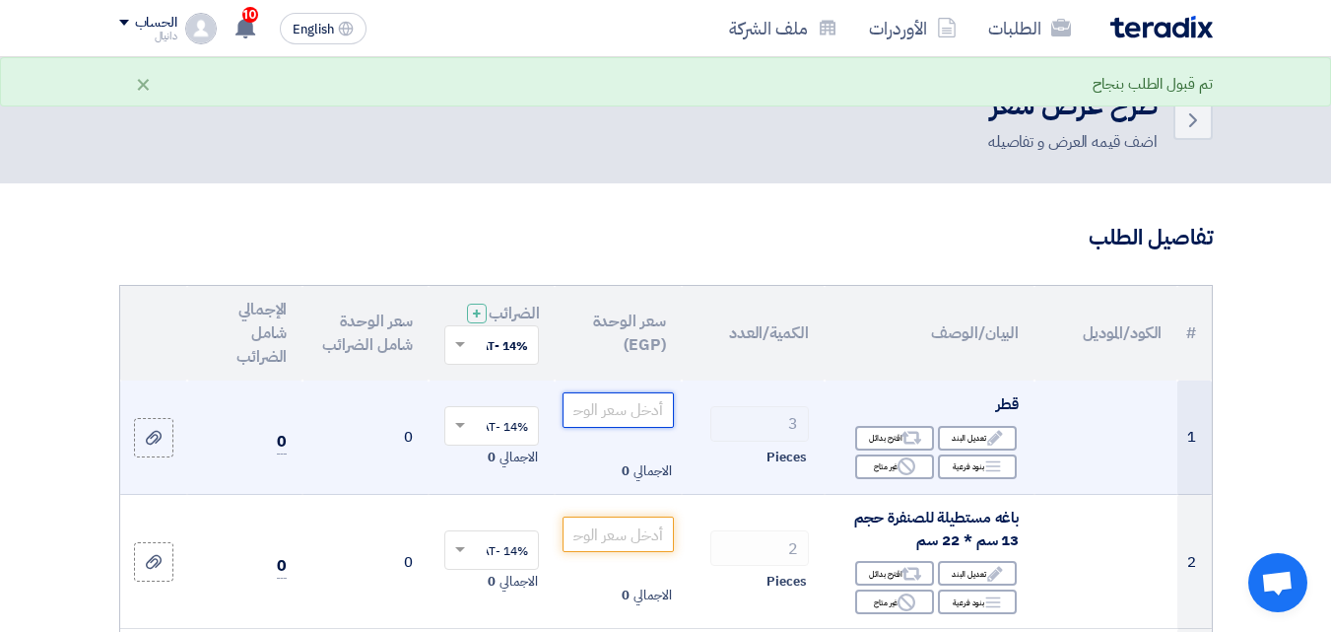
click at [635, 425] on input "number" at bounding box center [618, 409] width 110 height 35
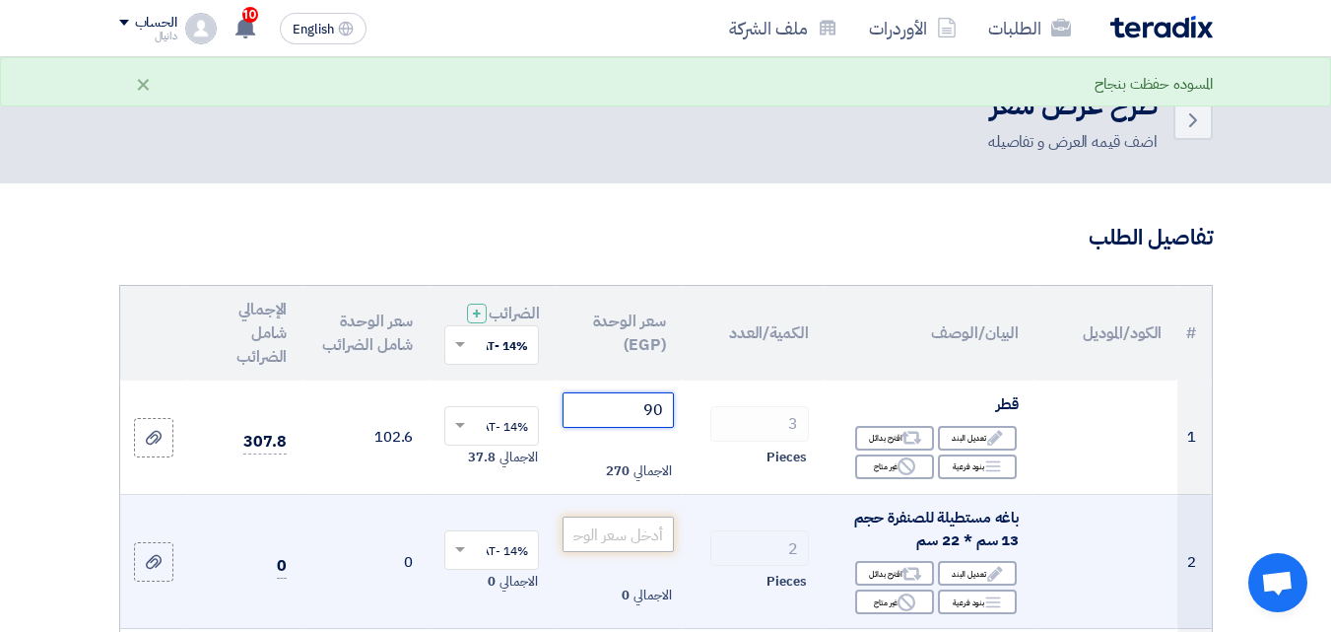
type input "90"
click at [634, 552] on input "number" at bounding box center [618, 533] width 110 height 35
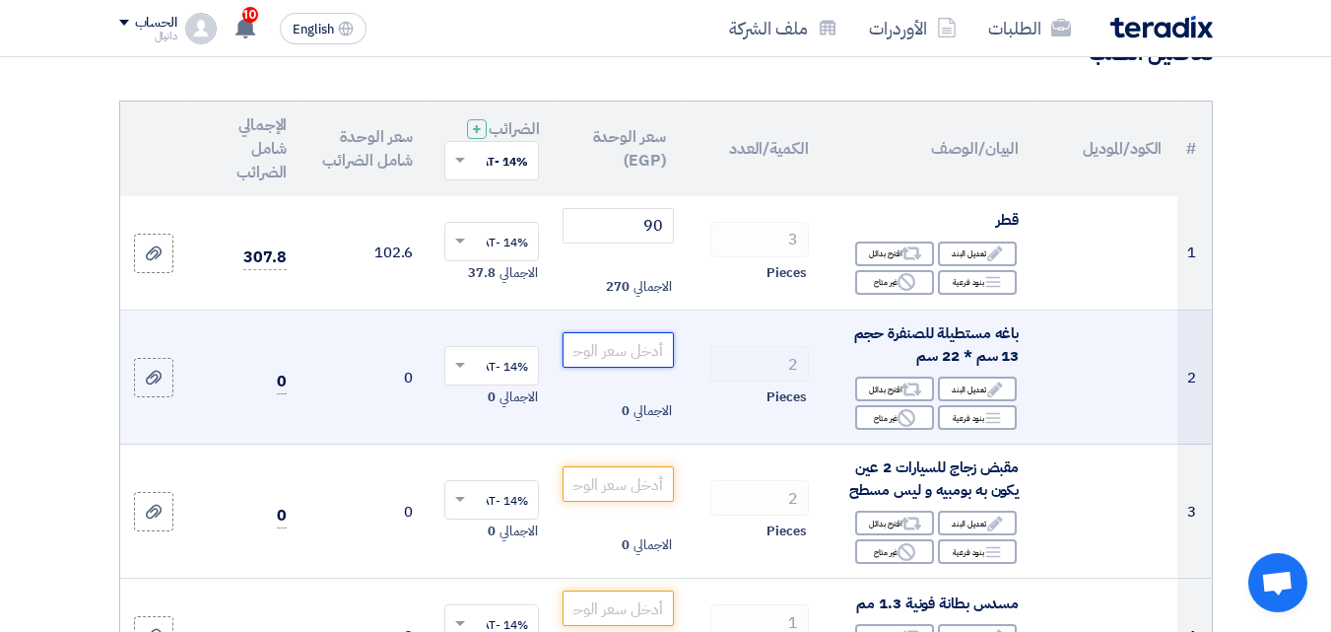
scroll to position [197, 0]
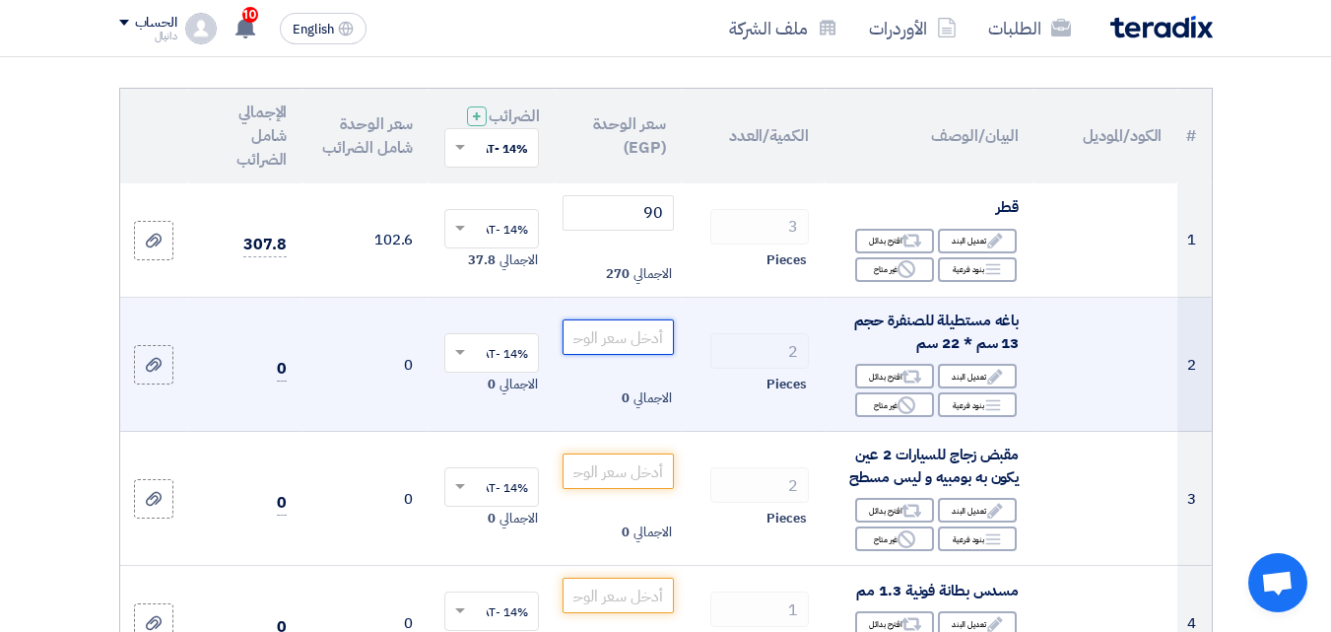
click at [647, 351] on input "number" at bounding box center [618, 336] width 110 height 35
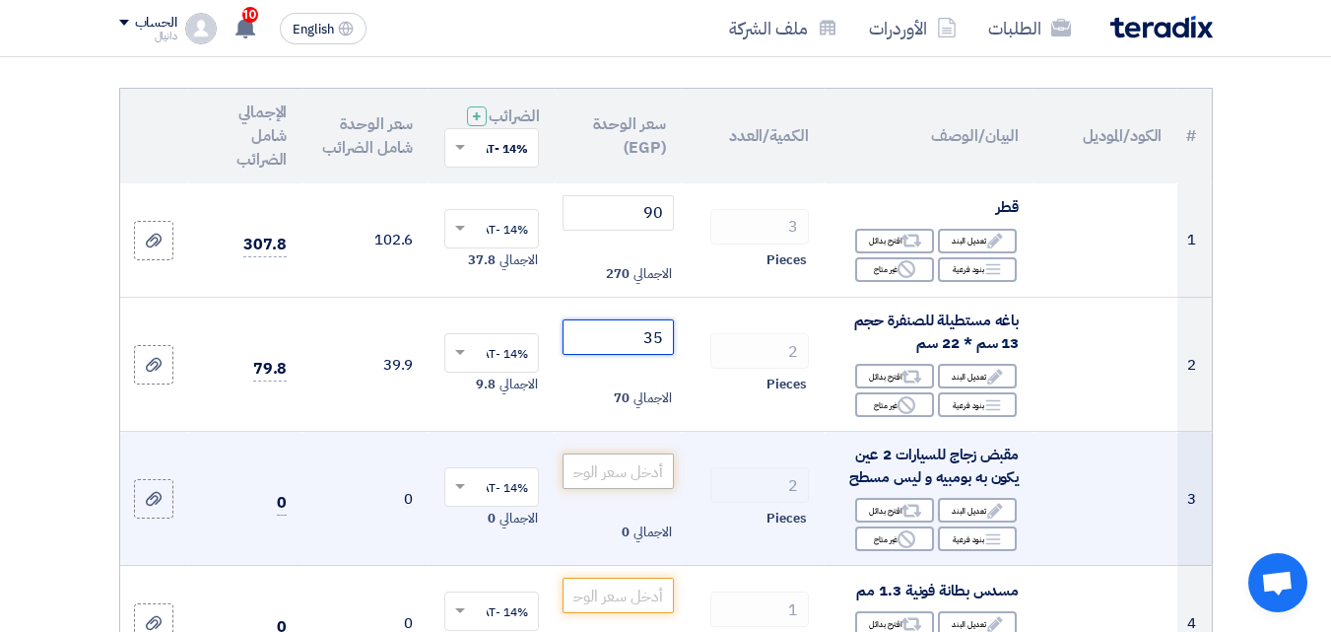
type input "35"
click at [636, 483] on input "number" at bounding box center [618, 470] width 110 height 35
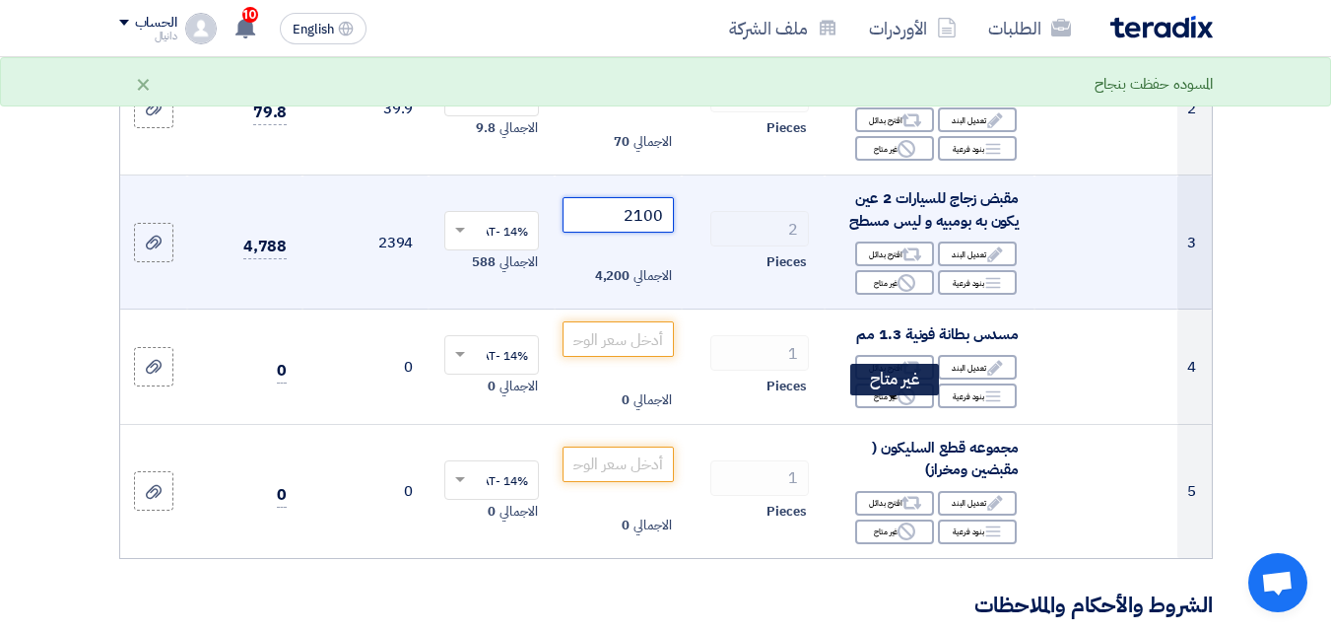
scroll to position [394, 0]
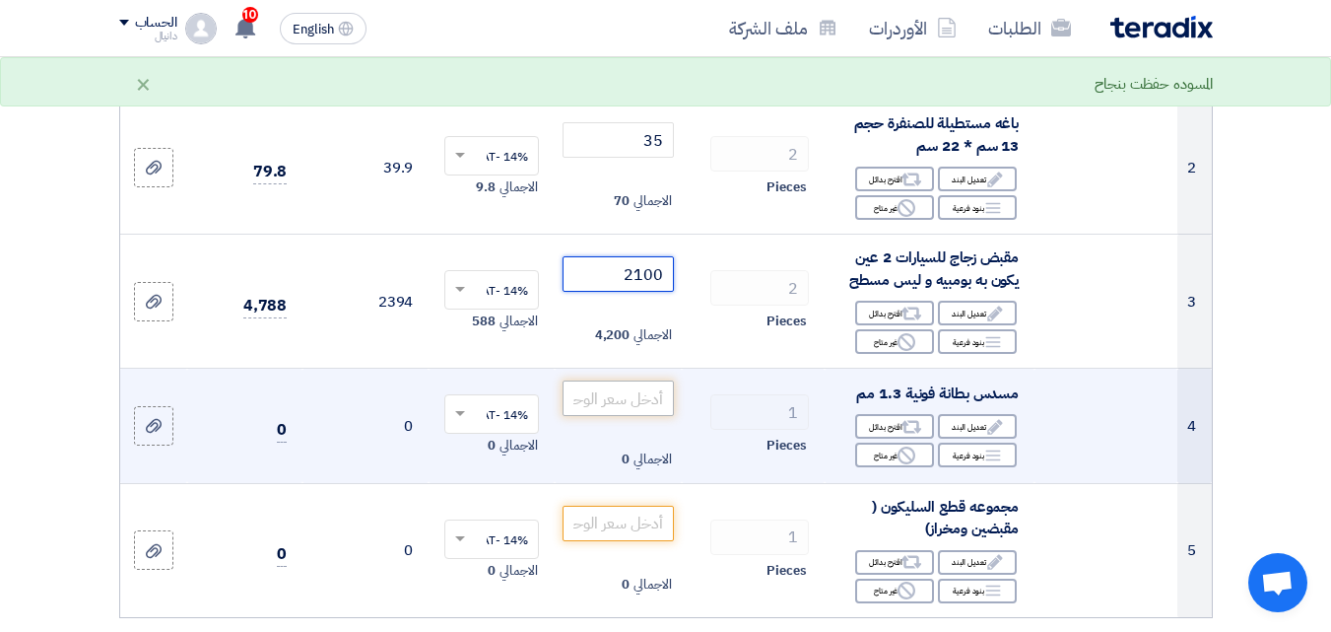
type input "2100"
click at [640, 415] on input "number" at bounding box center [618, 397] width 110 height 35
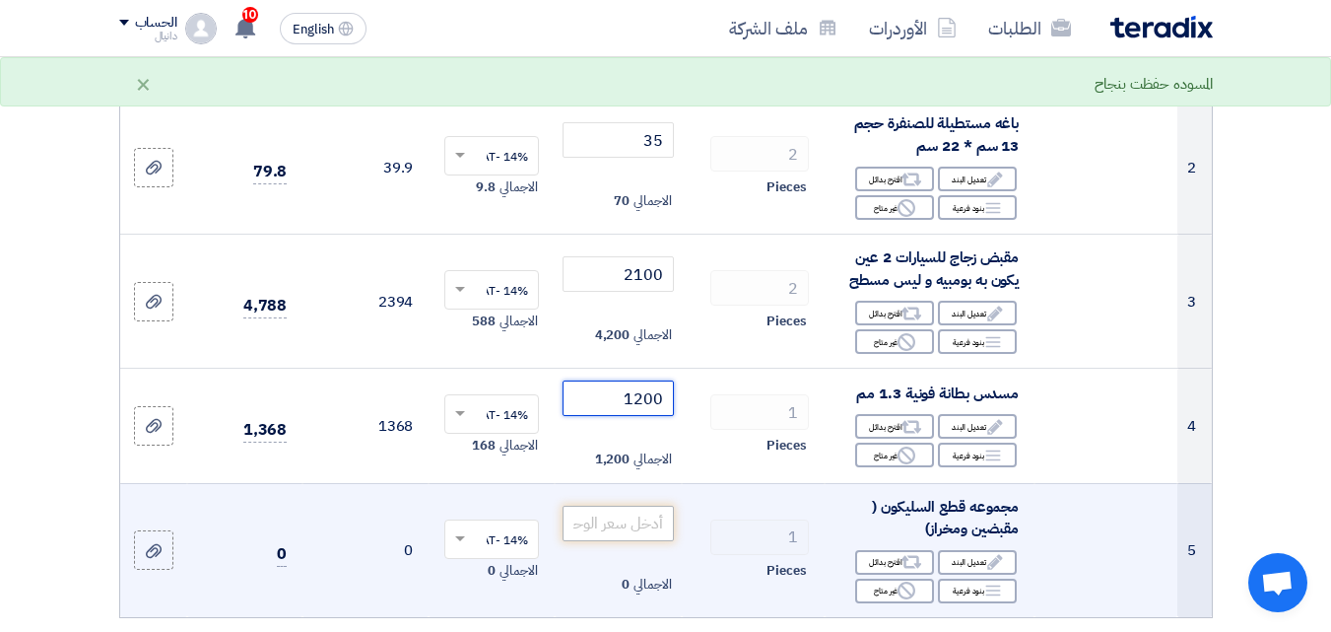
type input "1200"
click at [645, 541] on input "number" at bounding box center [618, 522] width 110 height 35
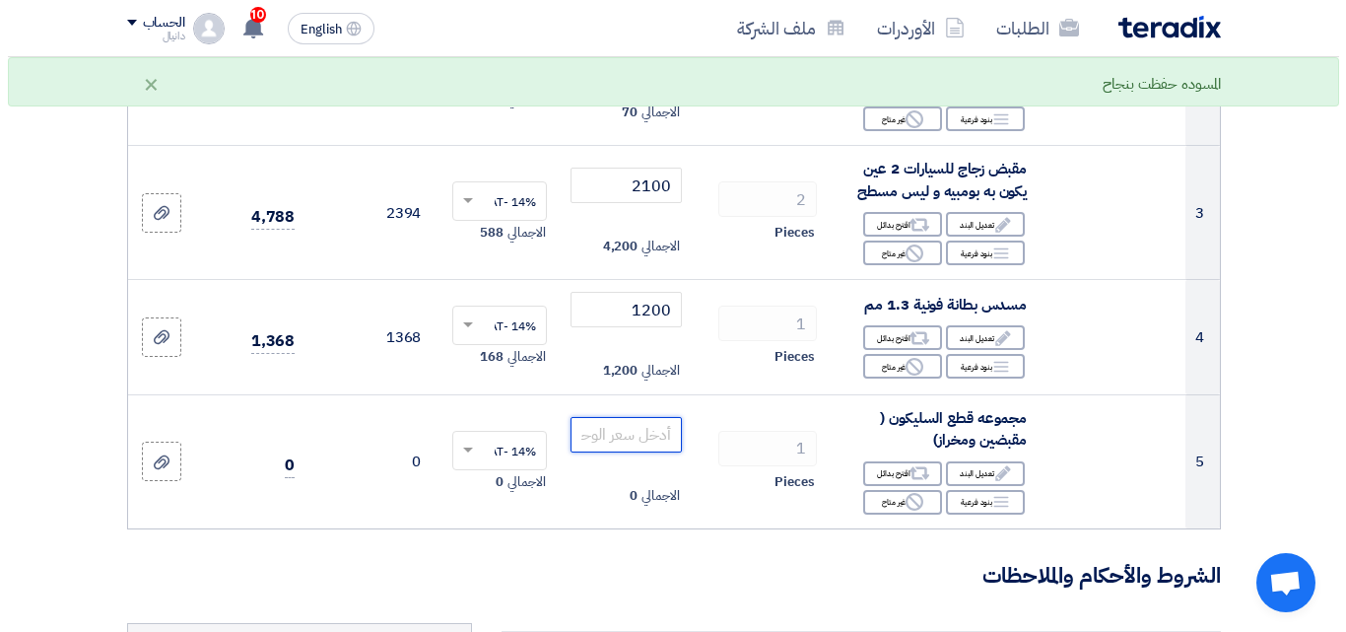
scroll to position [591, 0]
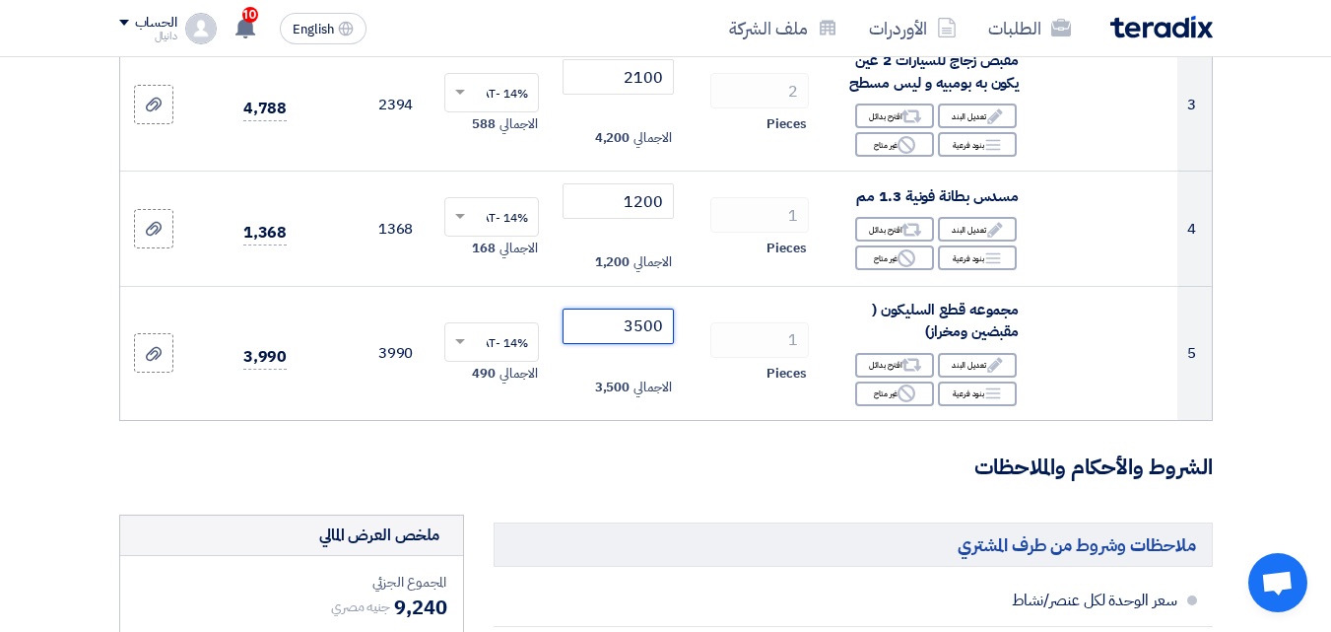
type input "3500"
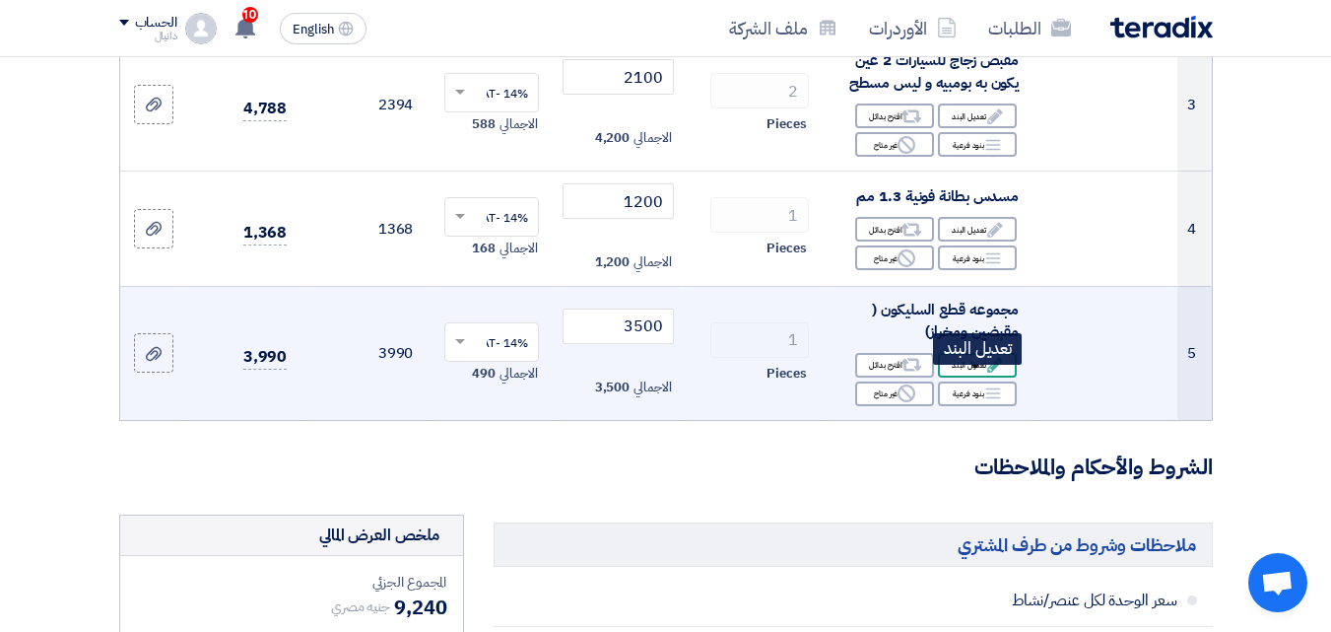
click at [999, 373] on icon "Edit" at bounding box center [995, 365] width 18 height 18
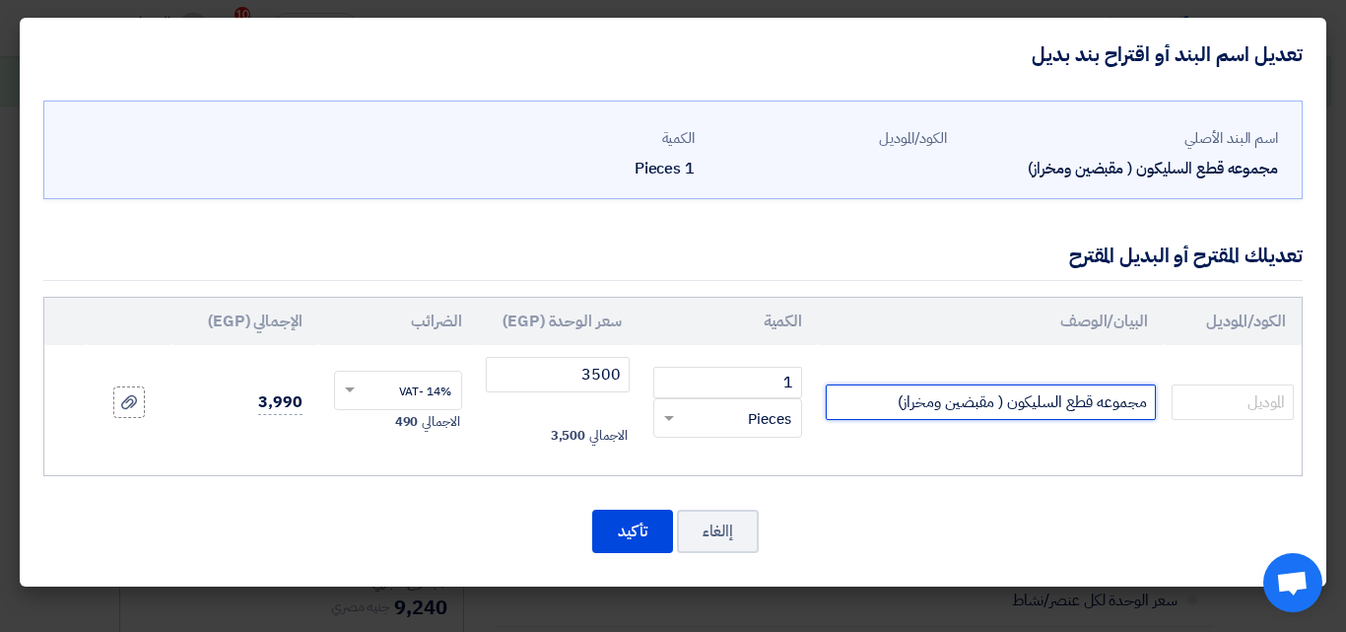
click at [870, 401] on input "مجموعه قطع السليكون ( مقبضين ومخراز)" at bounding box center [991, 401] width 330 height 35
type input "مجموعه قطع السليكون ( مقبضين ومخراز) طقم كامل"
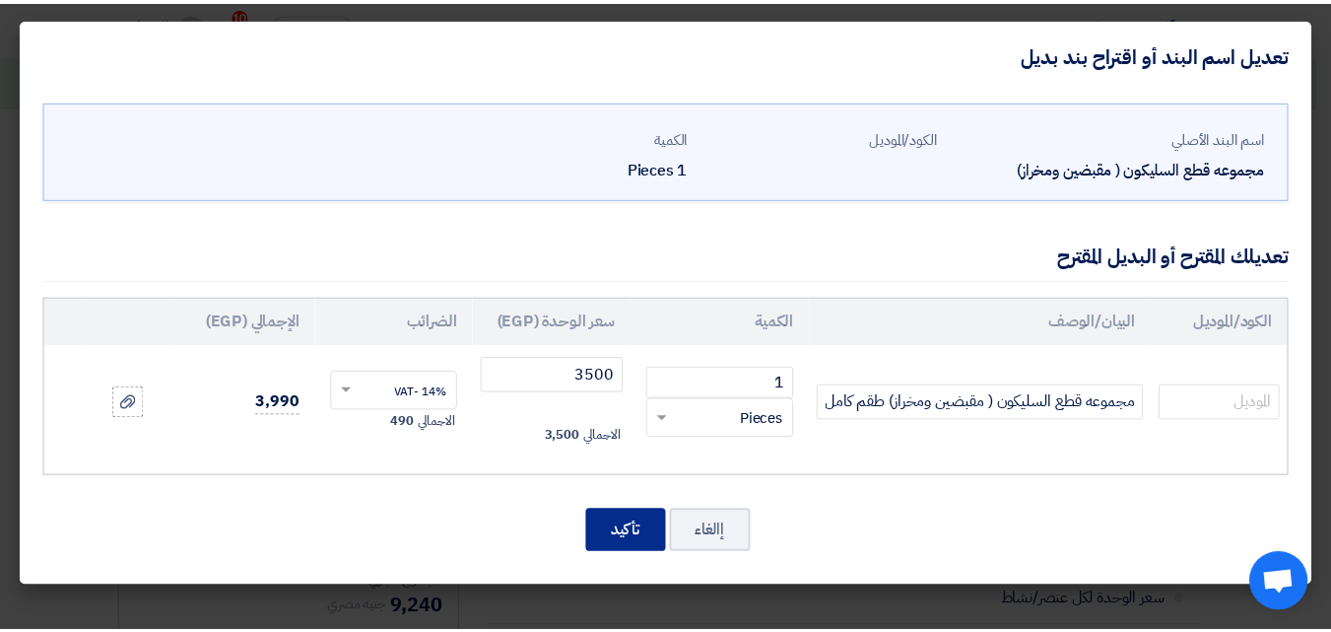
scroll to position [0, 0]
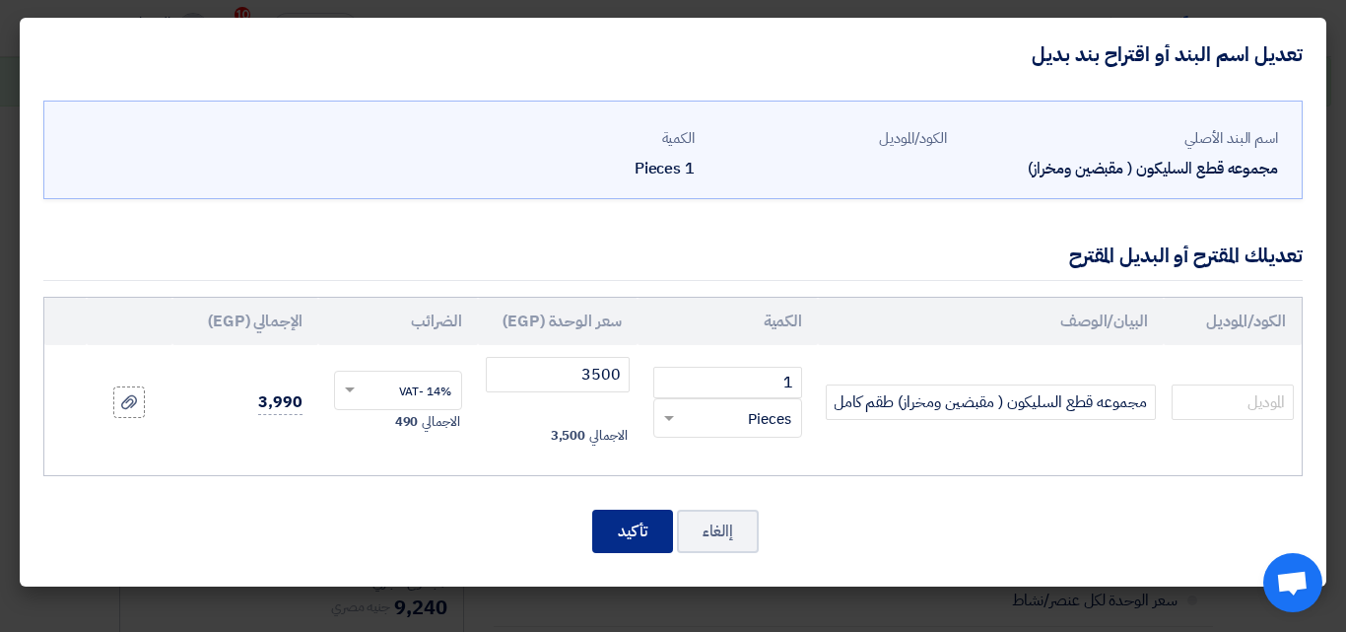
click at [606, 521] on button "تأكيد" at bounding box center [632, 530] width 81 height 43
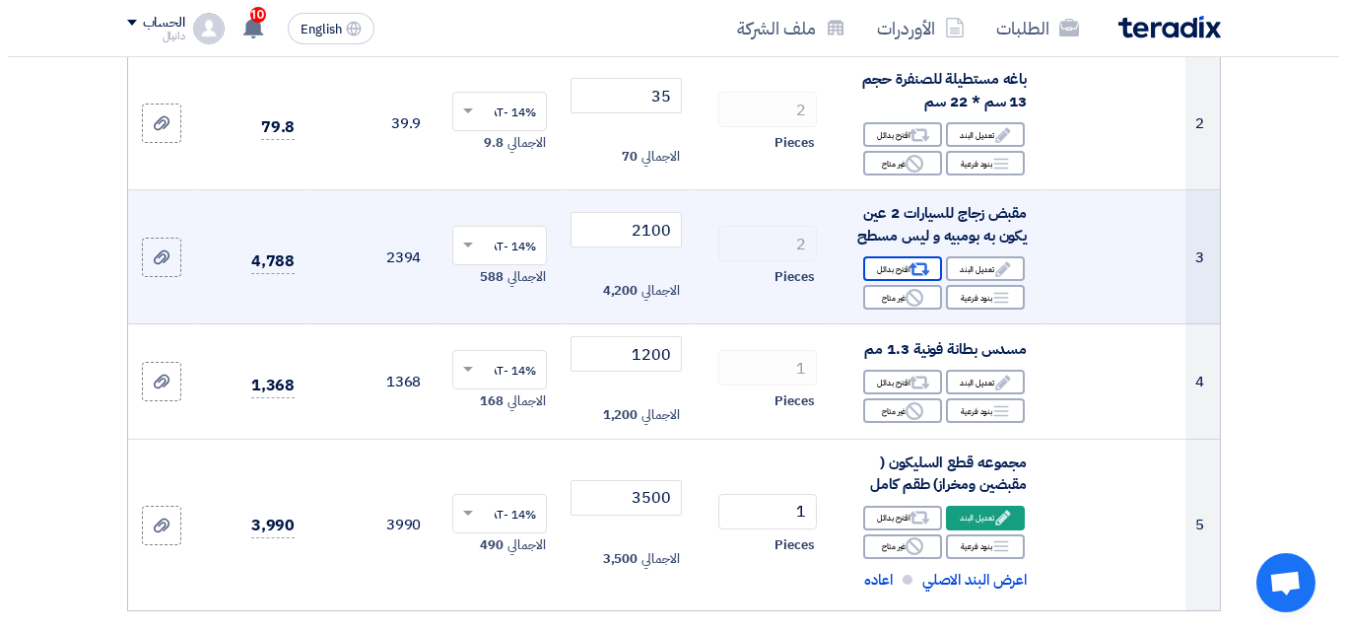
scroll to position [394, 0]
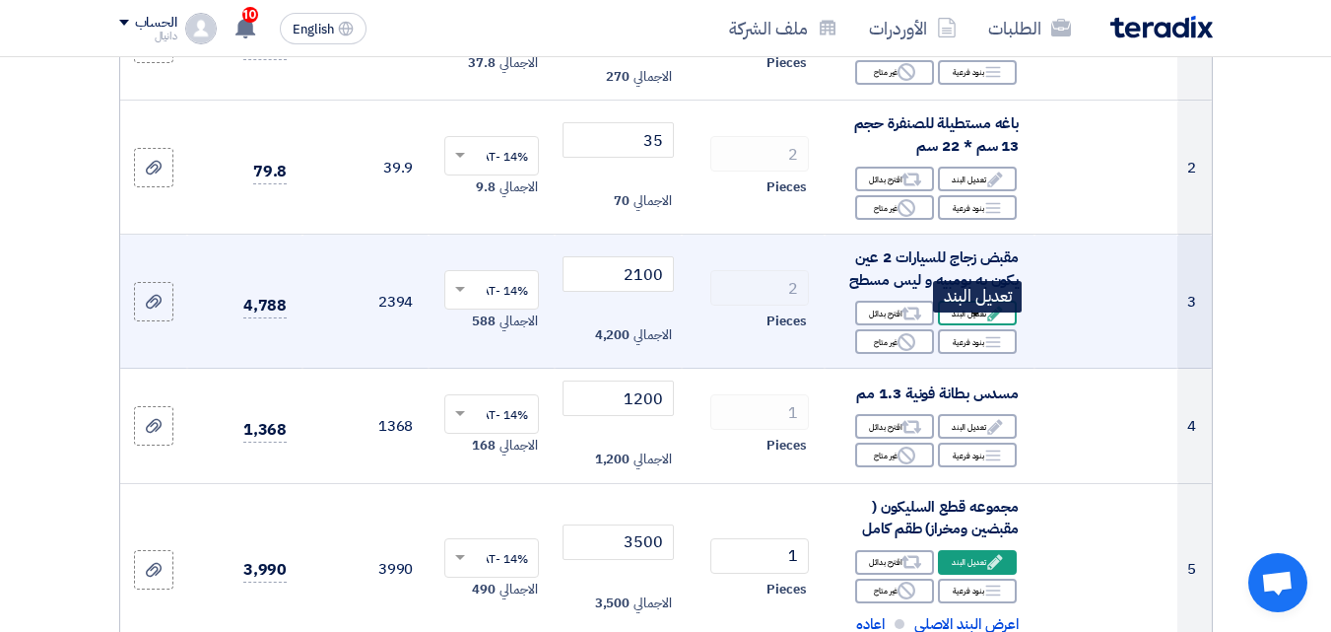
click at [979, 325] on div "Edit تعديل البند" at bounding box center [977, 313] width 79 height 25
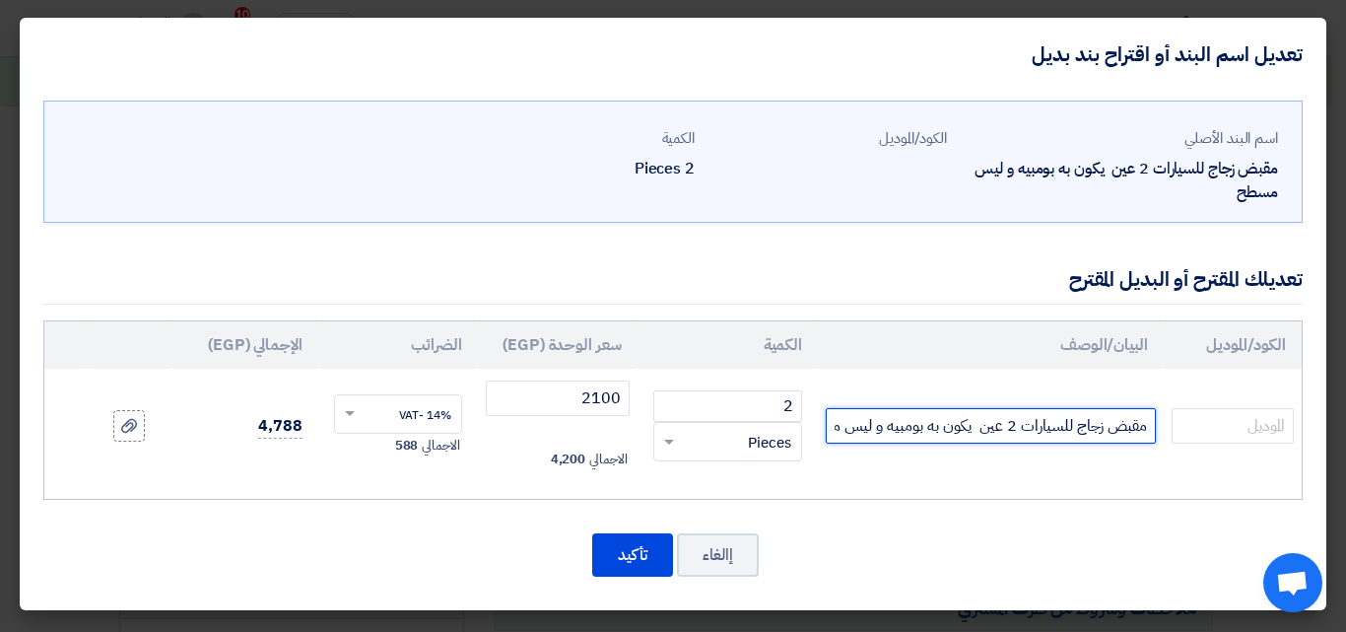
click at [1143, 427] on input "مقبض زجاج للسيارات 2 عين يكون به بومبيه و ليس مسطح" at bounding box center [991, 425] width 330 height 35
type input "مقبض زجاج للسيارات 2 عين يكون به بومبيه و ليس مسطح تيوانى"
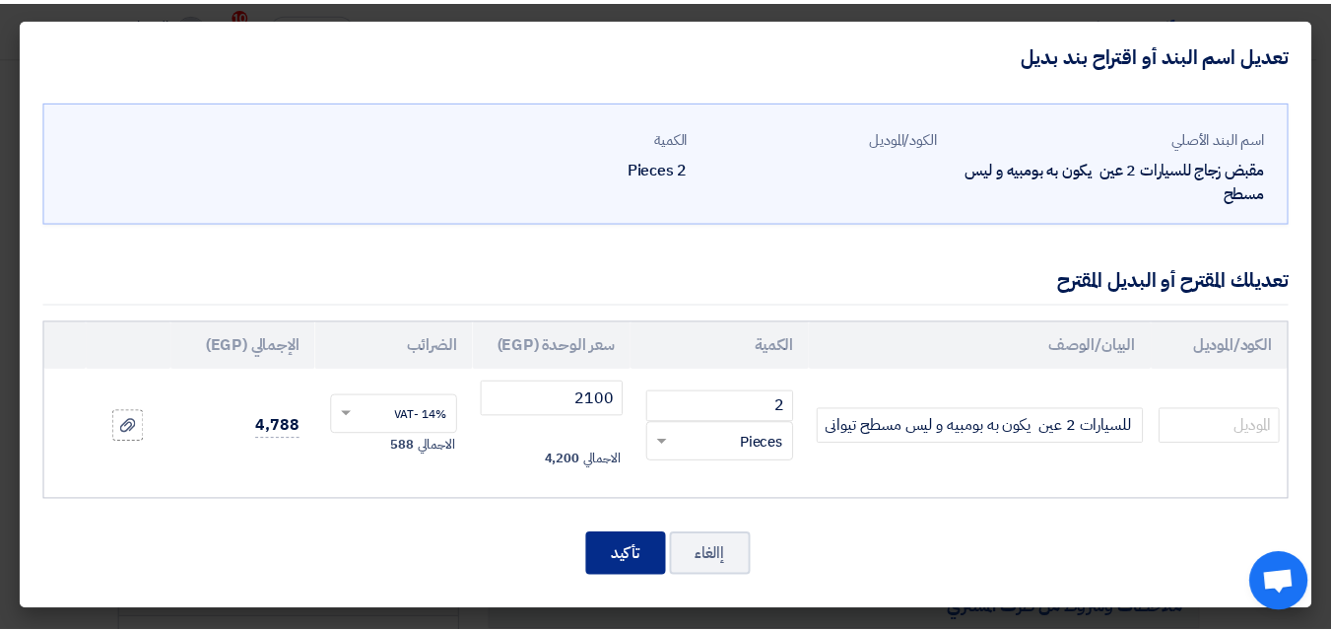
scroll to position [0, 0]
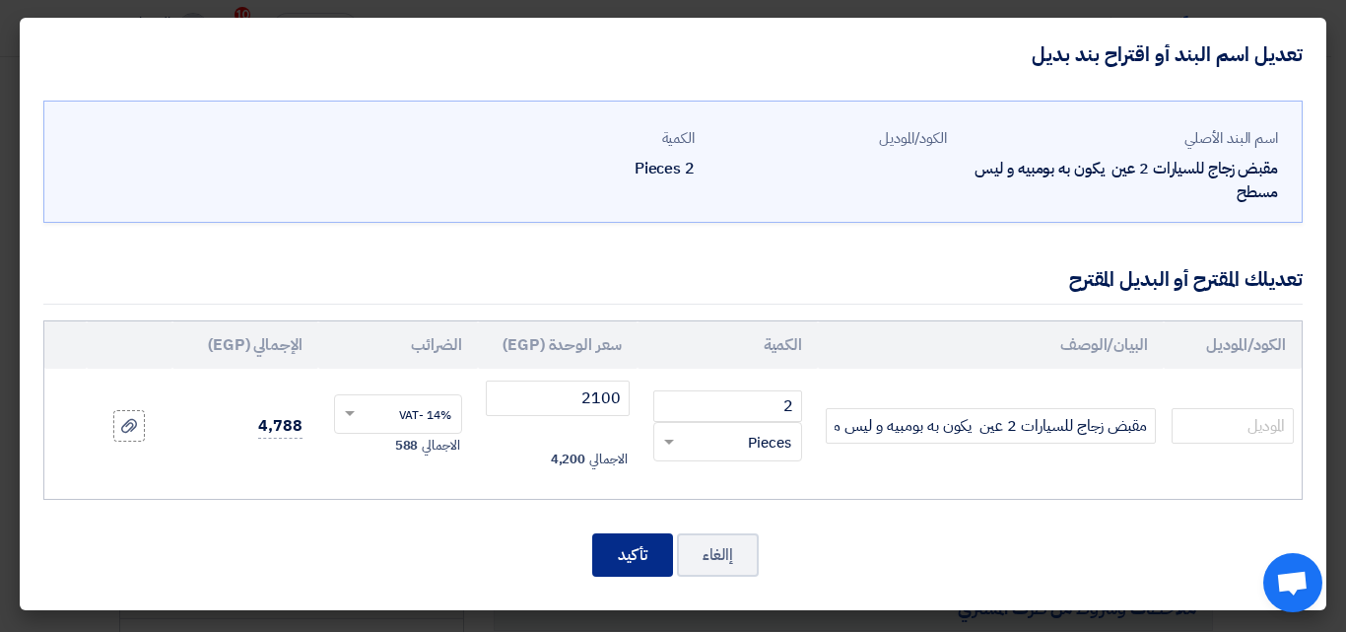
click at [628, 554] on button "تأكيد" at bounding box center [632, 554] width 81 height 43
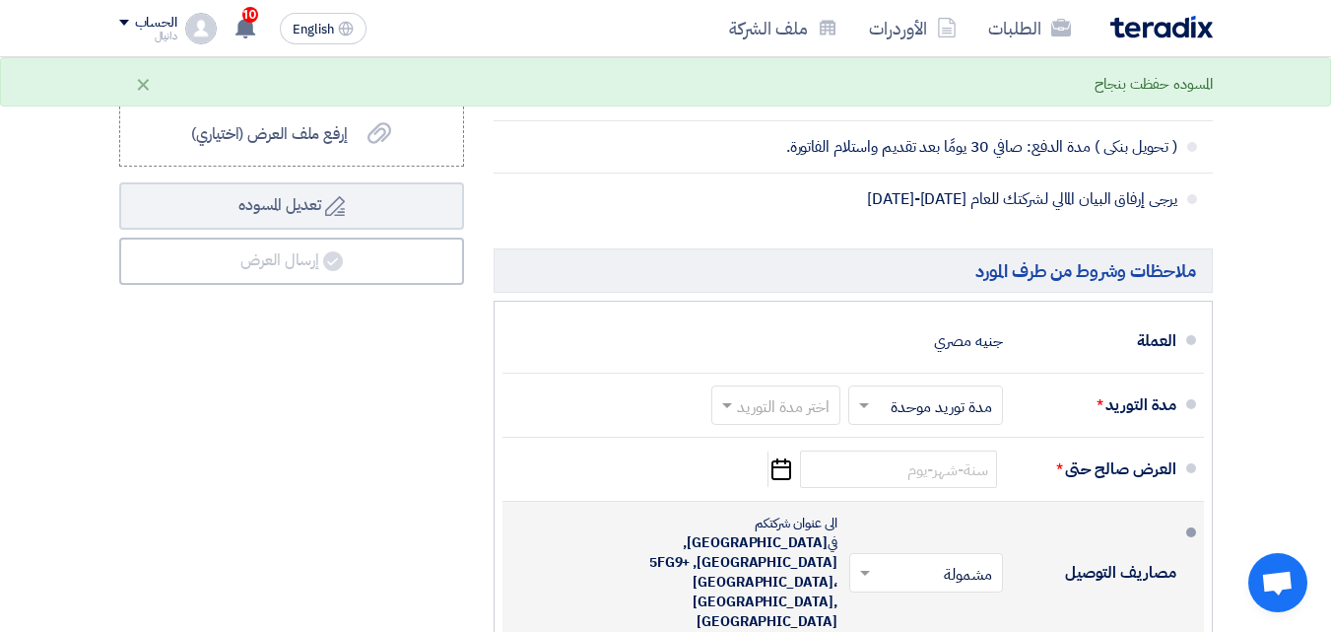
scroll to position [1577, 0]
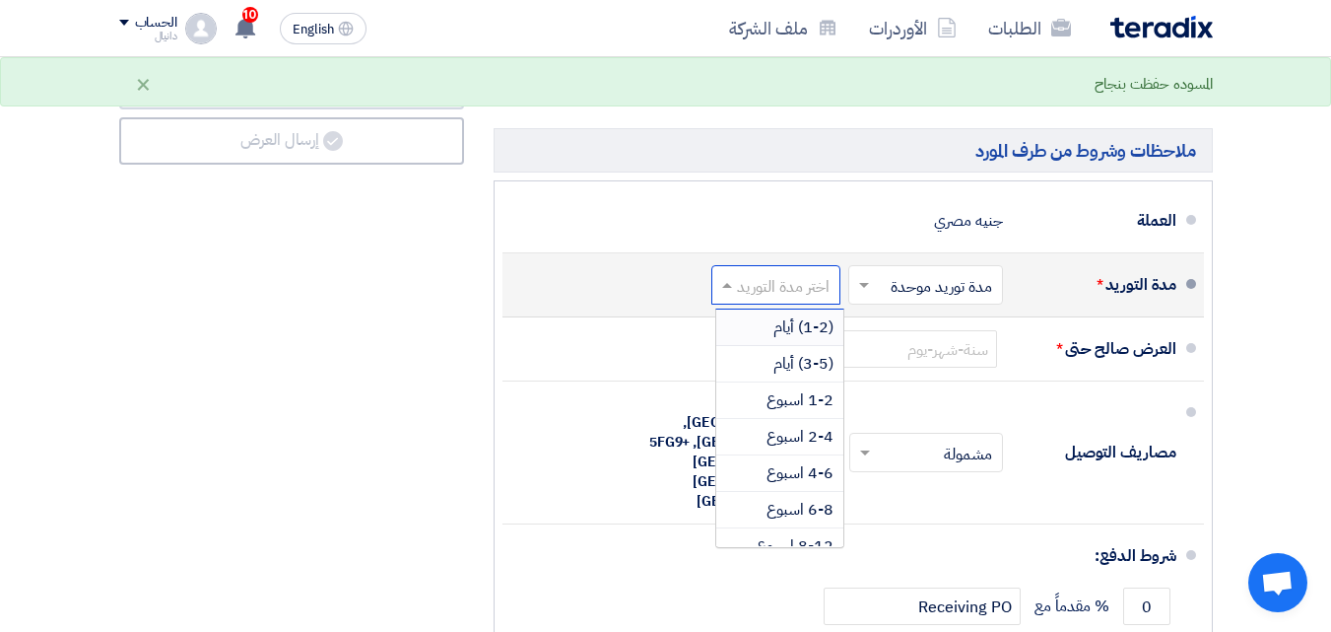
click at [753, 299] on input "text" at bounding box center [771, 287] width 119 height 29
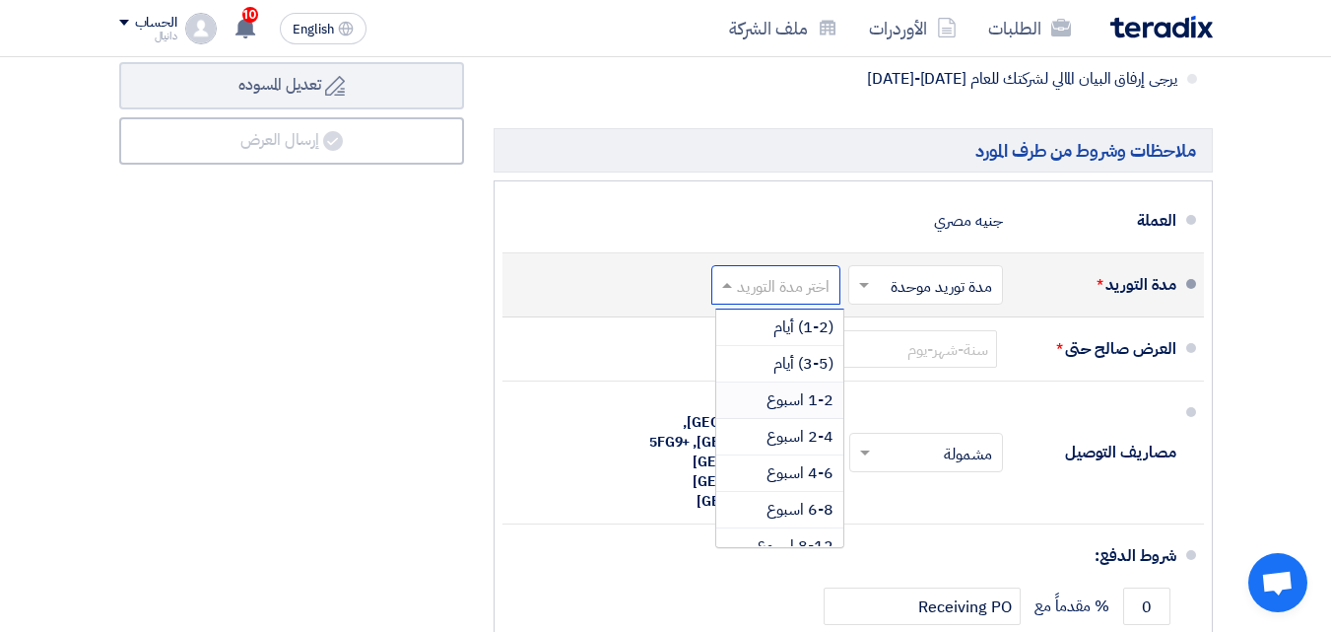
click at [779, 409] on span "1-2 اسبوع" at bounding box center [800, 400] width 67 height 24
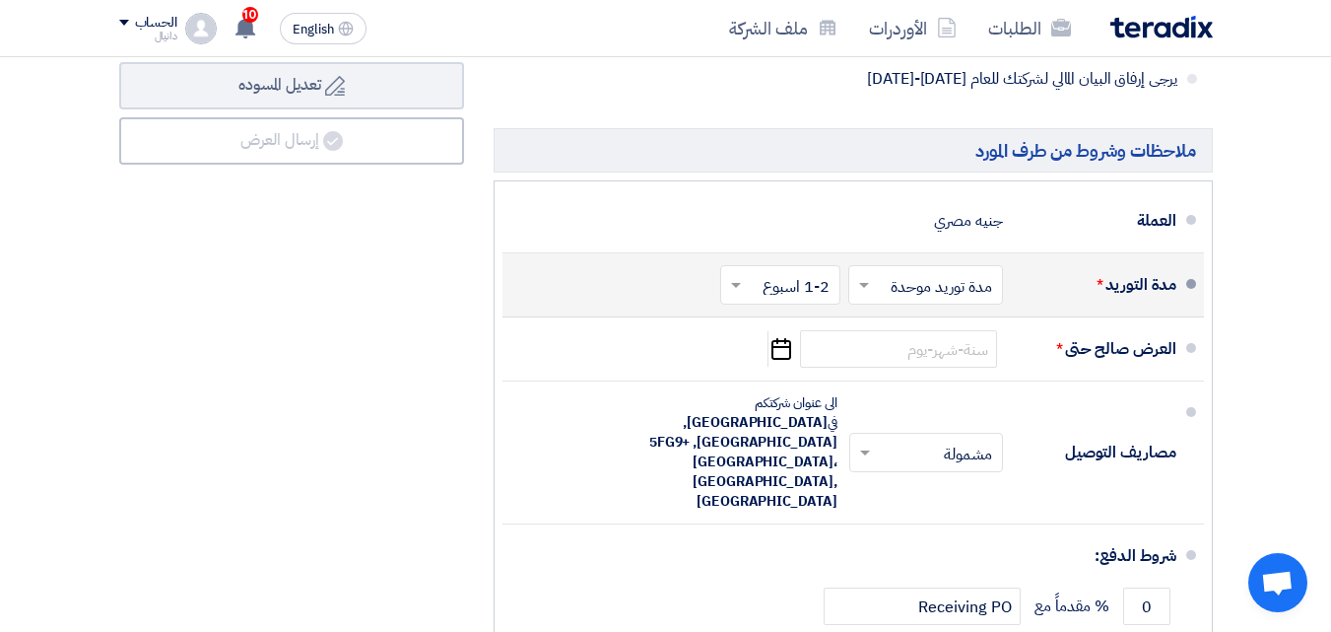
click at [782, 295] on input "text" at bounding box center [776, 287] width 110 height 29
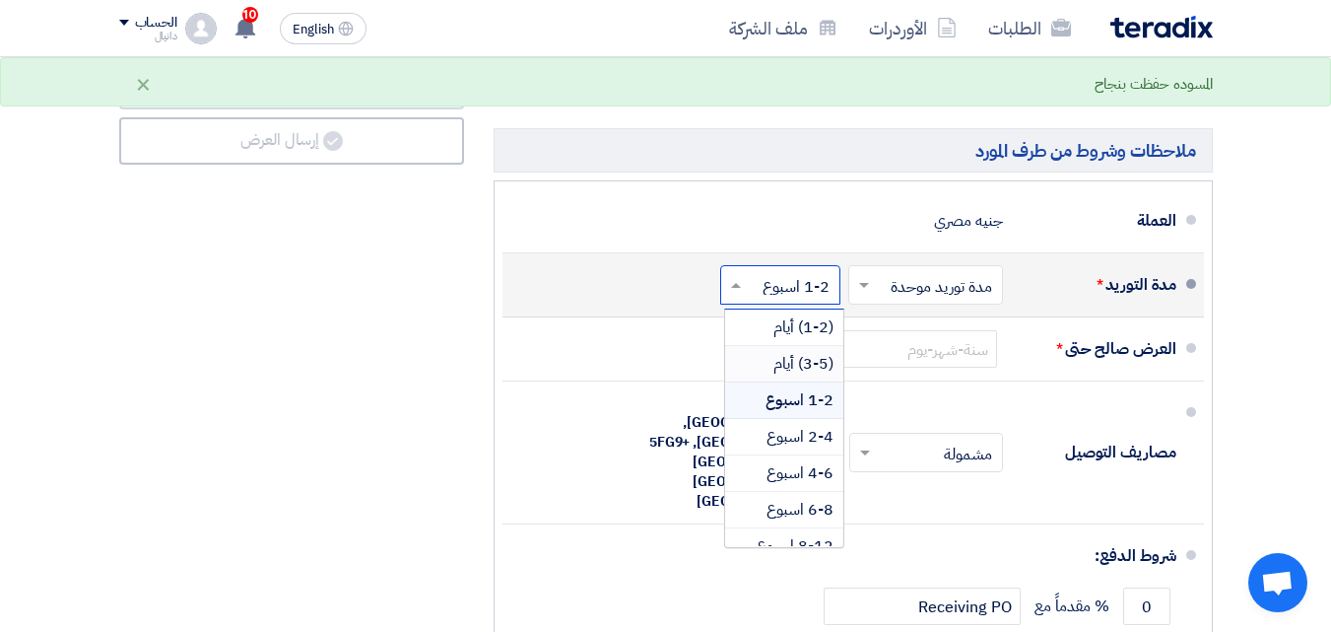
click at [802, 375] on span "(3-5) أيام" at bounding box center [803, 364] width 60 height 24
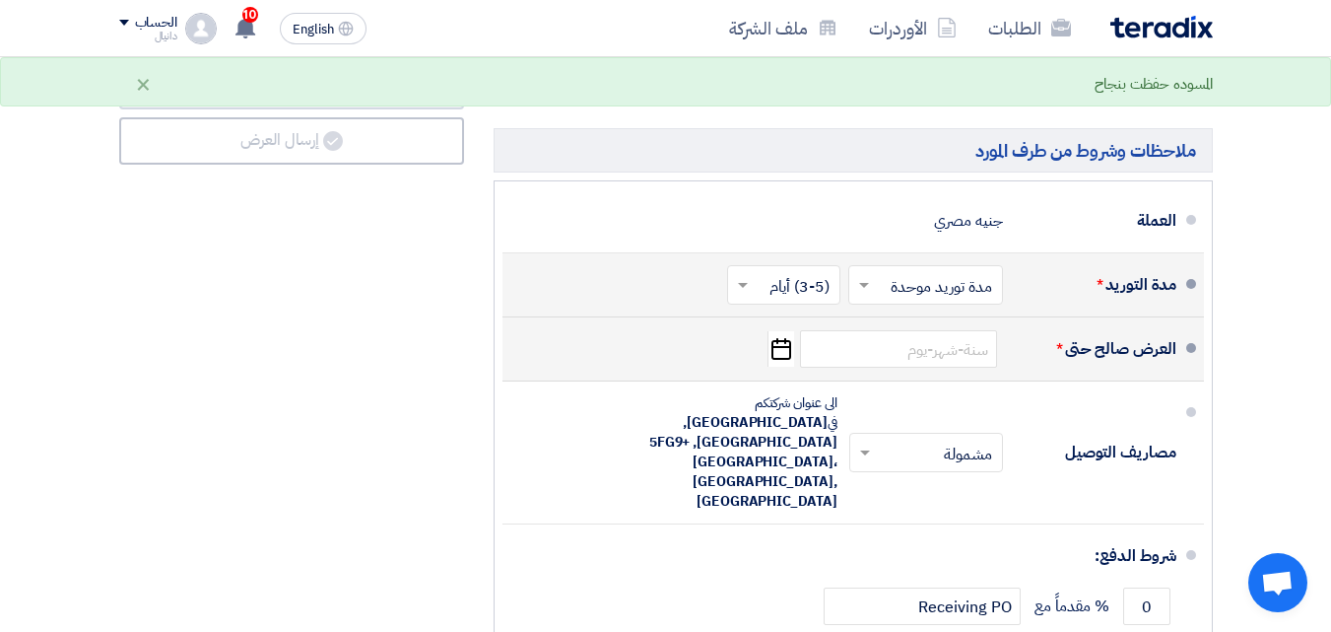
click at [784, 365] on icon "Pick a date" at bounding box center [781, 348] width 27 height 35
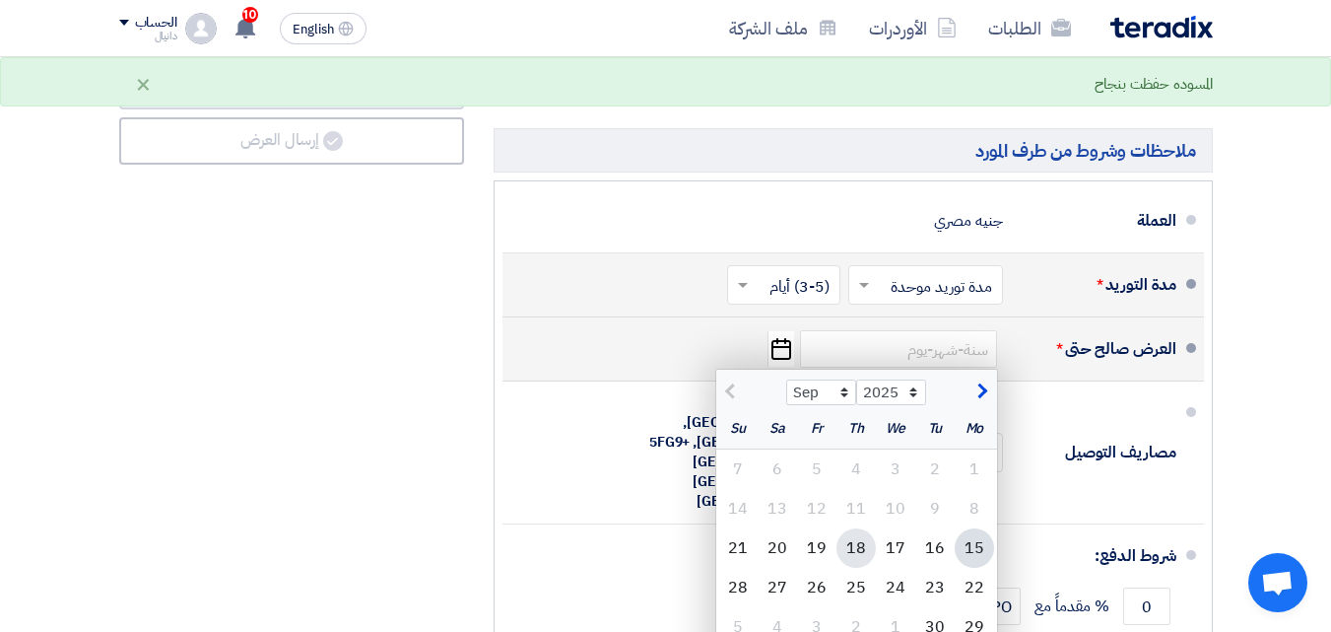
click at [869, 560] on div "18" at bounding box center [856, 547] width 39 height 39
type input "[DATE]"
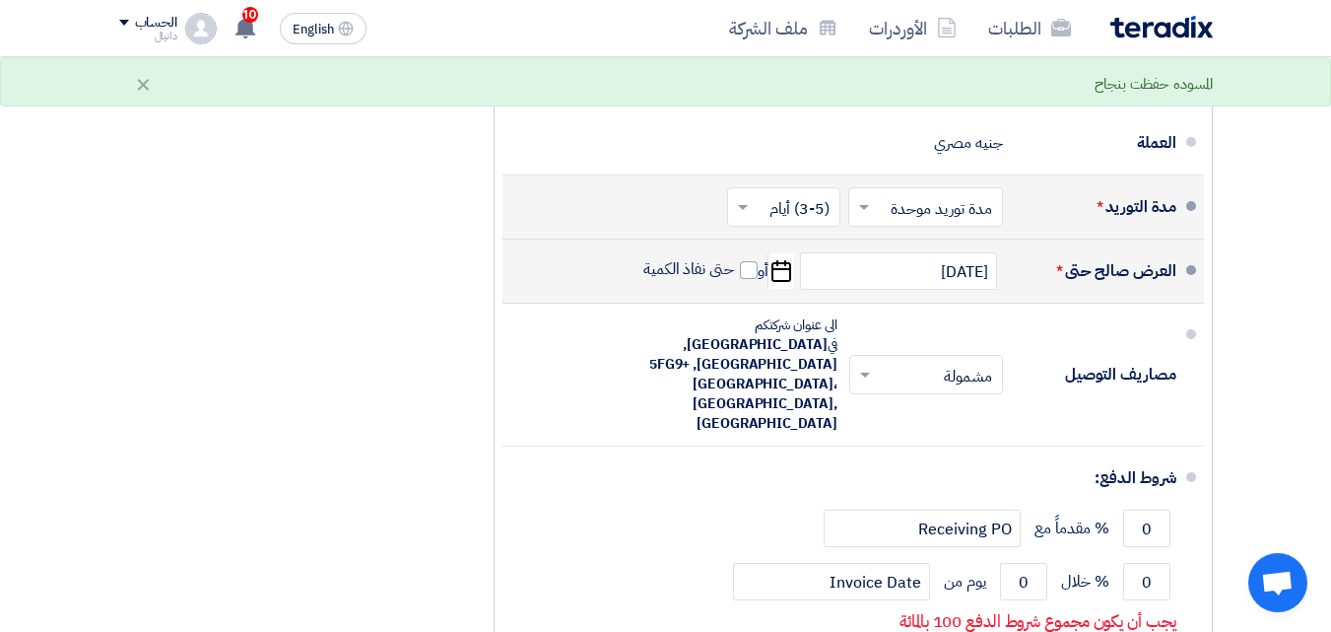
scroll to position [1774, 0]
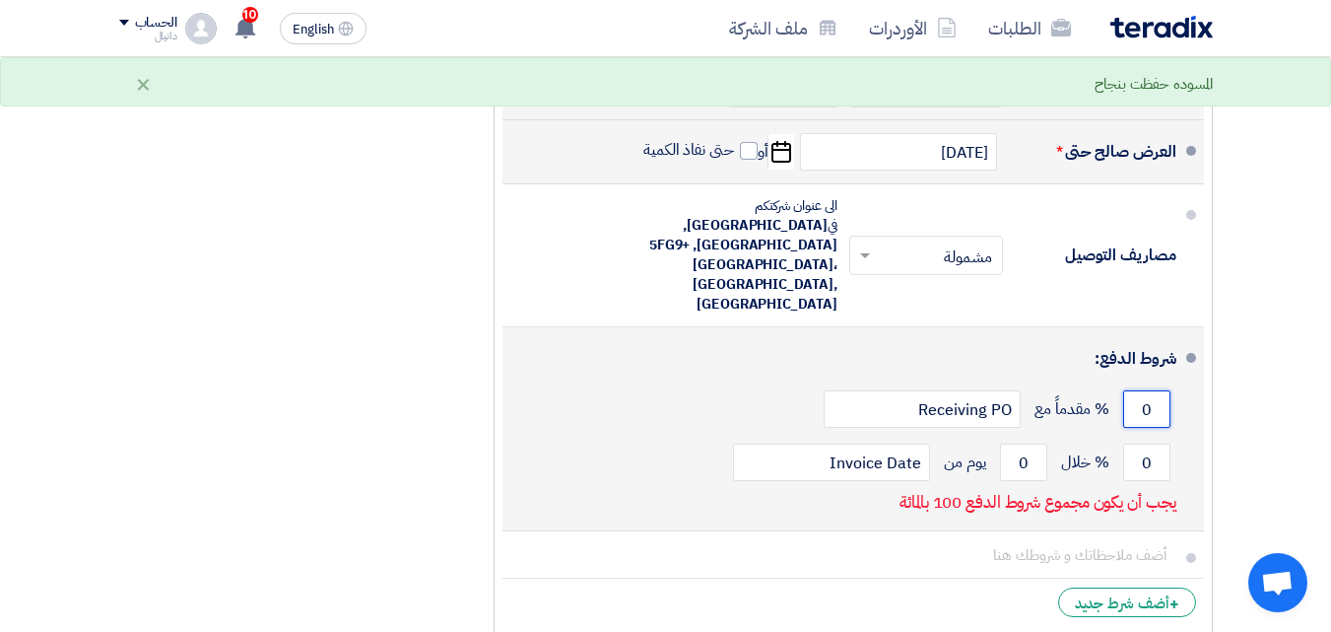
drag, startPoint x: 1157, startPoint y: 382, endPoint x: 1135, endPoint y: 384, distance: 21.8
click at [1135, 390] on input "0" at bounding box center [1146, 408] width 47 height 37
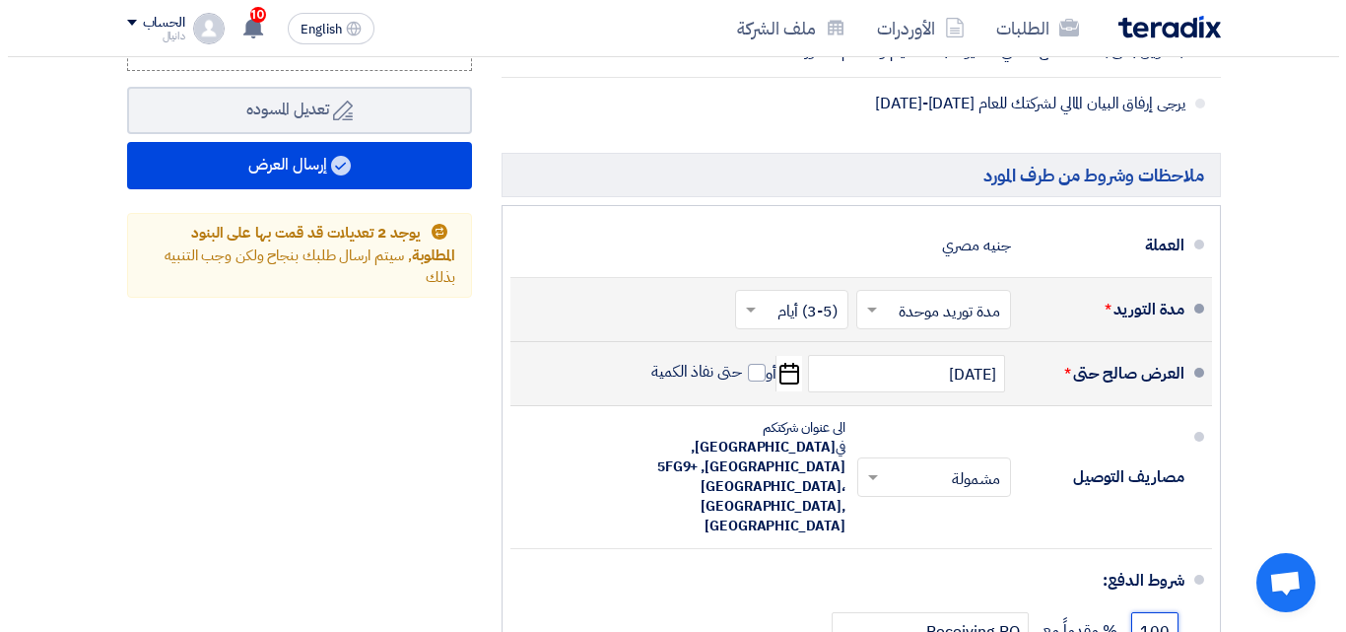
scroll to position [1379, 0]
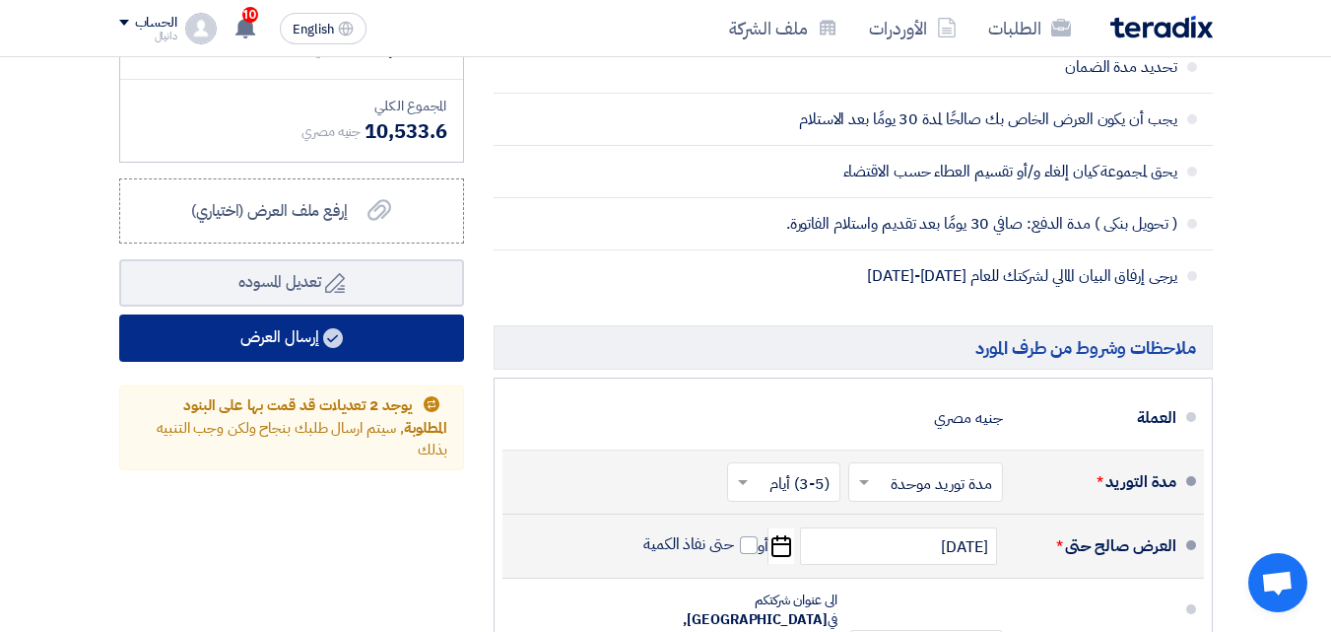
type input "100"
click at [331, 348] on use at bounding box center [333, 338] width 20 height 20
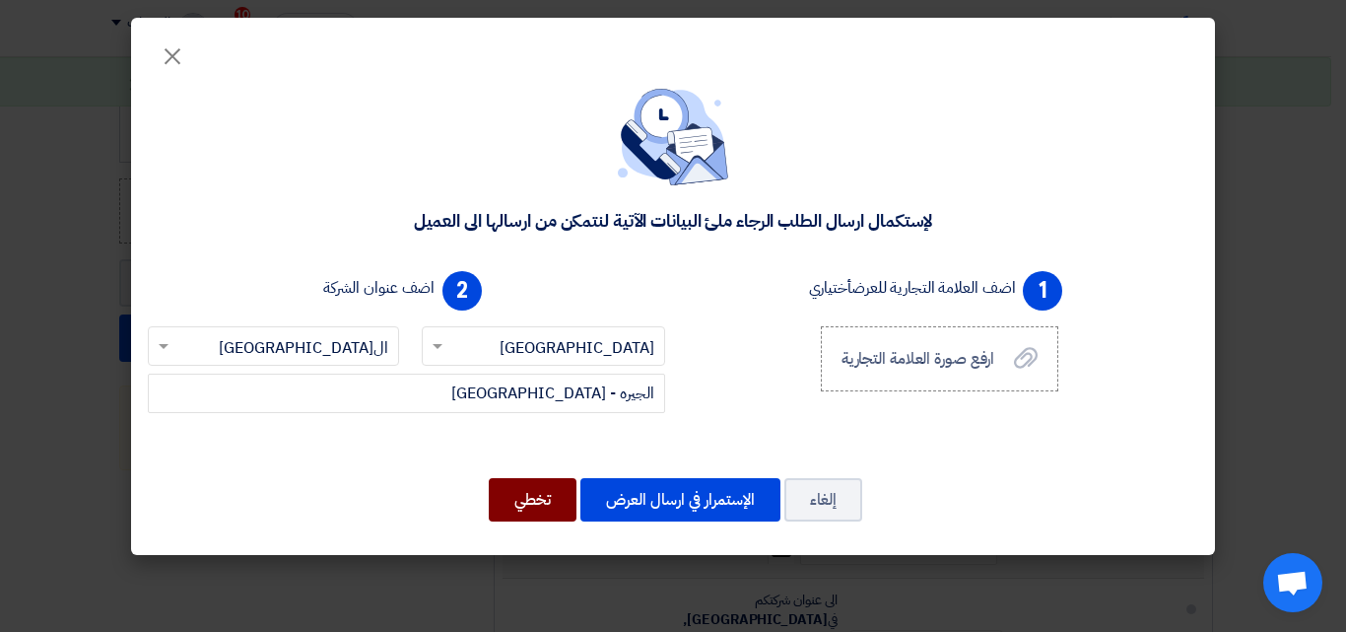
click at [528, 504] on button "تخطي" at bounding box center [533, 499] width 88 height 43
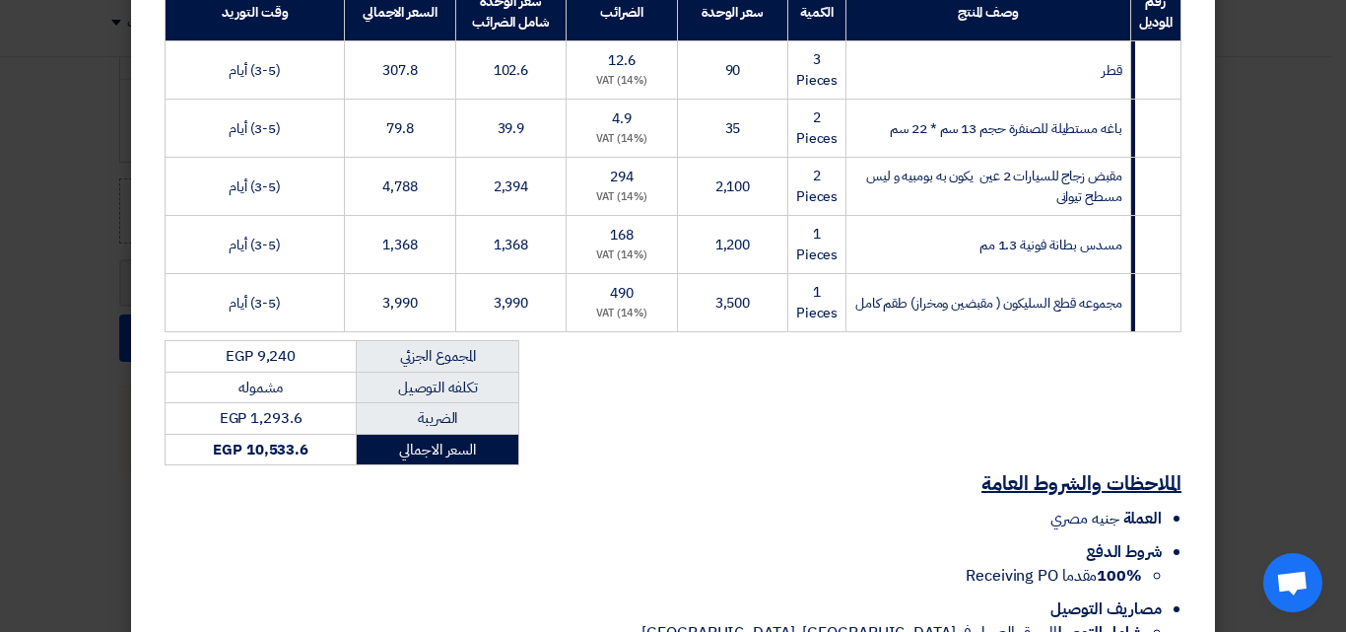
scroll to position [472, 0]
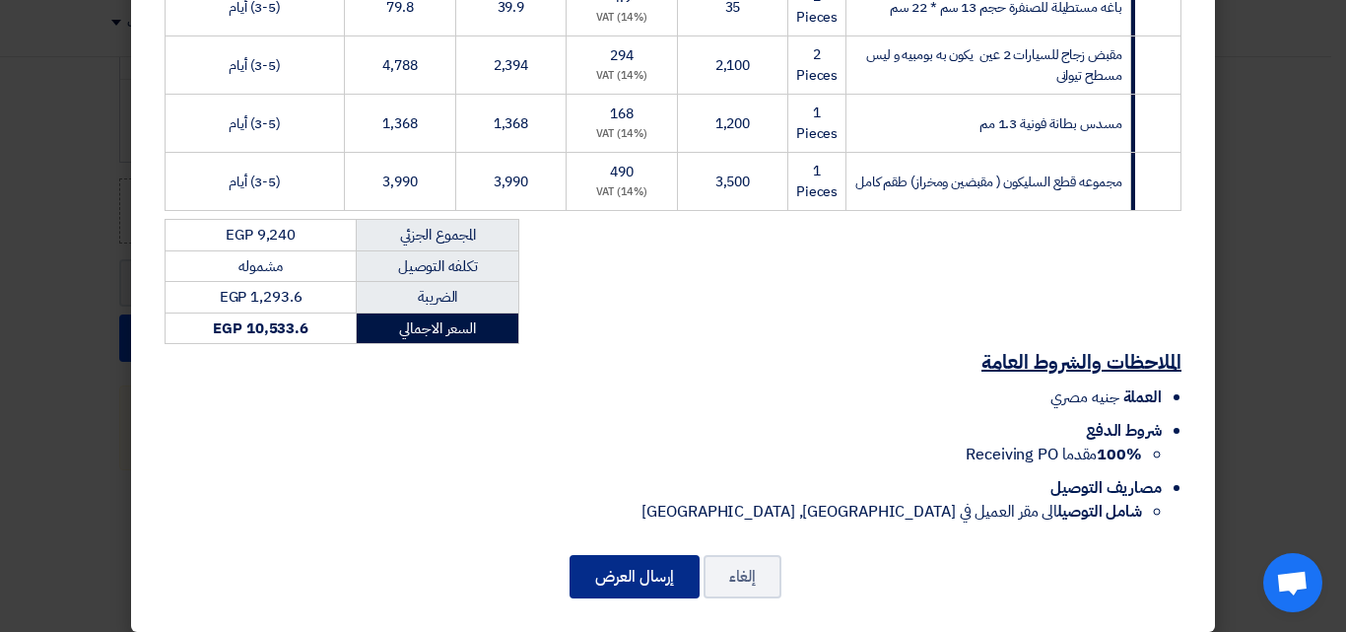
click at [654, 559] on button "إرسال العرض" at bounding box center [635, 576] width 130 height 43
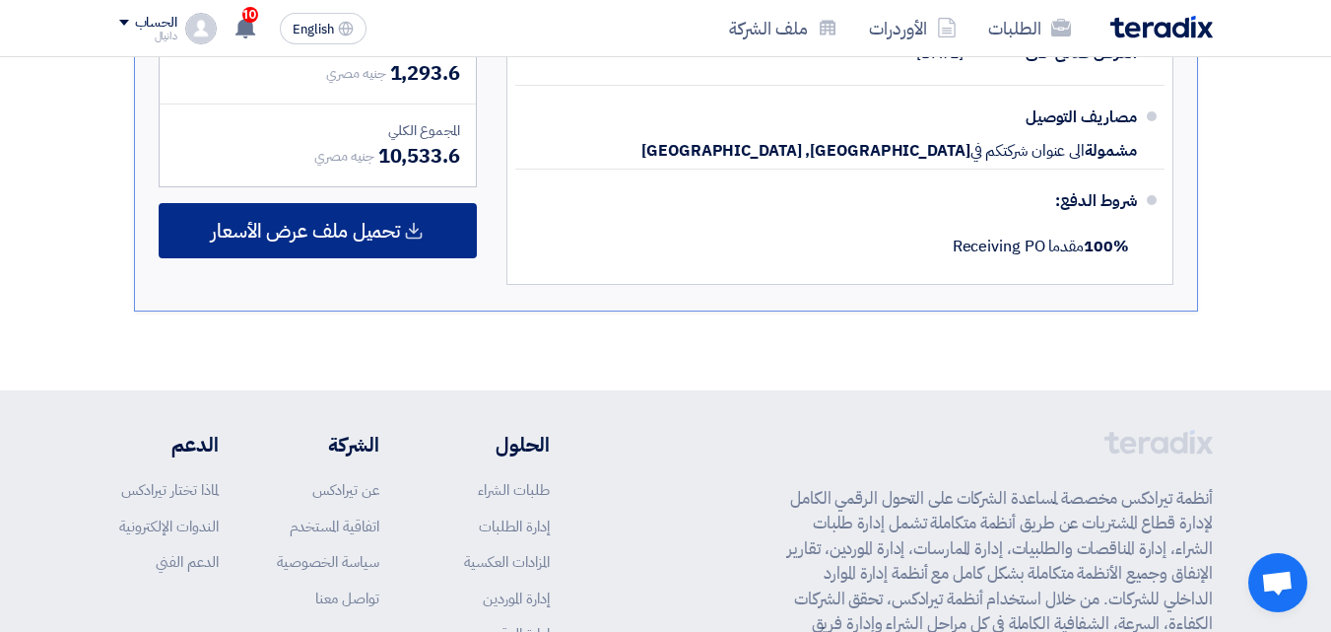
scroll to position [1217, 0]
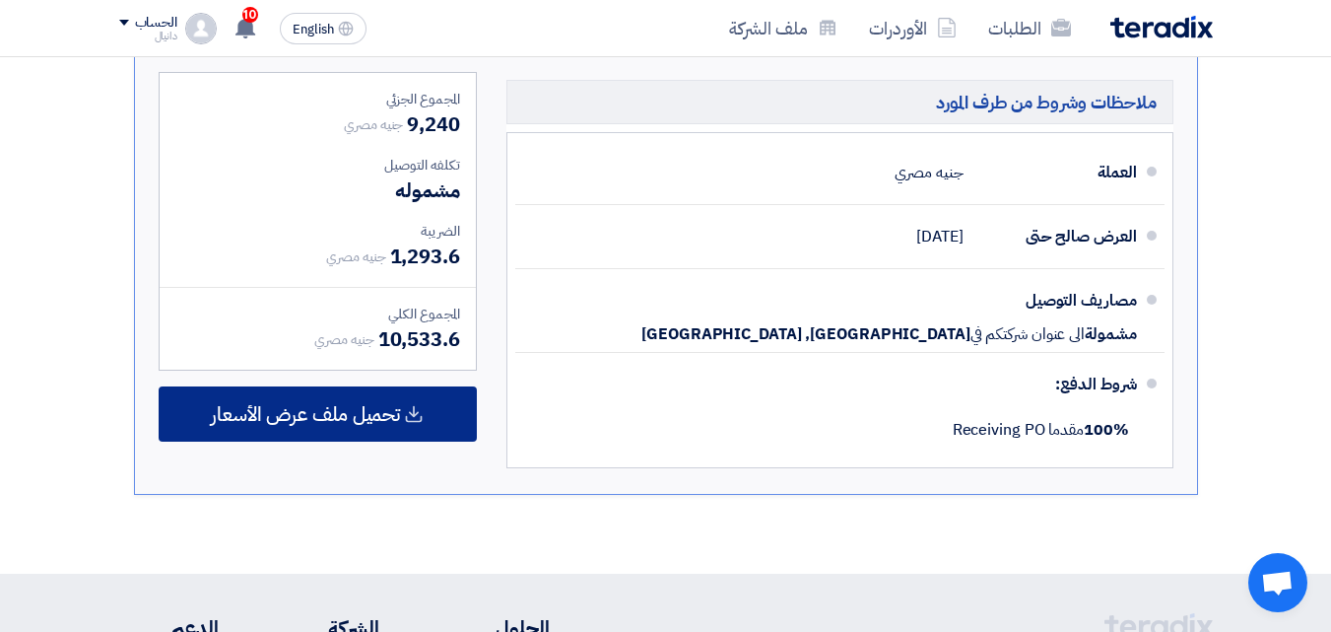
click at [362, 414] on span "تحميل ملف عرض الأسعار" at bounding box center [305, 414] width 189 height 18
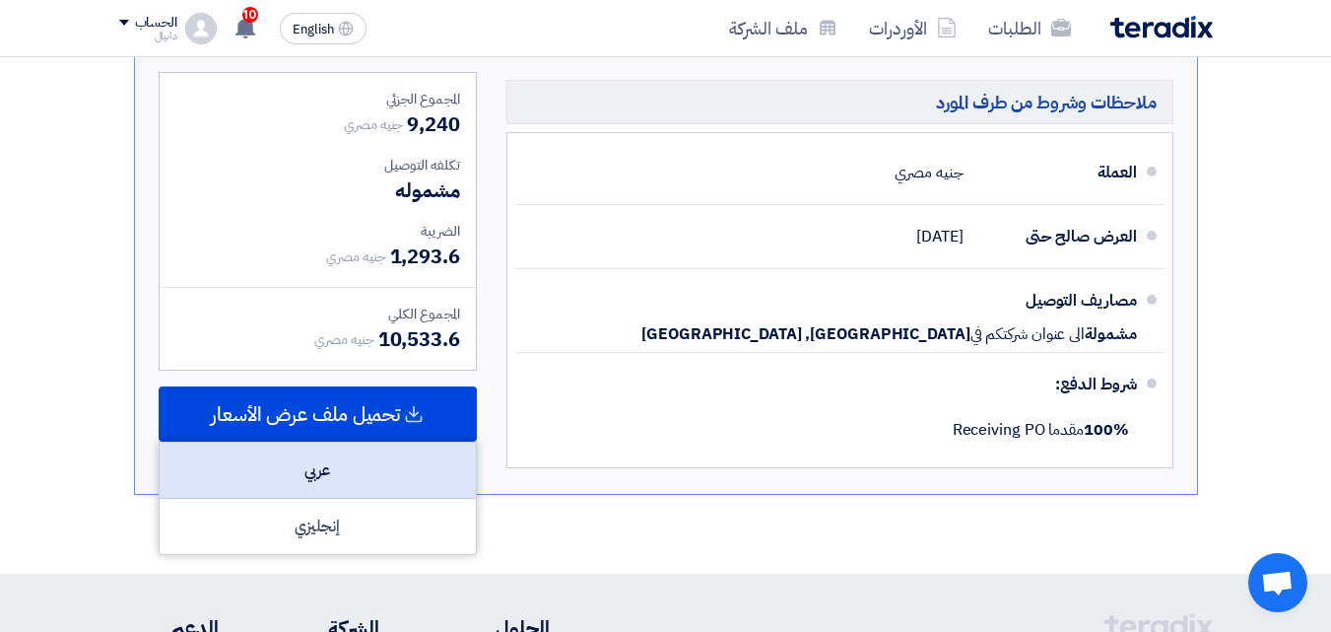
click at [353, 479] on div "عربي" at bounding box center [318, 470] width 316 height 56
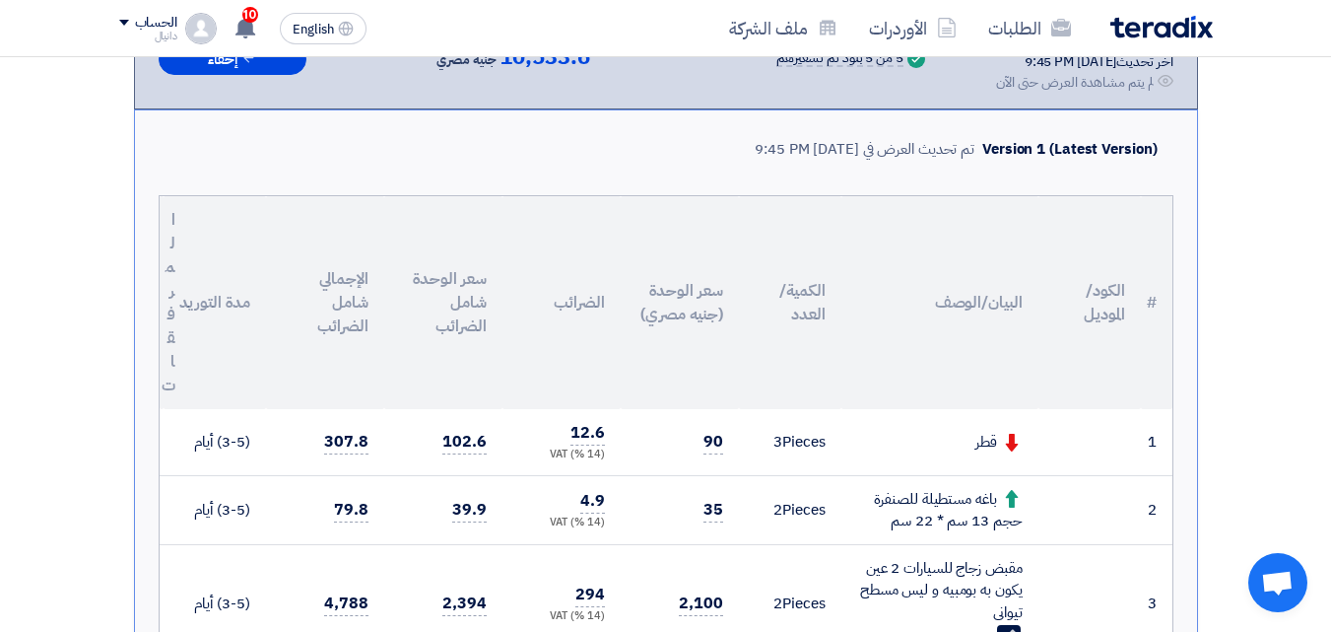
scroll to position [0, 0]
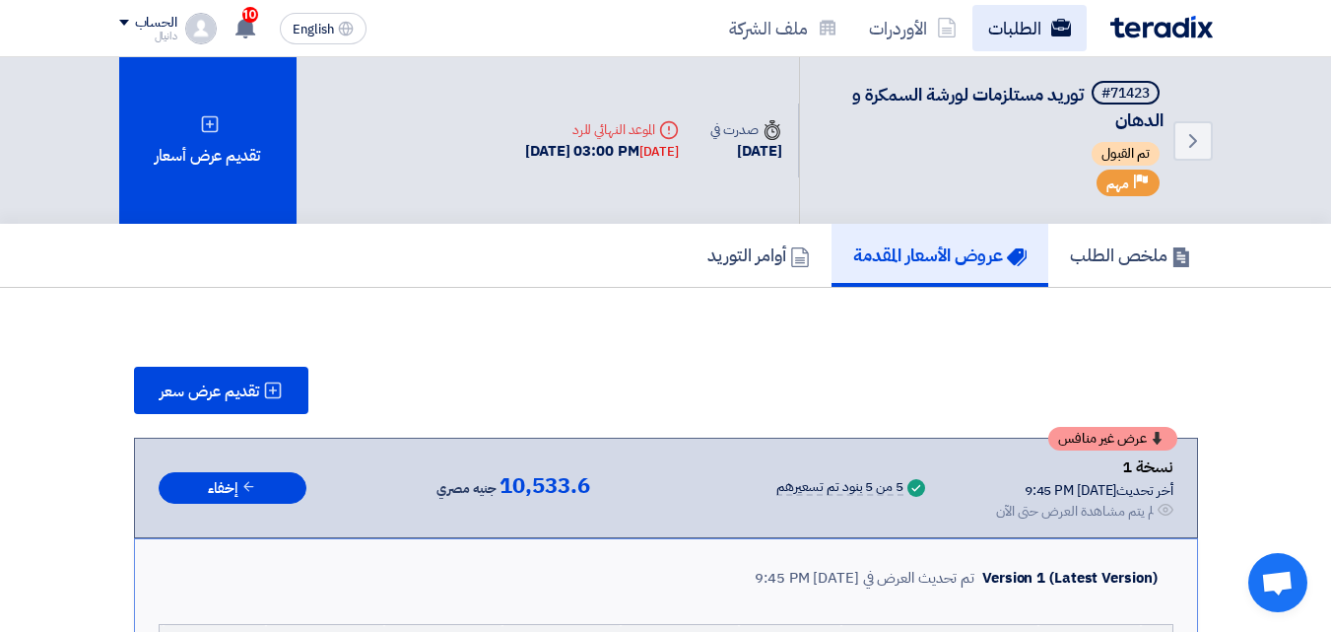
click at [1044, 17] on link "الطلبات" at bounding box center [1030, 28] width 114 height 46
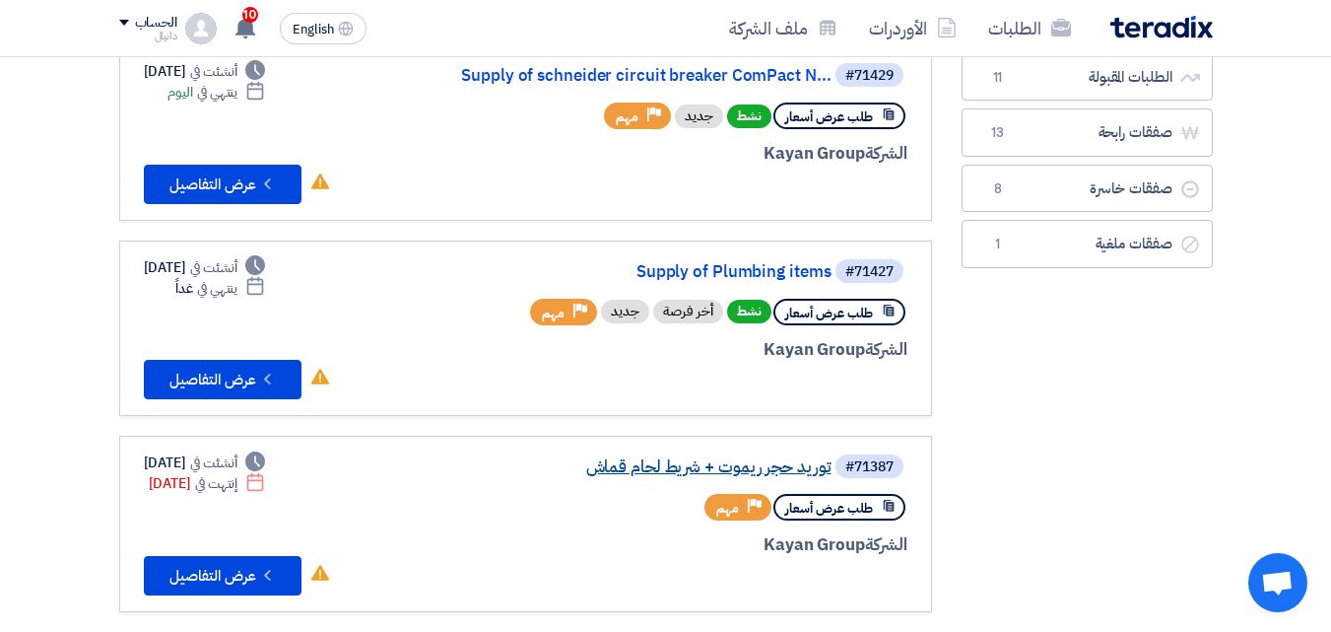
click at [756, 466] on link "توريد حجر ريموت + شريط لحام قماش" at bounding box center [634, 467] width 394 height 18
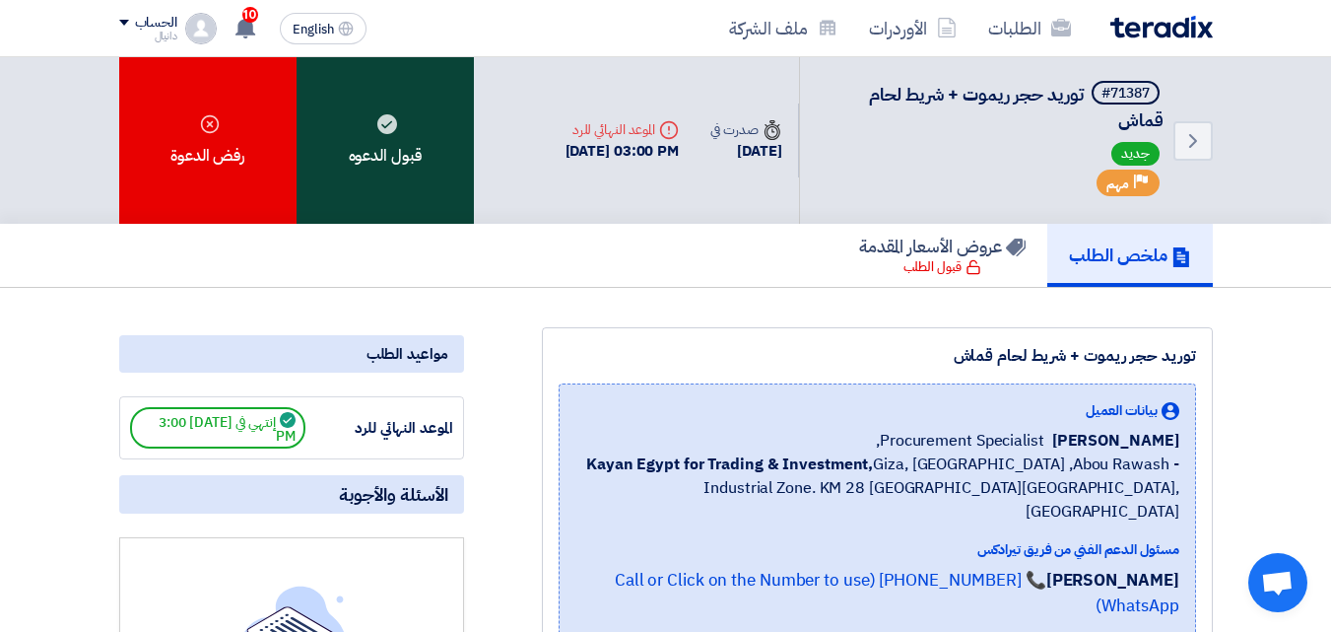
click at [412, 160] on div "قبول الدعوه" at bounding box center [385, 140] width 177 height 167
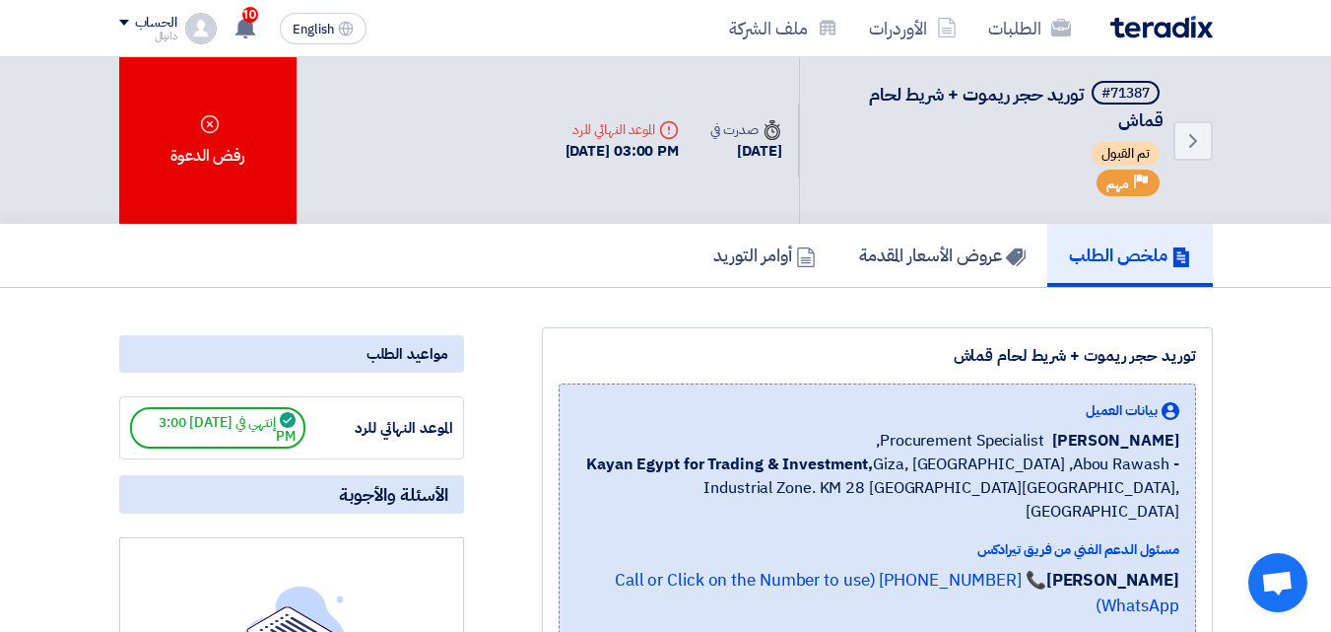
click at [408, 127] on div "Back #71387 توريد حجر ريموت + شريط لحام قماش تم القبول Priority مهم Time صدرت ف…" at bounding box center [666, 140] width 1094 height 167
click at [1035, 35] on link "الطلبات" at bounding box center [1030, 28] width 114 height 46
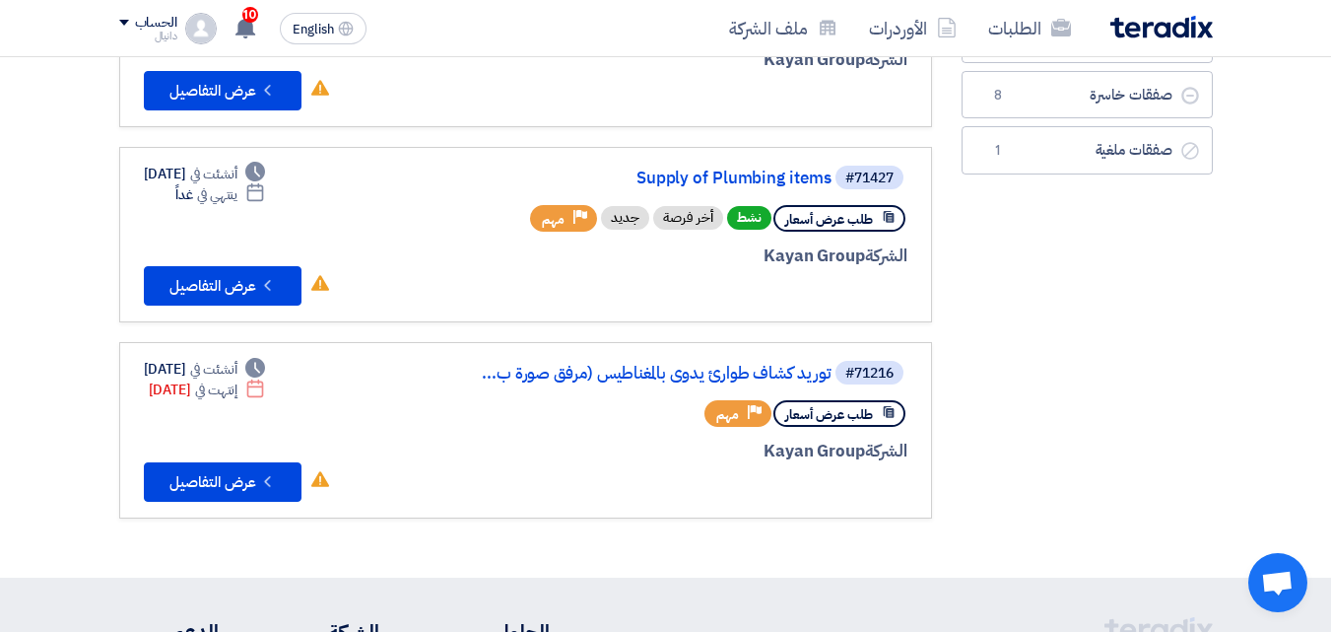
scroll to position [294, 0]
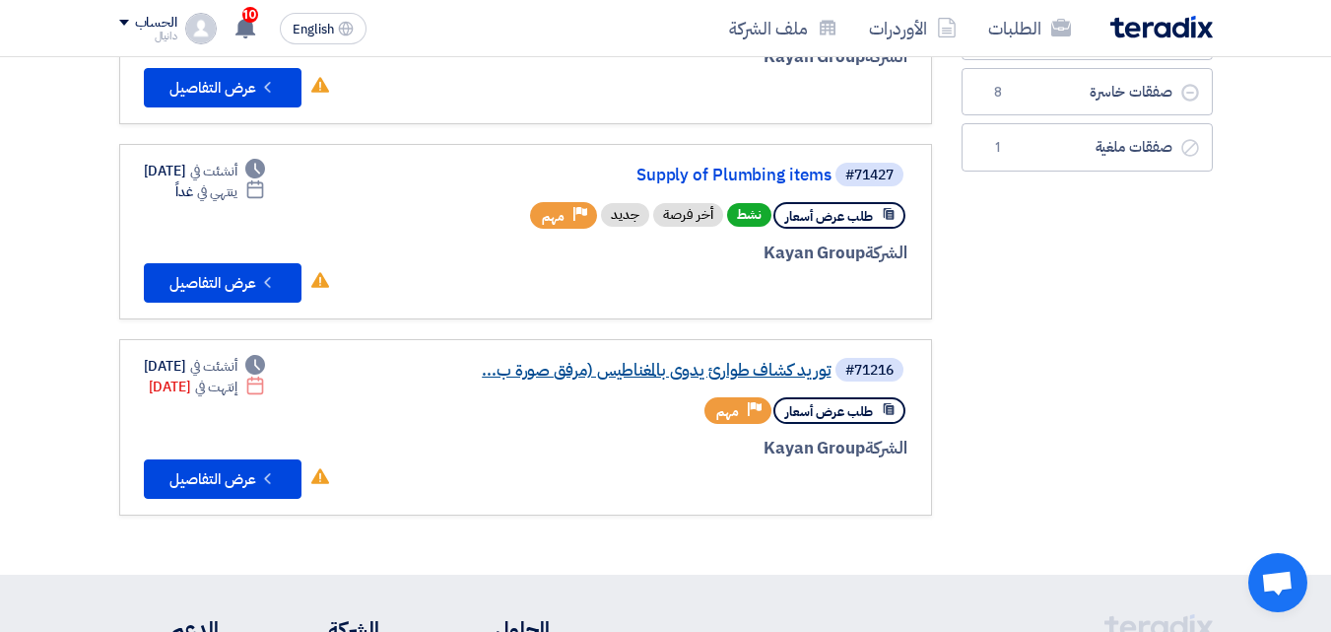
click at [713, 363] on link "توريد كشاف طوارئ يدوى بالمغناطيس (مرفق صورة ب..." at bounding box center [634, 371] width 394 height 18
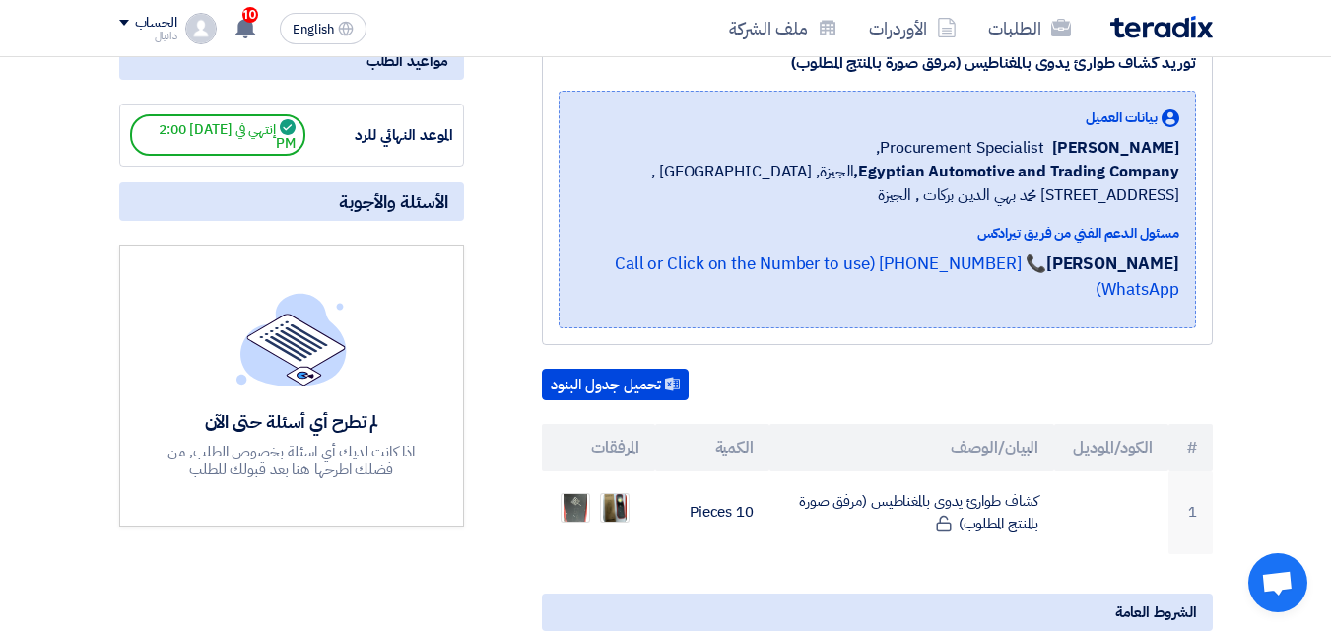
scroll to position [493, 0]
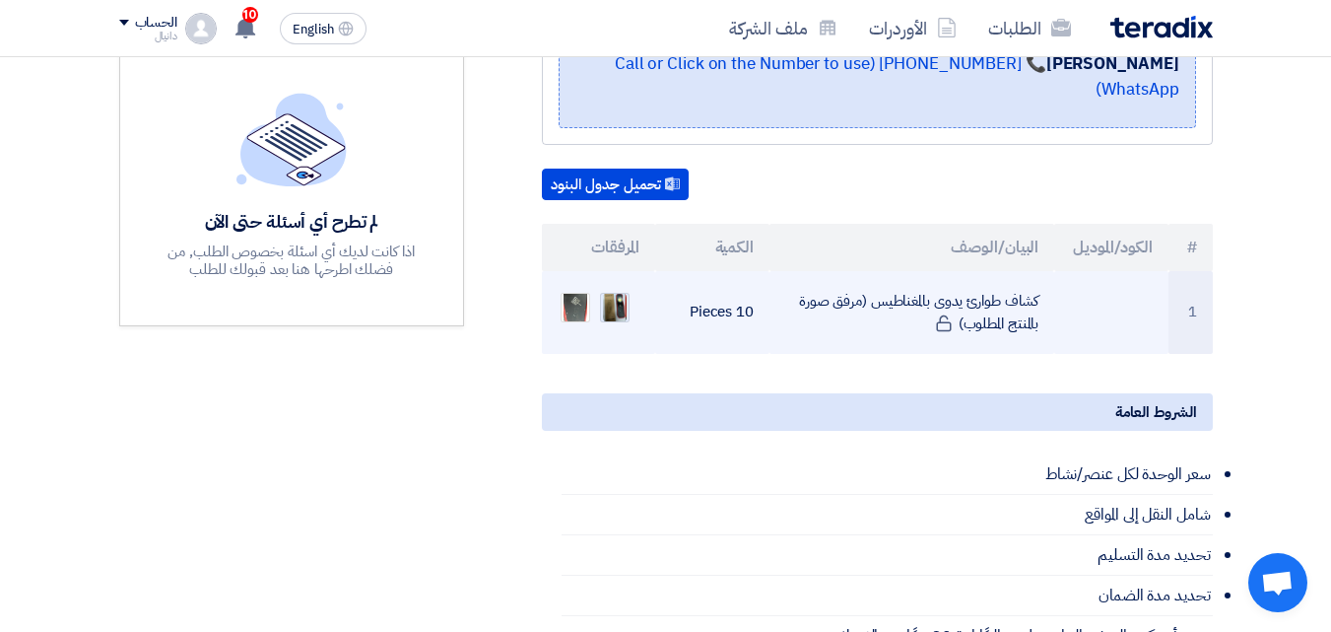
click at [616, 290] on img at bounding box center [615, 307] width 28 height 35
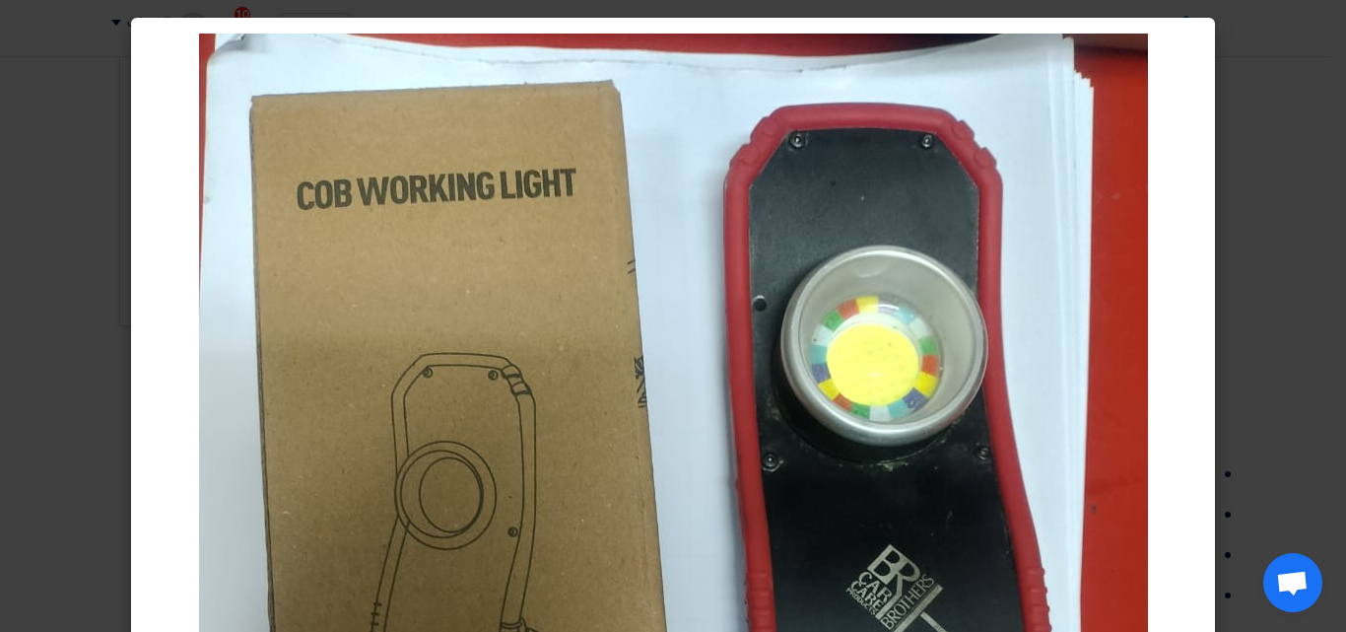
click at [1340, 297] on modal-container at bounding box center [673, 316] width 1346 height 632
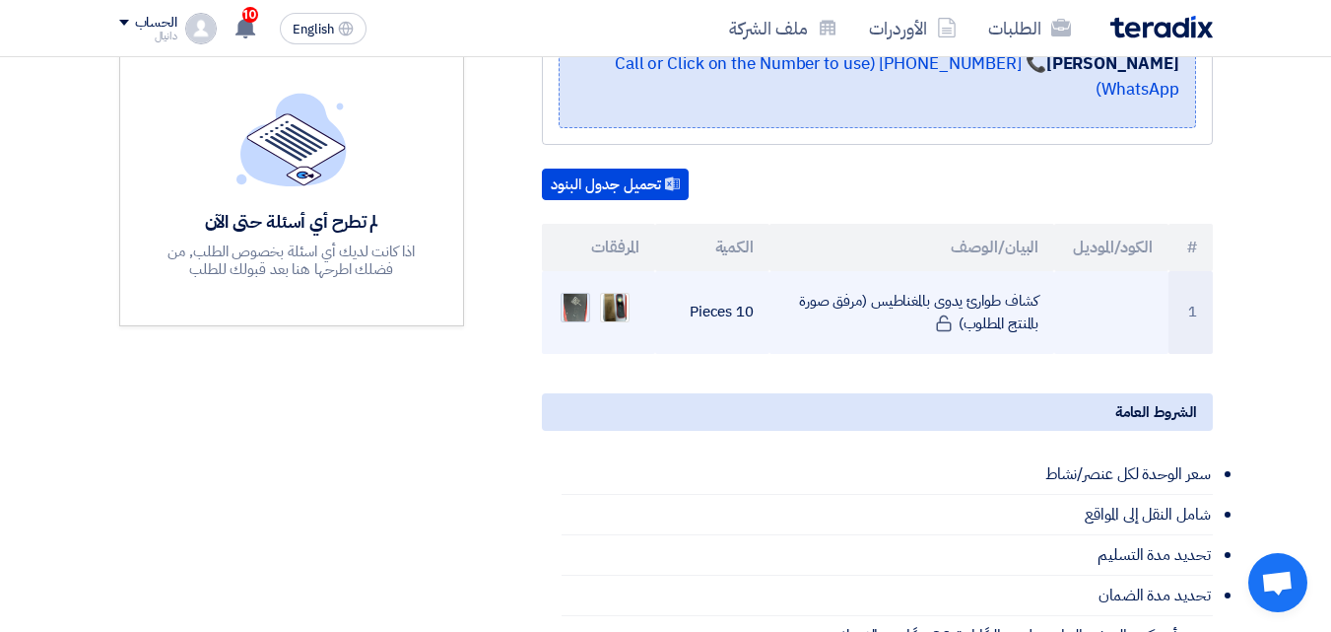
click at [578, 287] on img at bounding box center [576, 307] width 28 height 46
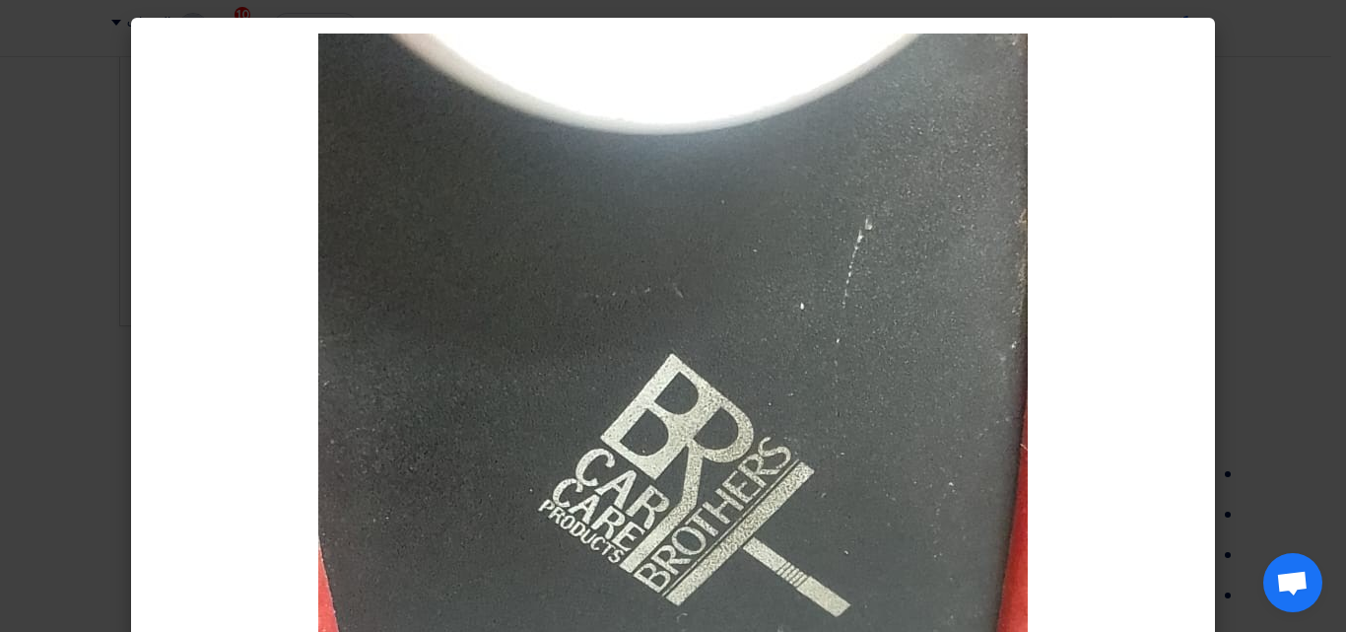
click at [1292, 273] on modal-container at bounding box center [673, 316] width 1346 height 632
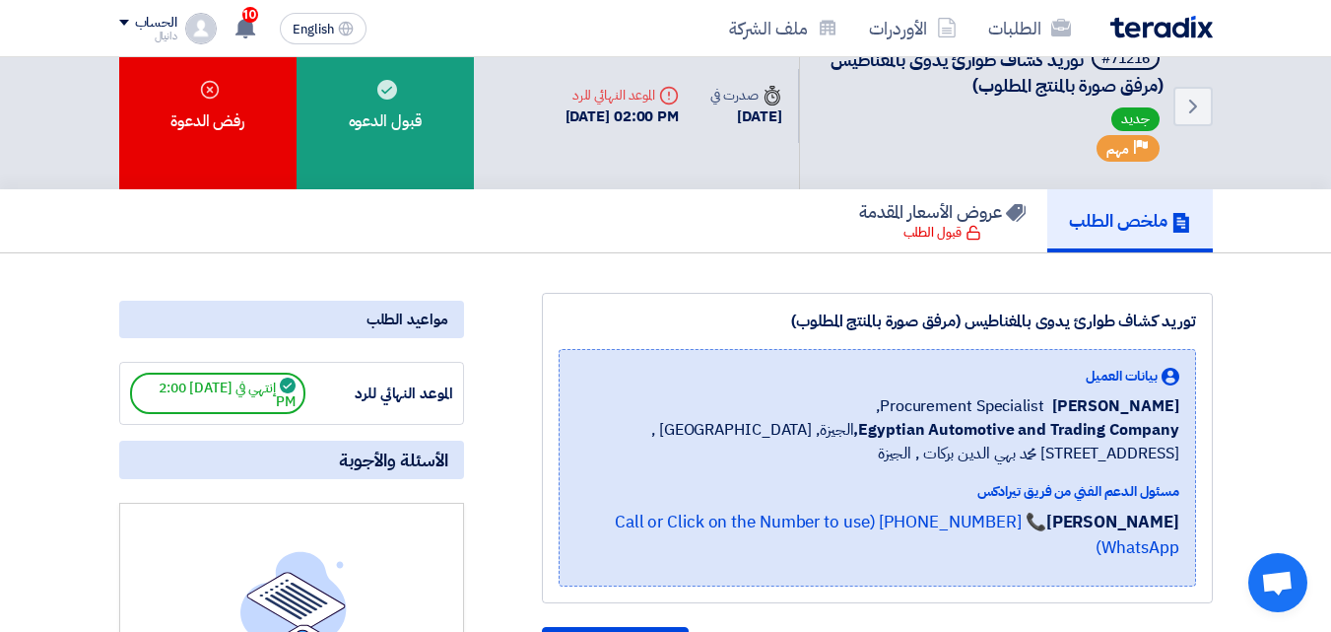
scroll to position [0, 0]
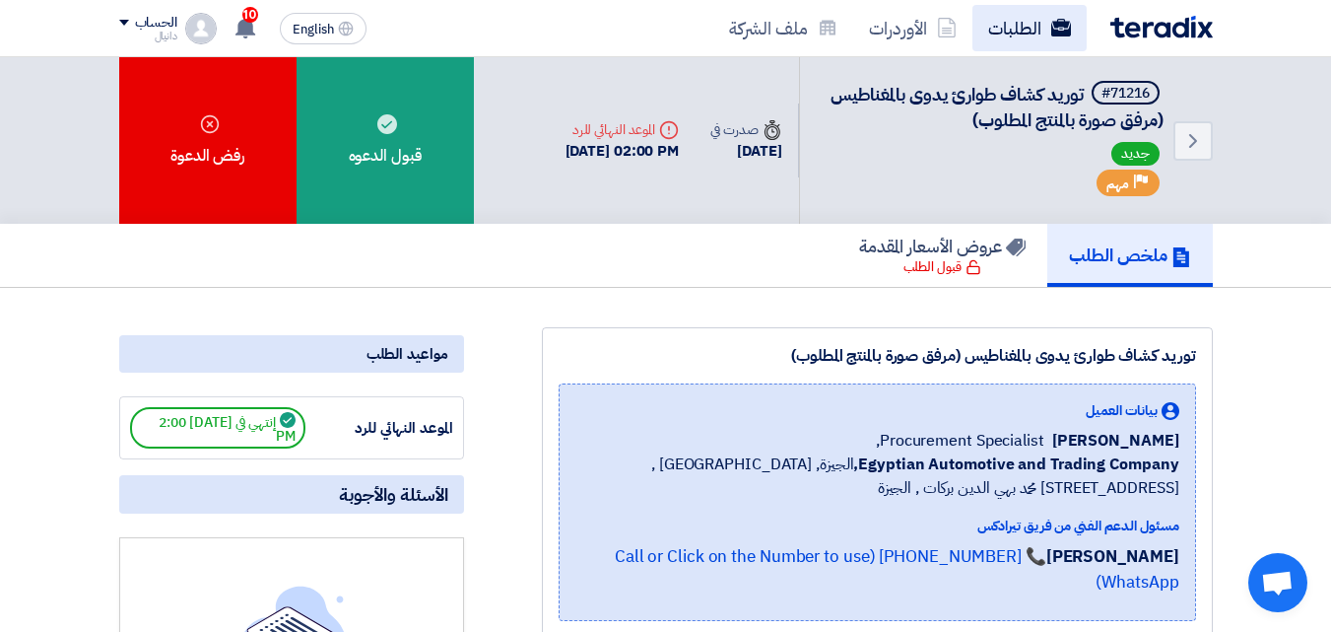
click at [1054, 34] on use at bounding box center [1060, 28] width 20 height 18
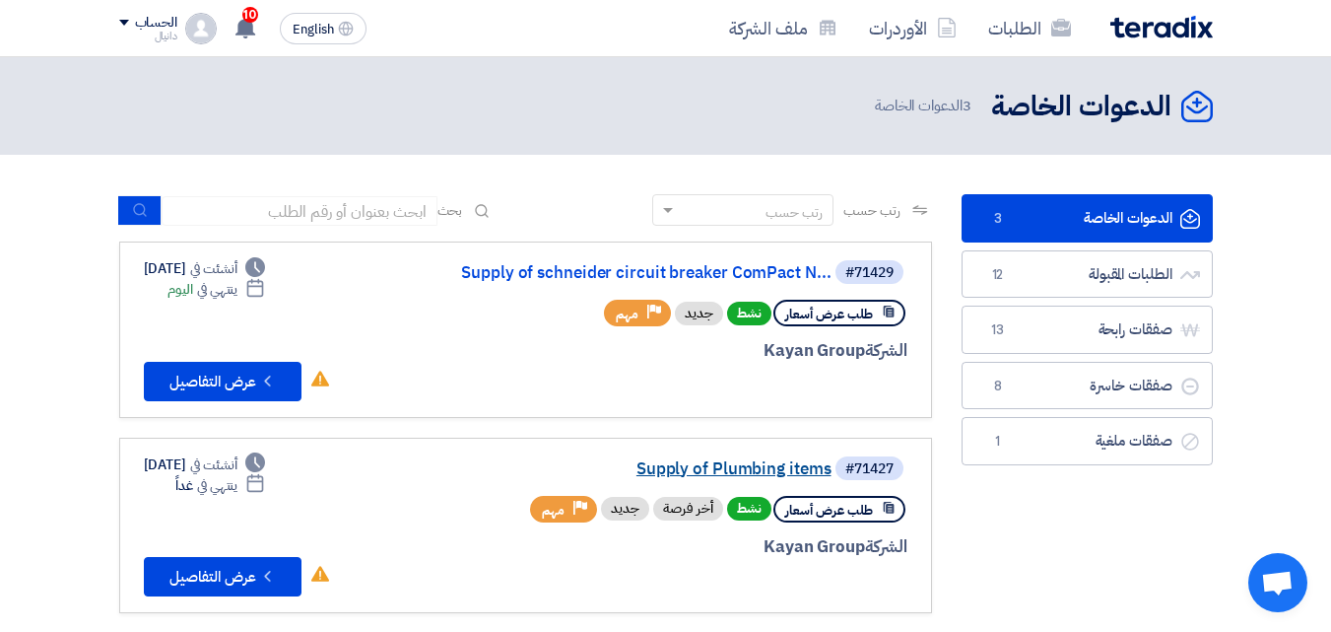
click at [713, 461] on link "Supply of Plumbing items" at bounding box center [634, 469] width 394 height 18
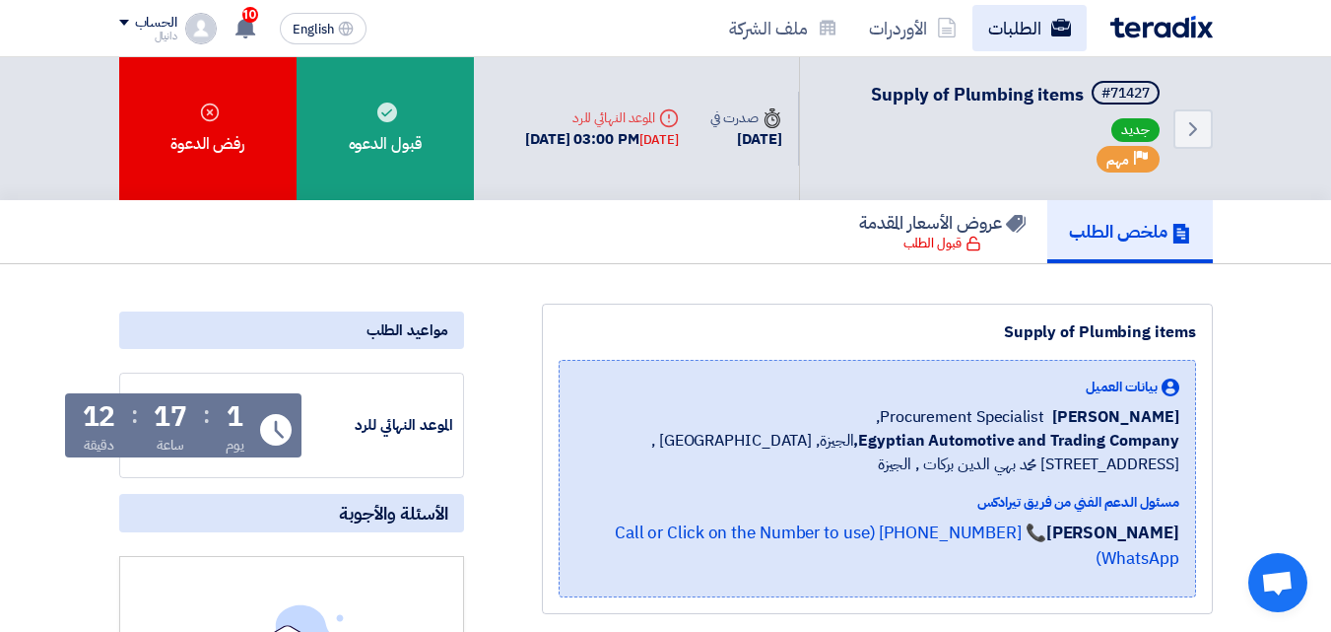
click at [1042, 27] on link "الطلبات" at bounding box center [1030, 28] width 114 height 46
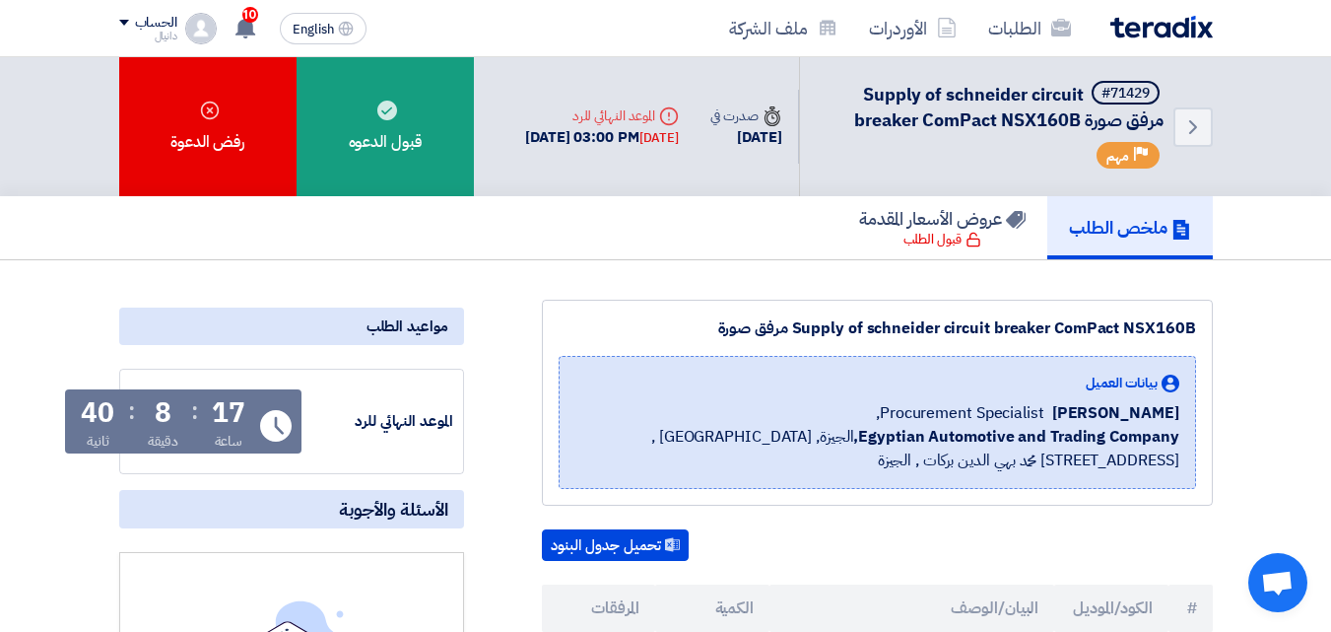
scroll to position [394, 0]
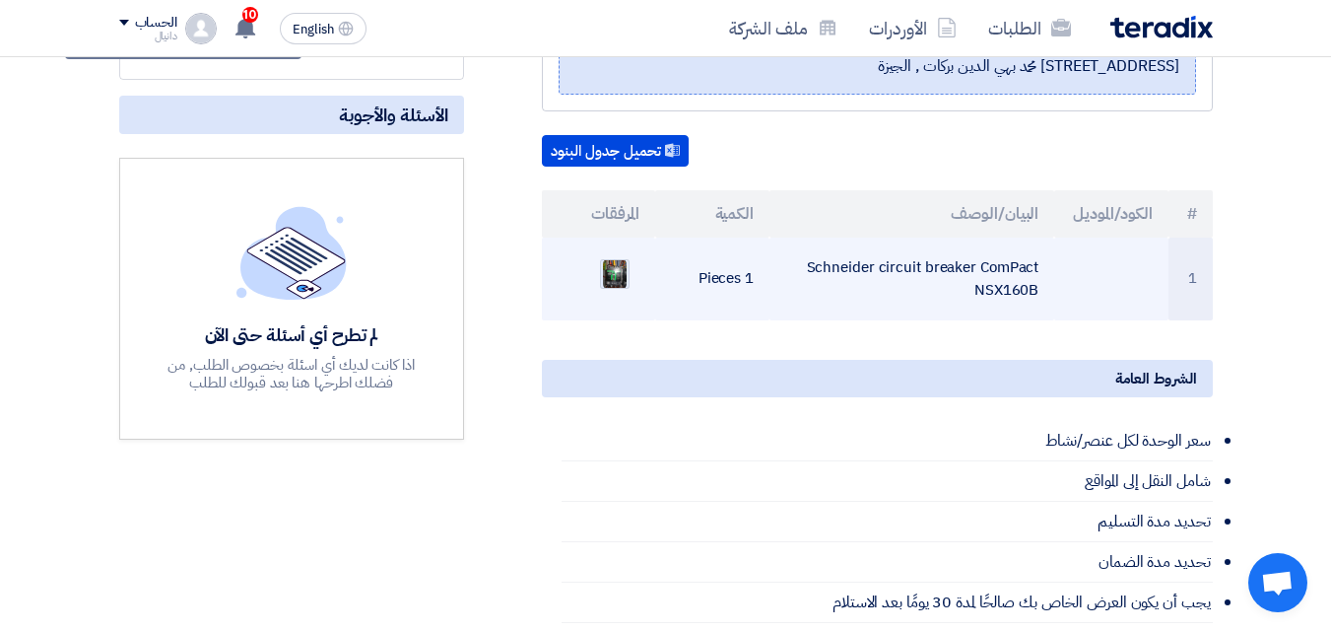
click at [608, 271] on img at bounding box center [615, 273] width 28 height 35
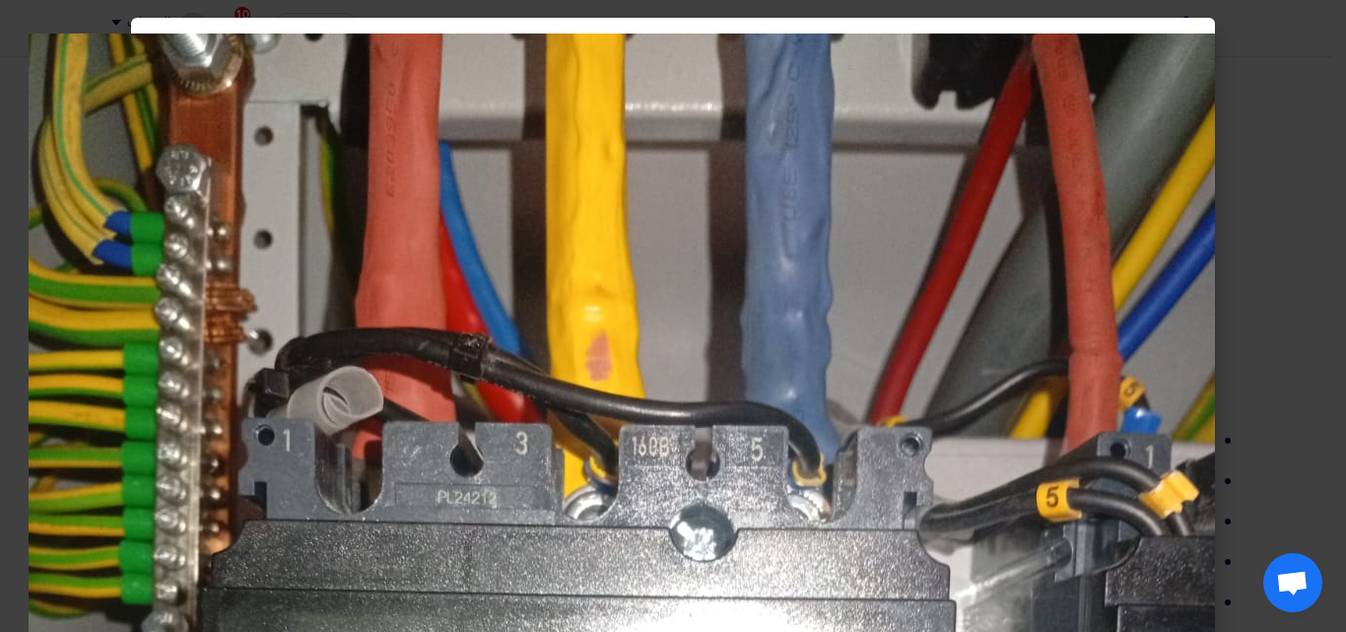
click at [1330, 262] on modal-container at bounding box center [673, 316] width 1346 height 632
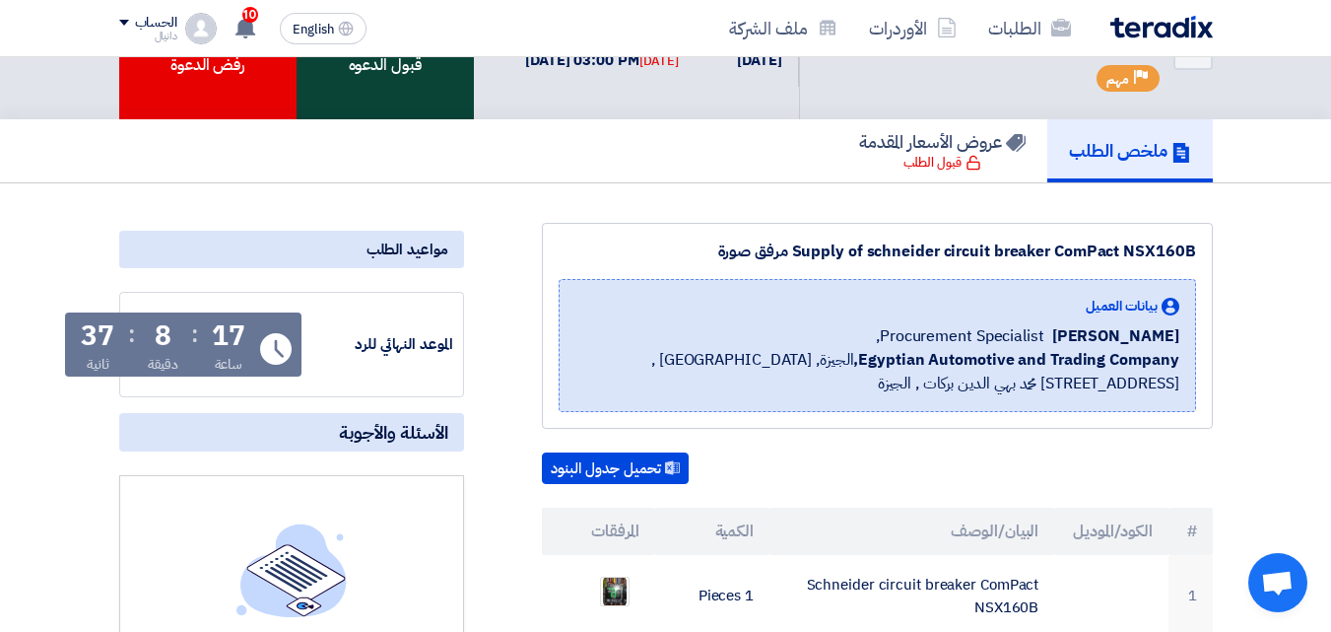
scroll to position [0, 0]
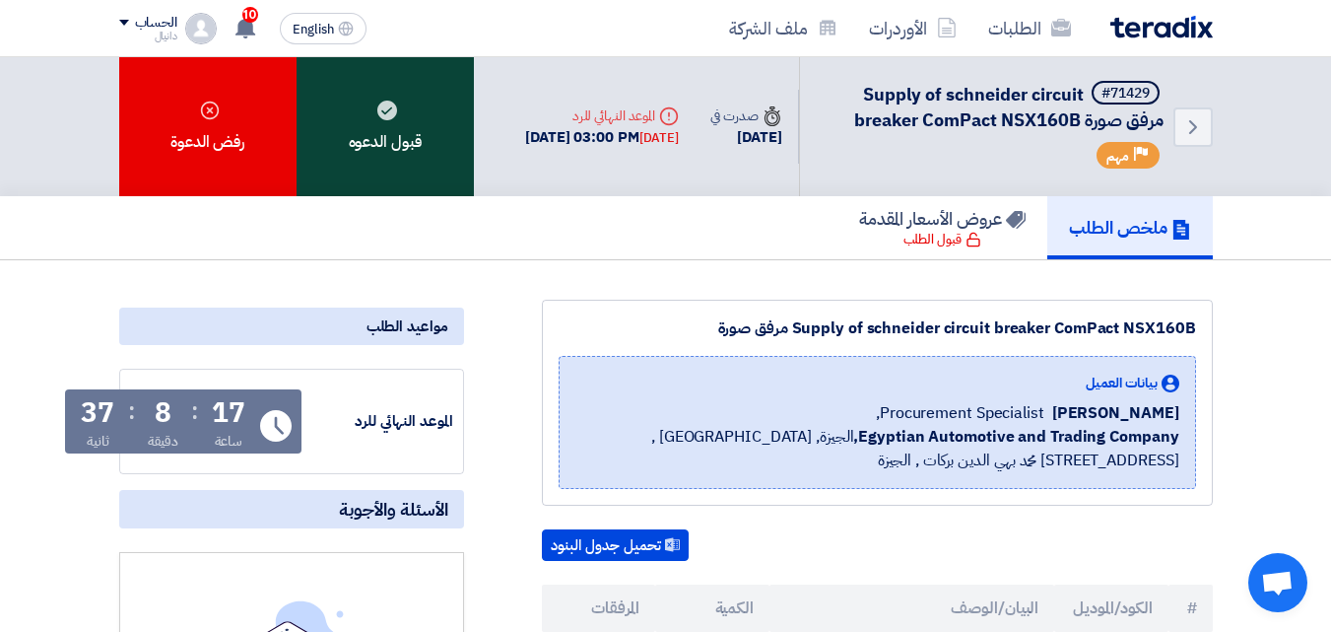
click at [406, 141] on div "قبول الدعوه" at bounding box center [385, 126] width 177 height 139
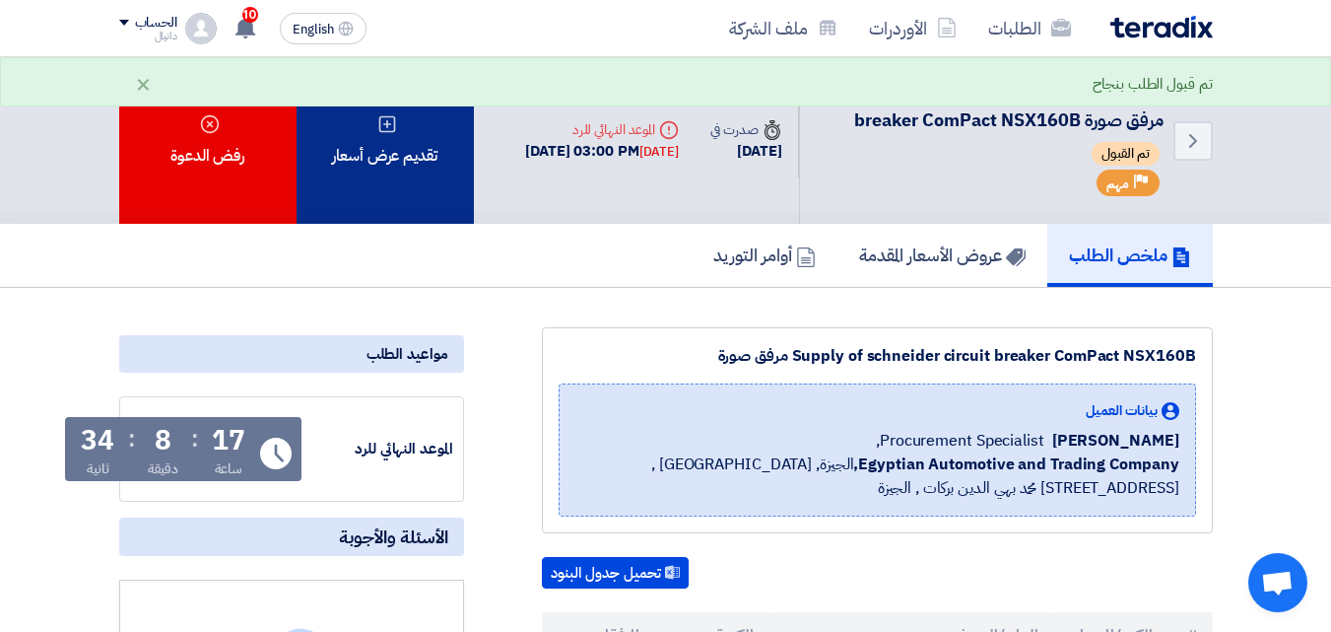
click at [403, 165] on div "تقديم عرض أسعار" at bounding box center [385, 140] width 177 height 167
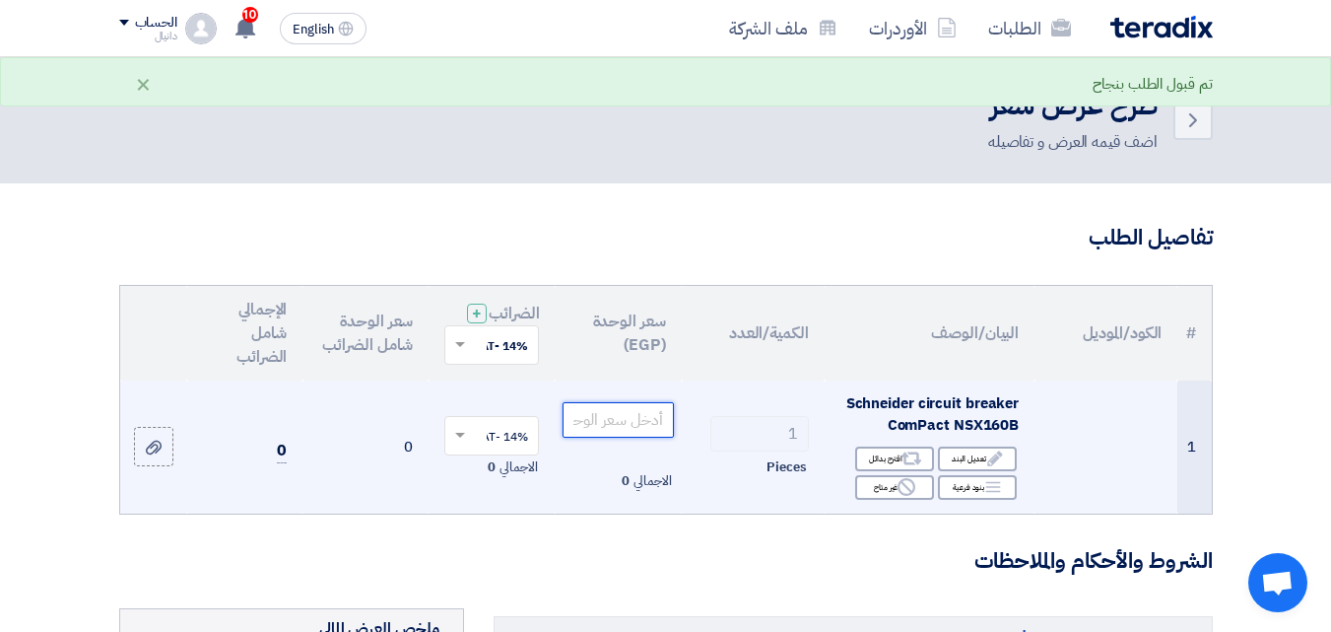
click at [648, 432] on input "number" at bounding box center [618, 419] width 110 height 35
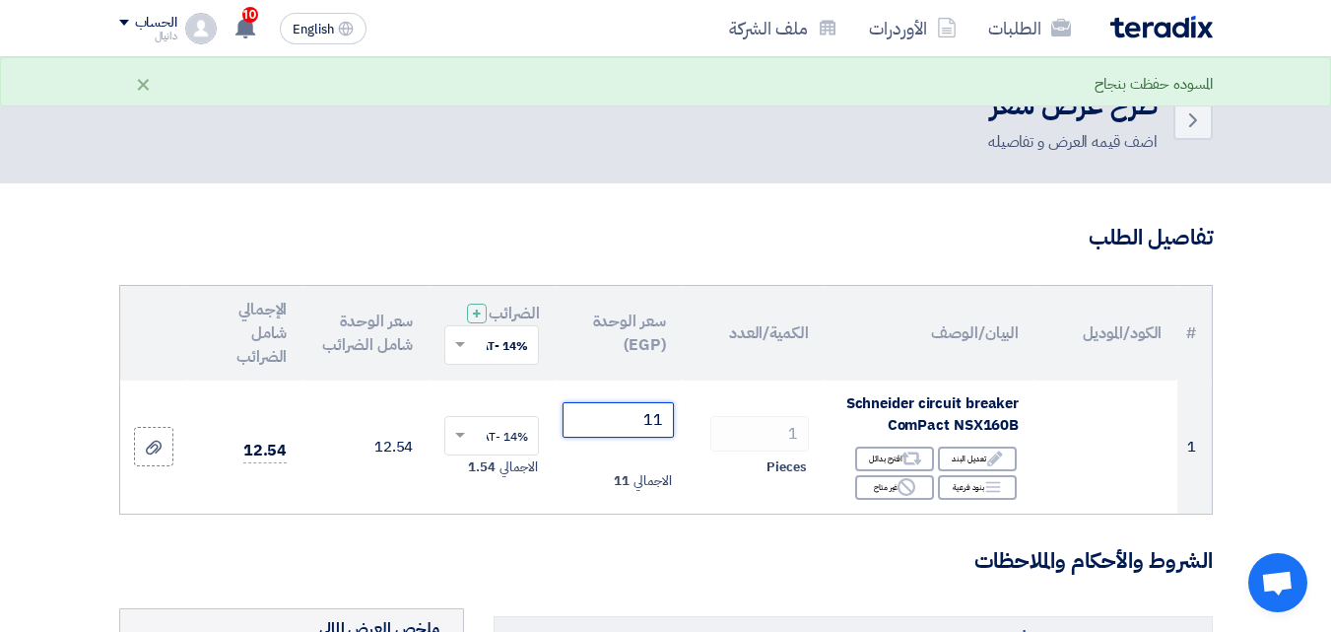
type input "11"
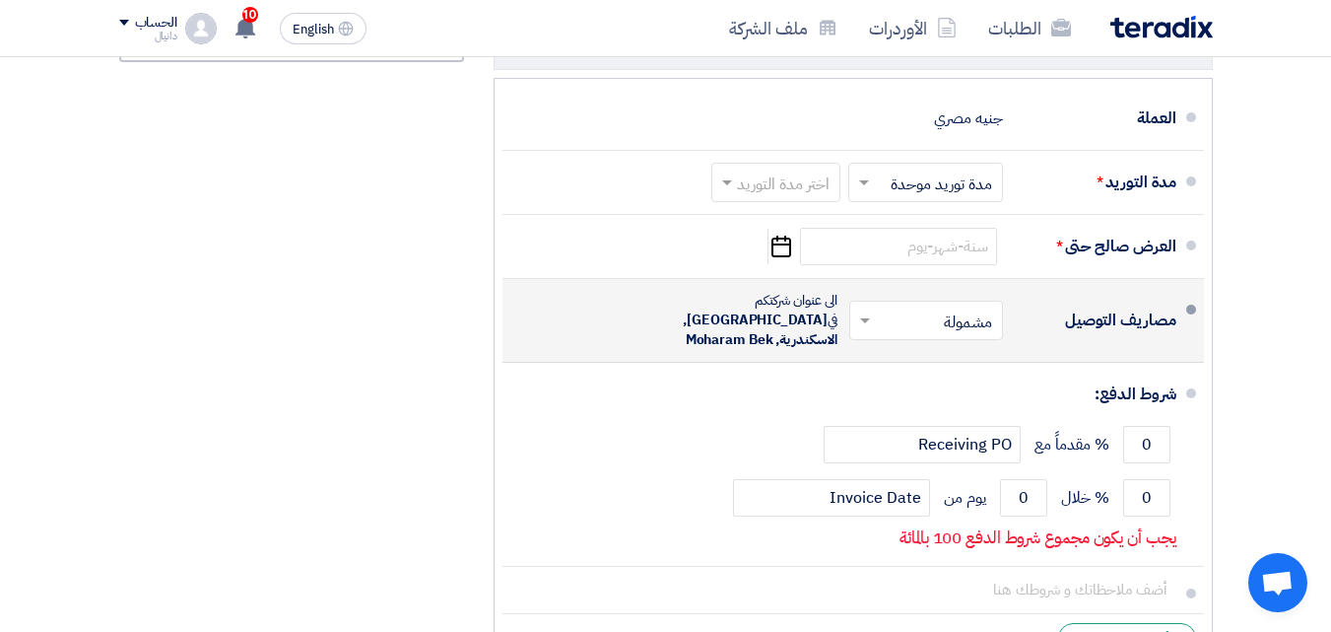
scroll to position [788, 0]
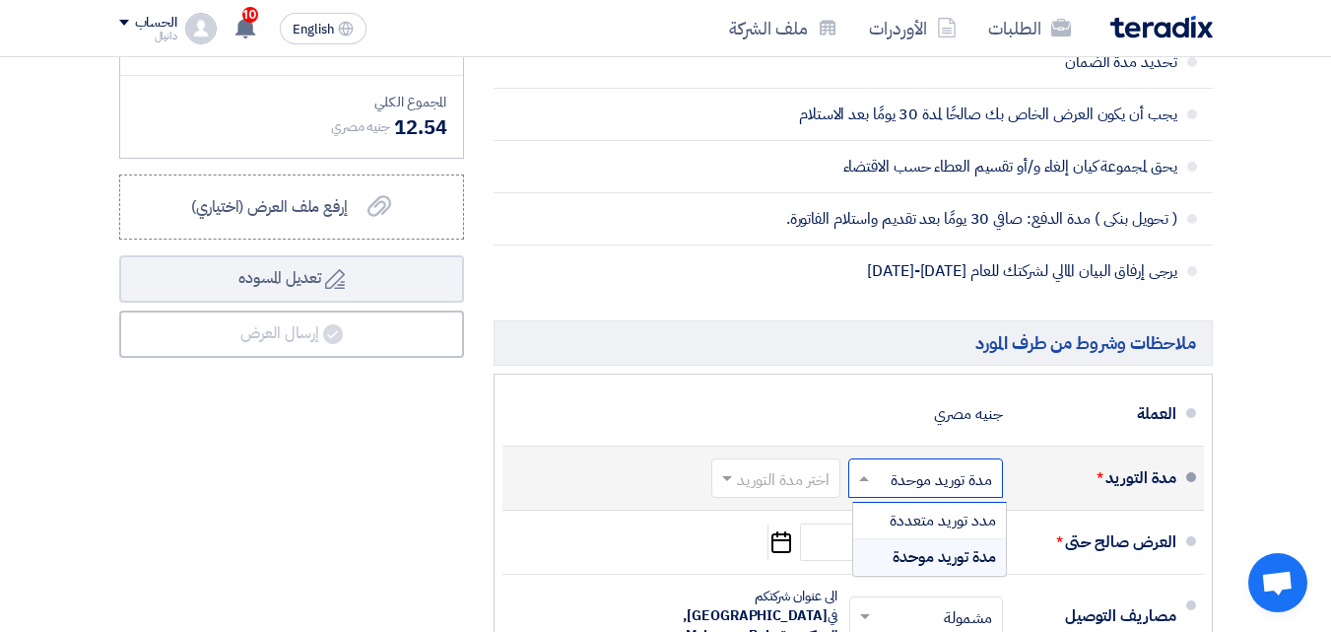
click at [859, 487] on span at bounding box center [861, 478] width 25 height 20
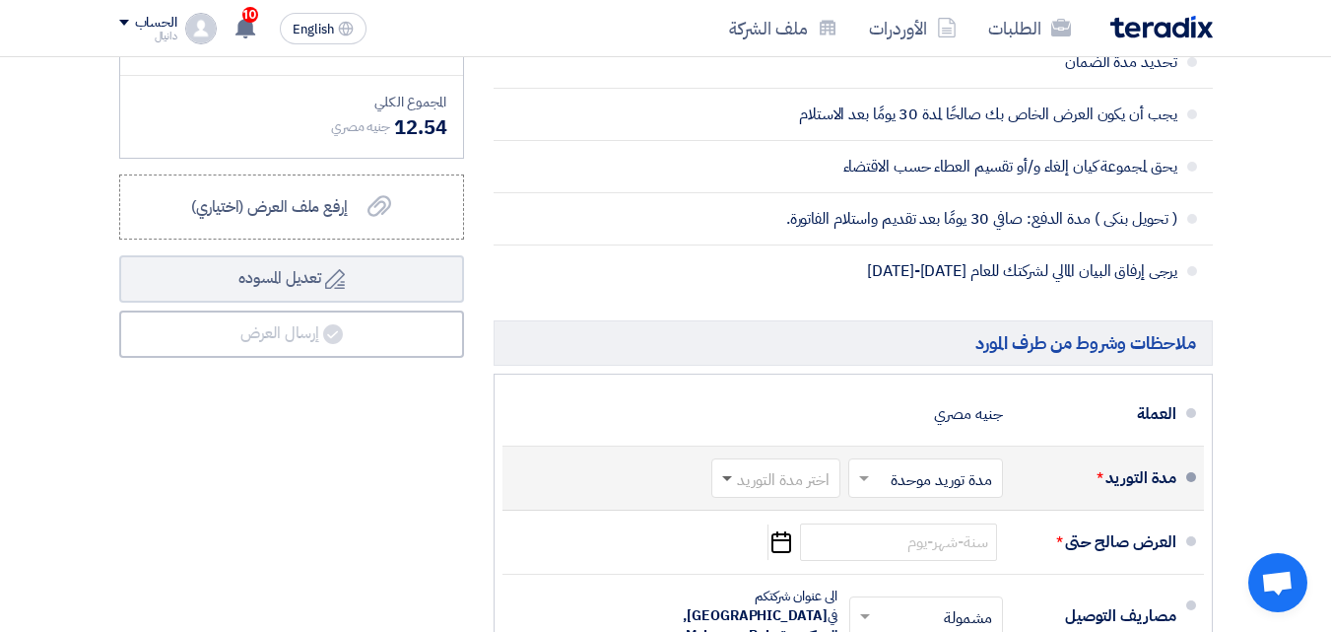
drag, startPoint x: 706, startPoint y: 494, endPoint x: 723, endPoint y: 493, distance: 16.8
click at [715, 493] on div "اختر مدة التوريد × مدة توريد موحدة × اختر مدة التوريد" at bounding box center [855, 477] width 296 height 47
click at [723, 483] on span at bounding box center [727, 479] width 10 height 7
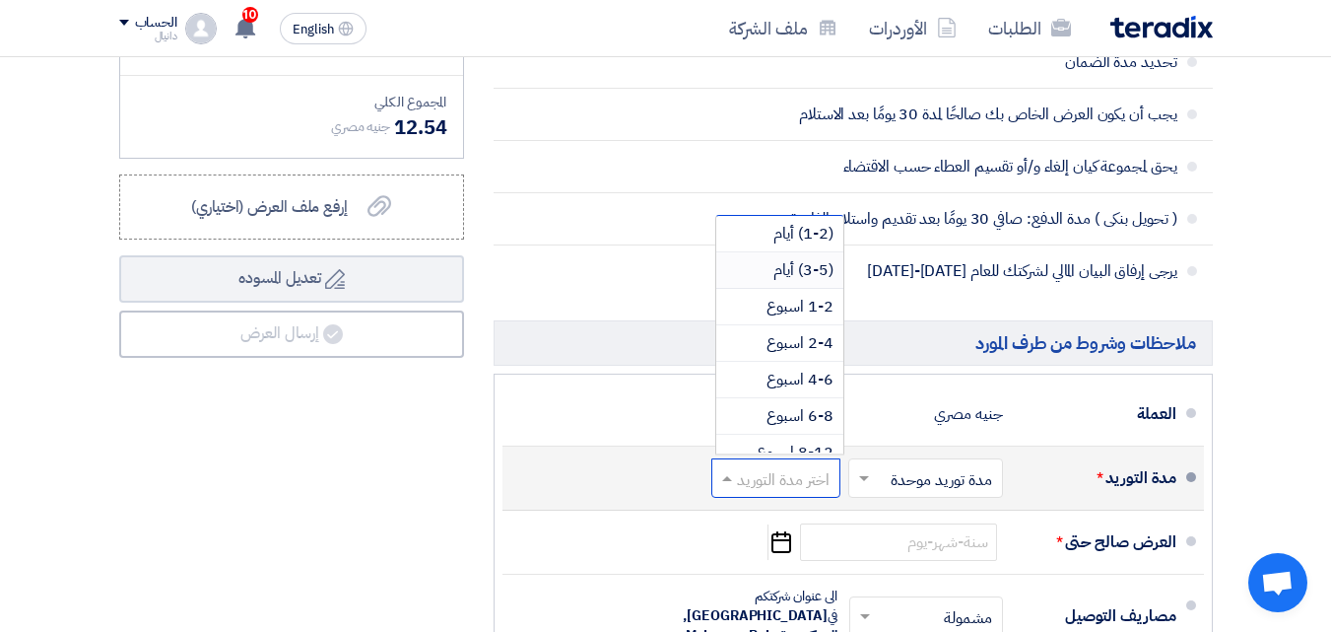
click at [821, 282] on span "(3-5) أيام" at bounding box center [803, 270] width 60 height 24
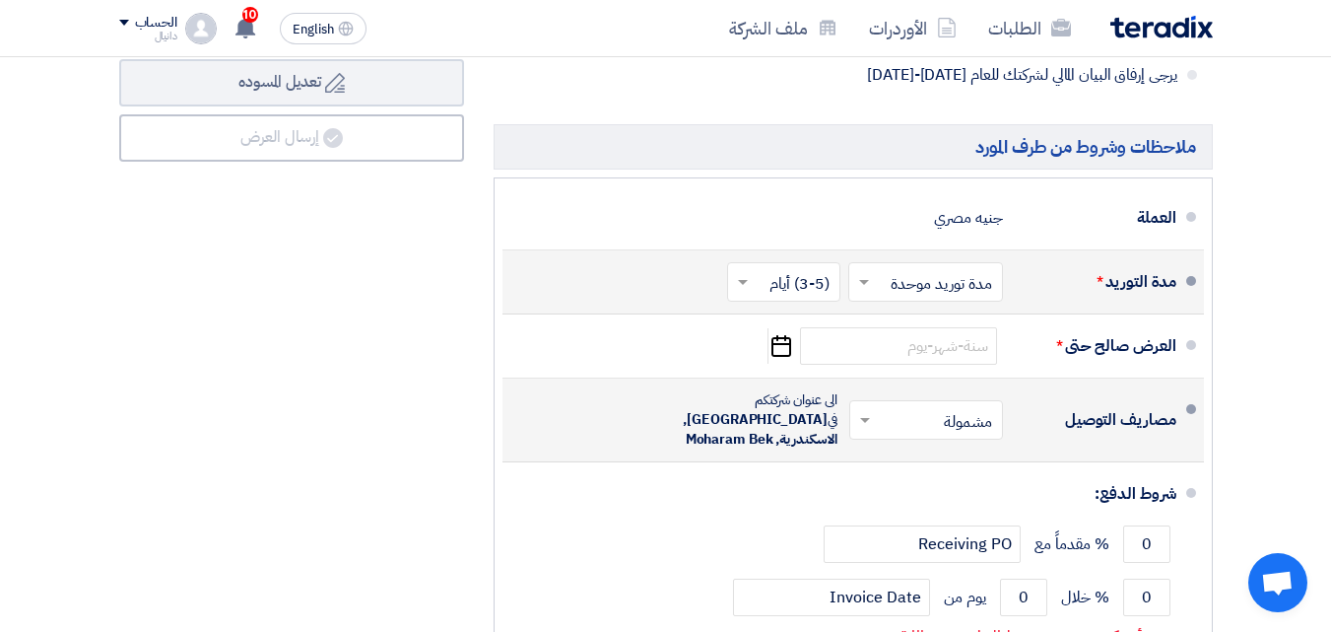
scroll to position [985, 0]
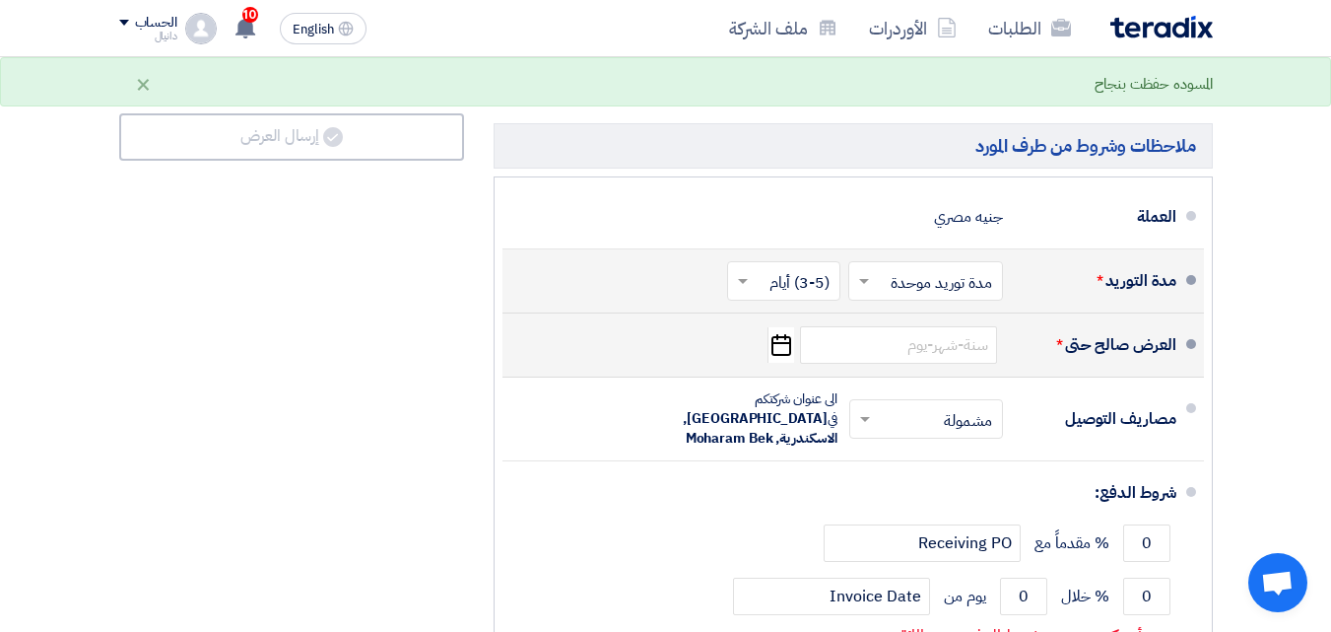
click at [773, 363] on icon "Pick a date" at bounding box center [781, 344] width 27 height 35
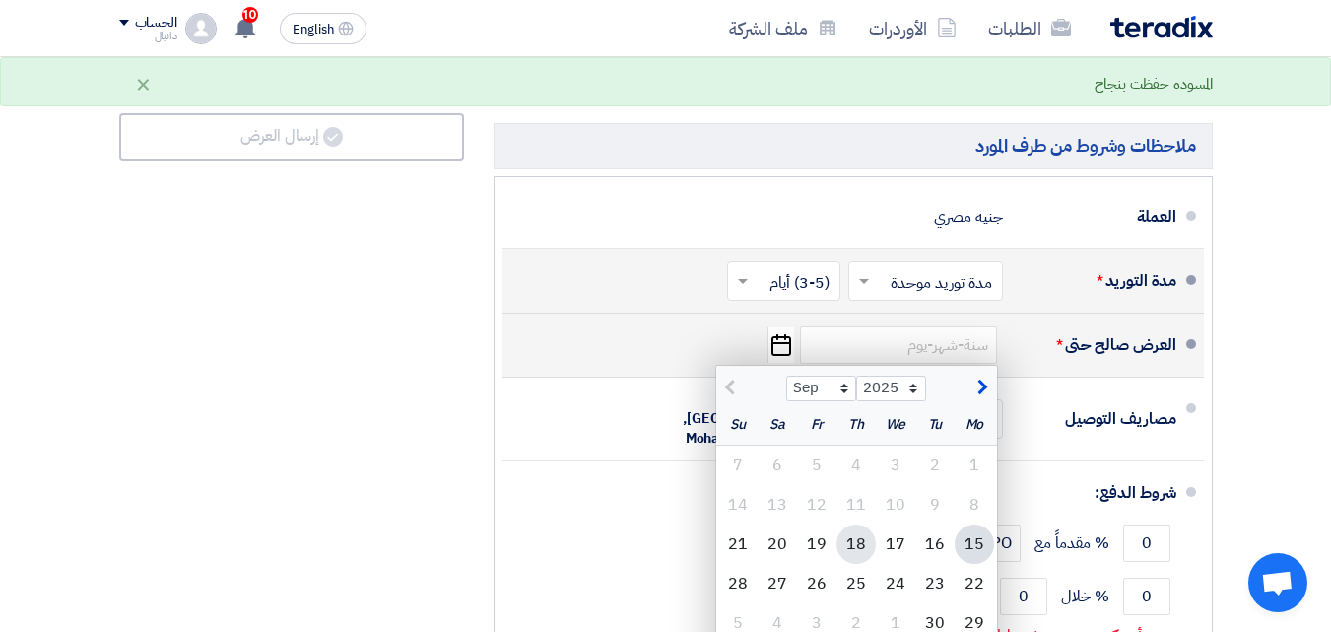
click at [857, 563] on div "18" at bounding box center [856, 543] width 39 height 39
type input "[DATE]"
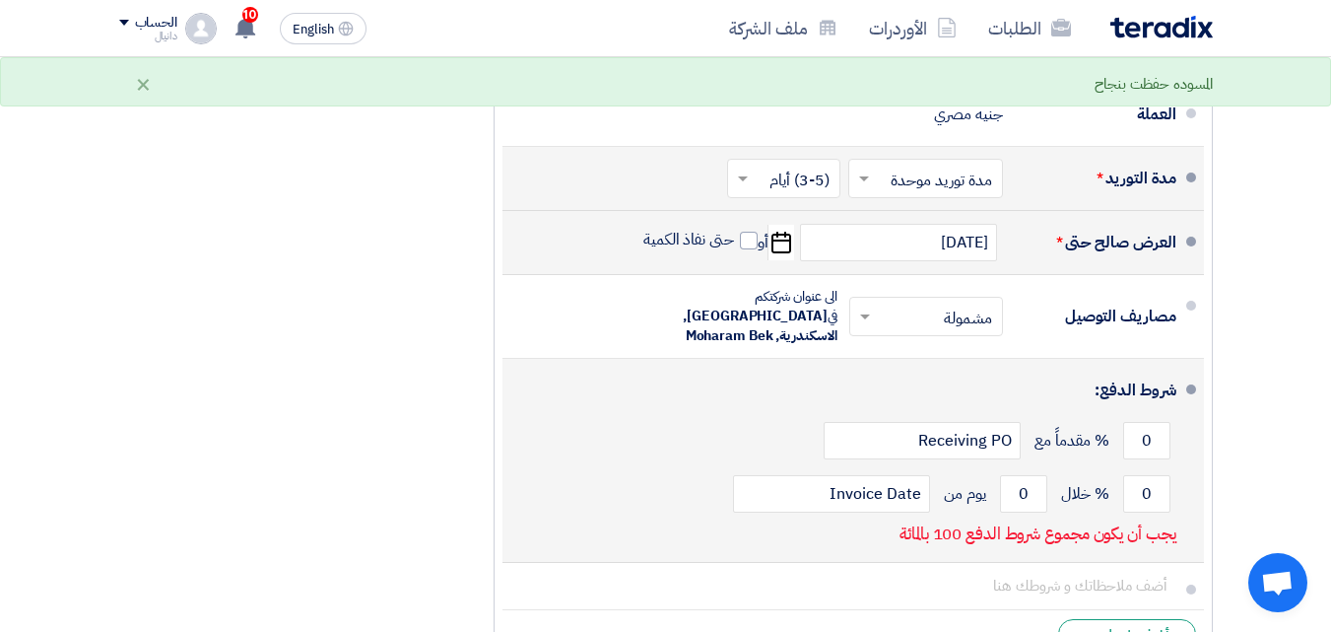
scroll to position [1182, 0]
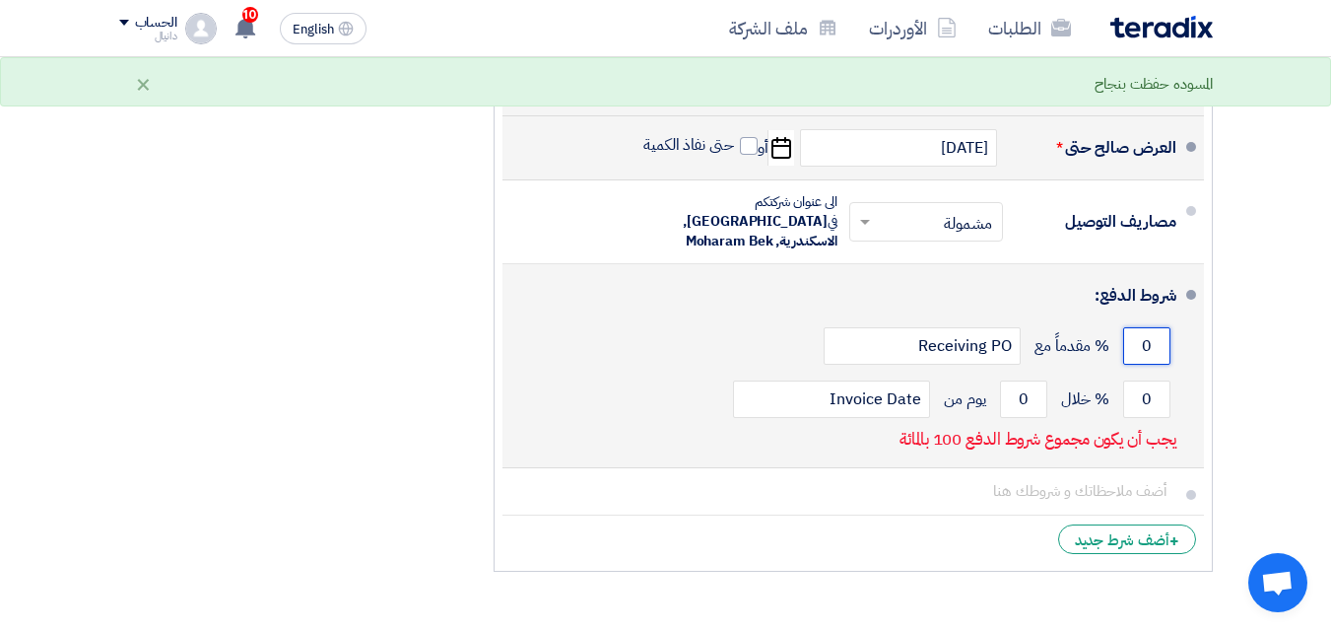
drag, startPoint x: 1161, startPoint y: 346, endPoint x: 1130, endPoint y: 348, distance: 30.6
click at [1130, 348] on input "0" at bounding box center [1146, 345] width 47 height 37
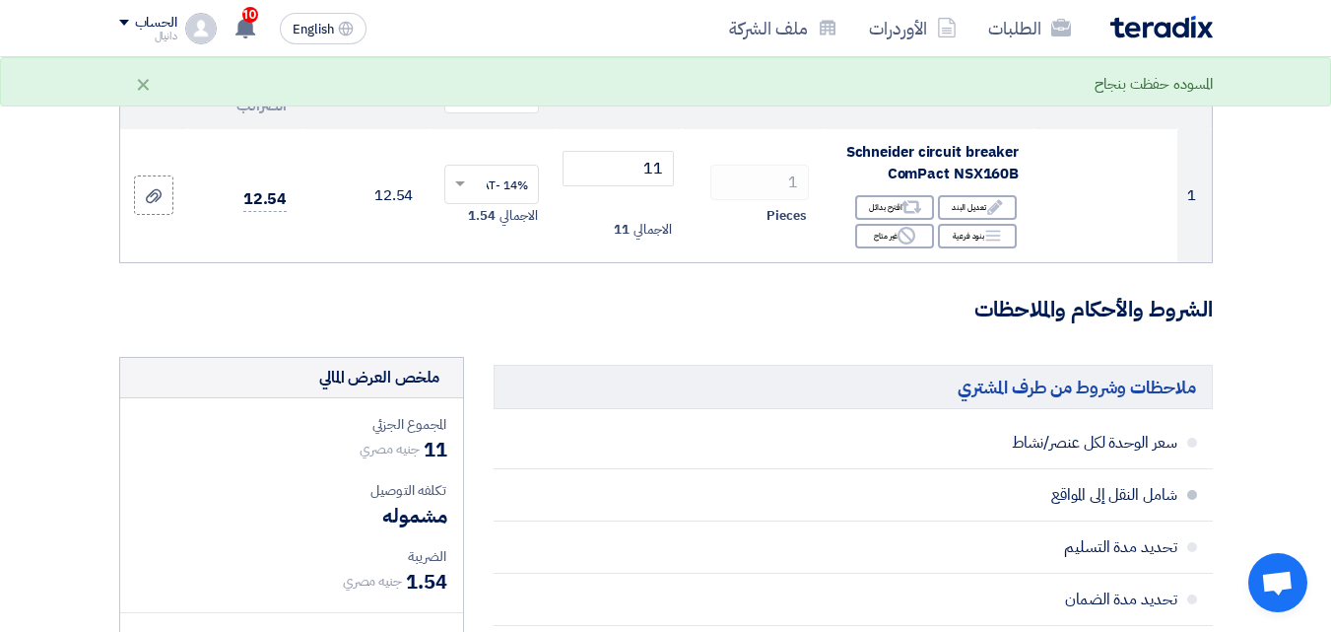
scroll to position [0, 0]
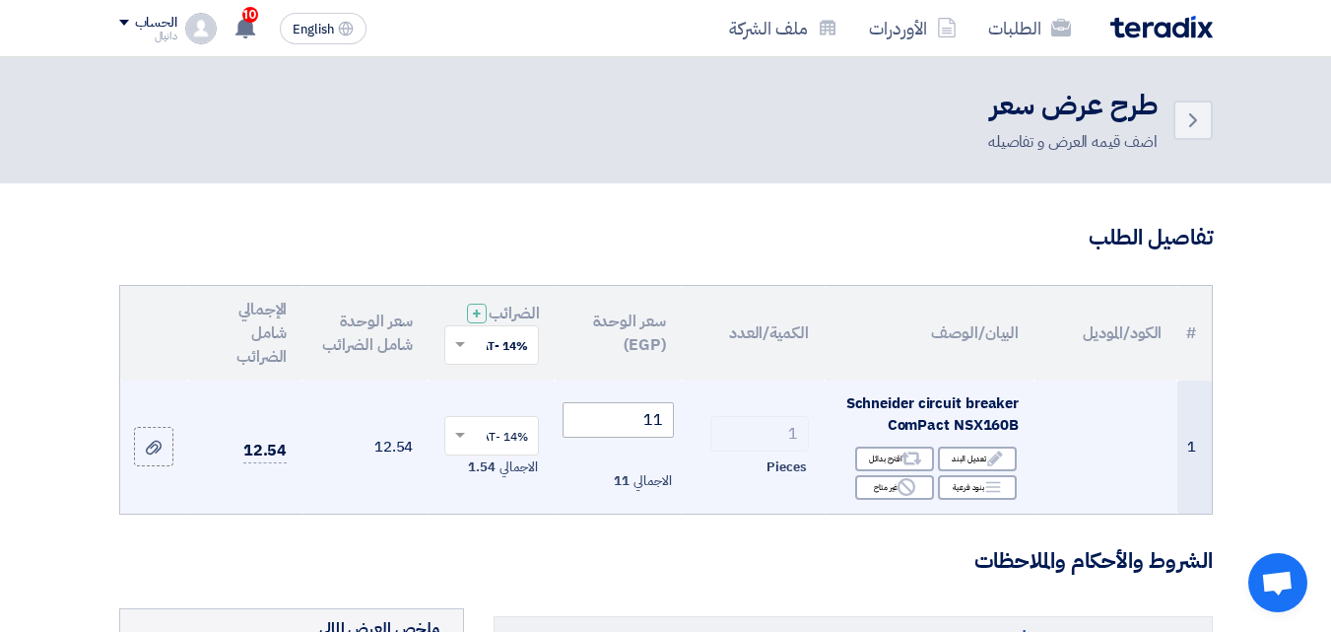
type input "100"
click at [662, 435] on input "11" at bounding box center [618, 419] width 110 height 35
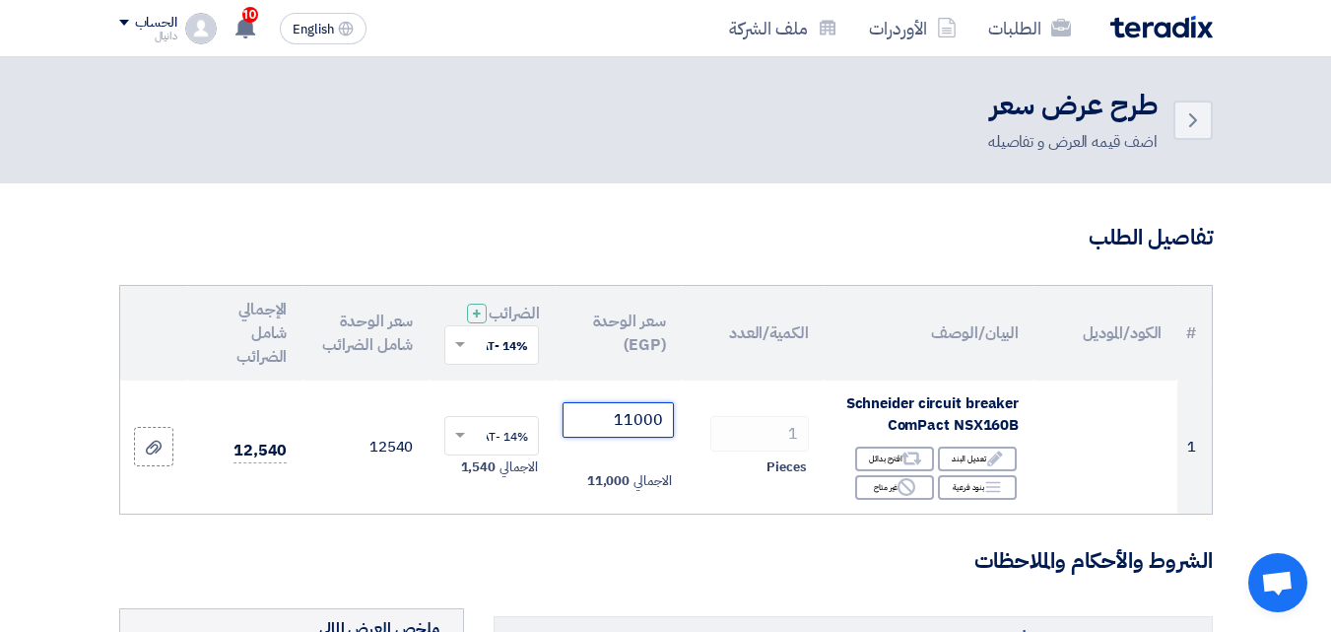
type input "11000"
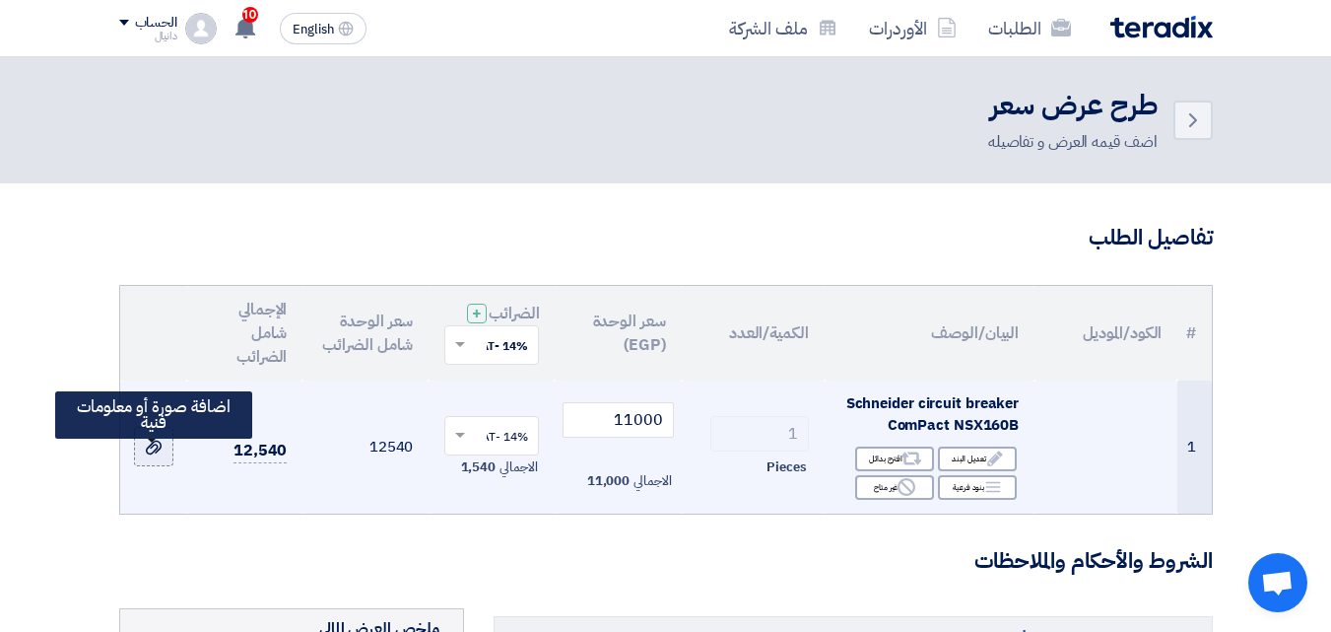
click at [170, 466] on label at bounding box center [153, 446] width 39 height 39
click at [0, 0] on input "file" at bounding box center [0, 0] width 0 height 0
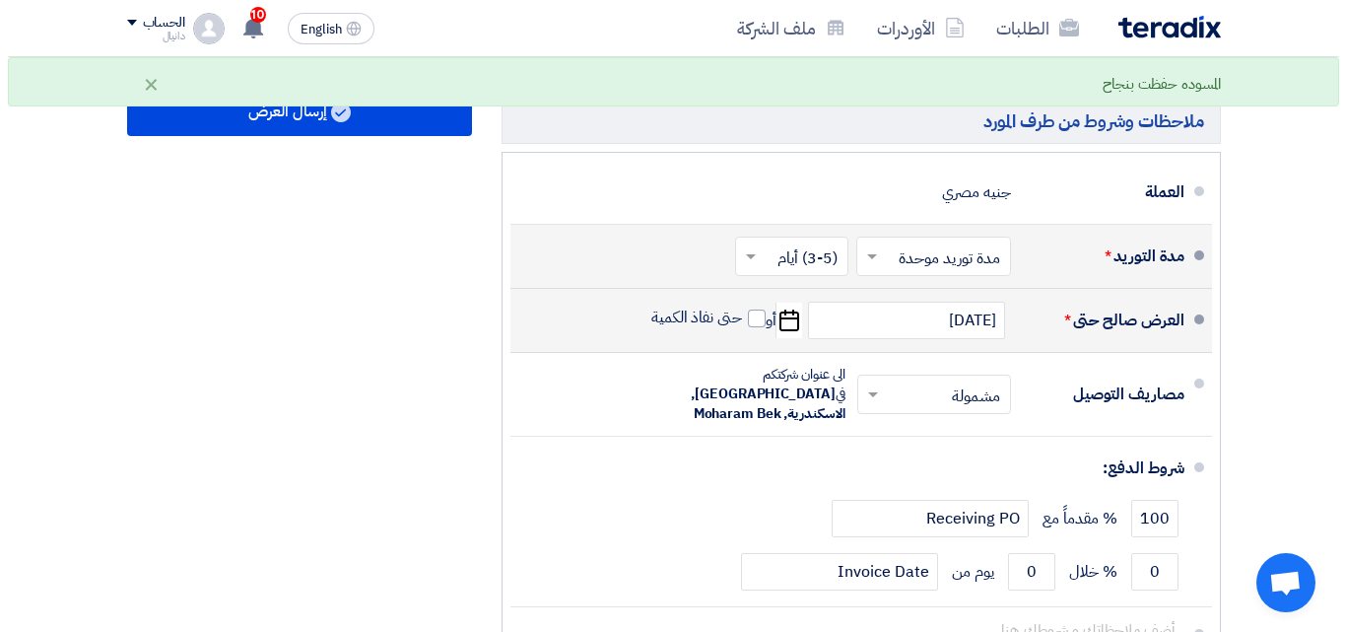
scroll to position [690, 0]
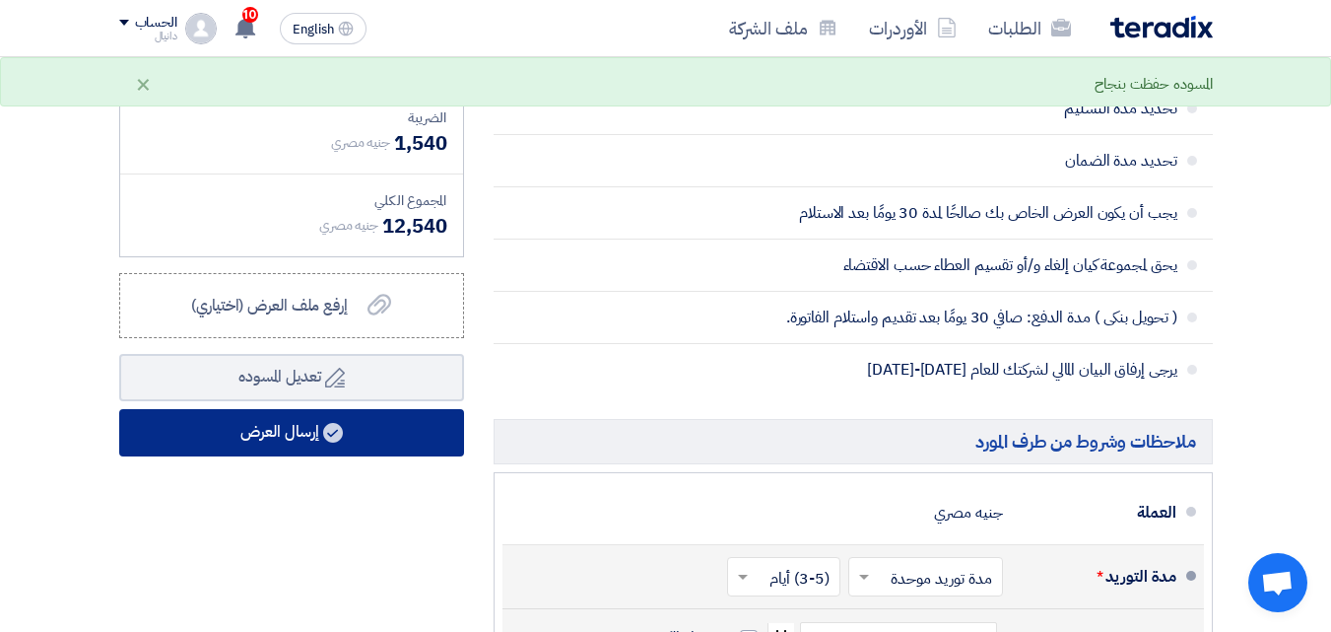
click at [306, 444] on button "إرسال العرض" at bounding box center [291, 432] width 345 height 47
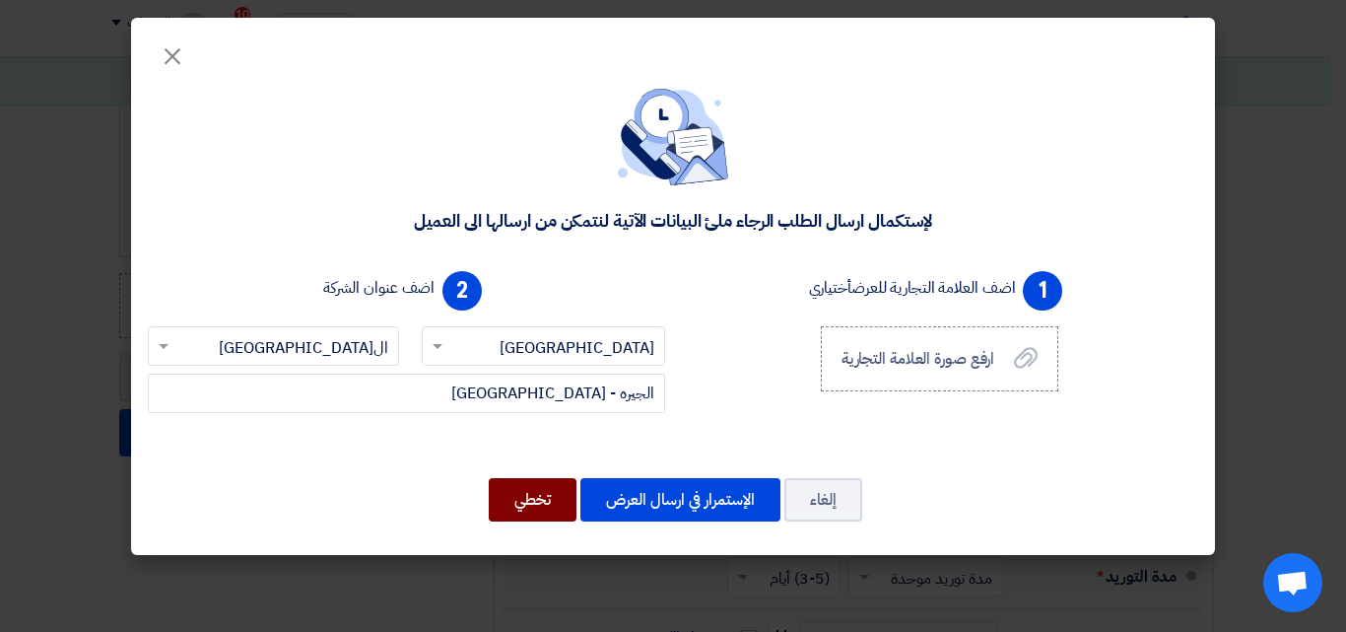
click at [516, 501] on button "تخطي" at bounding box center [533, 499] width 88 height 43
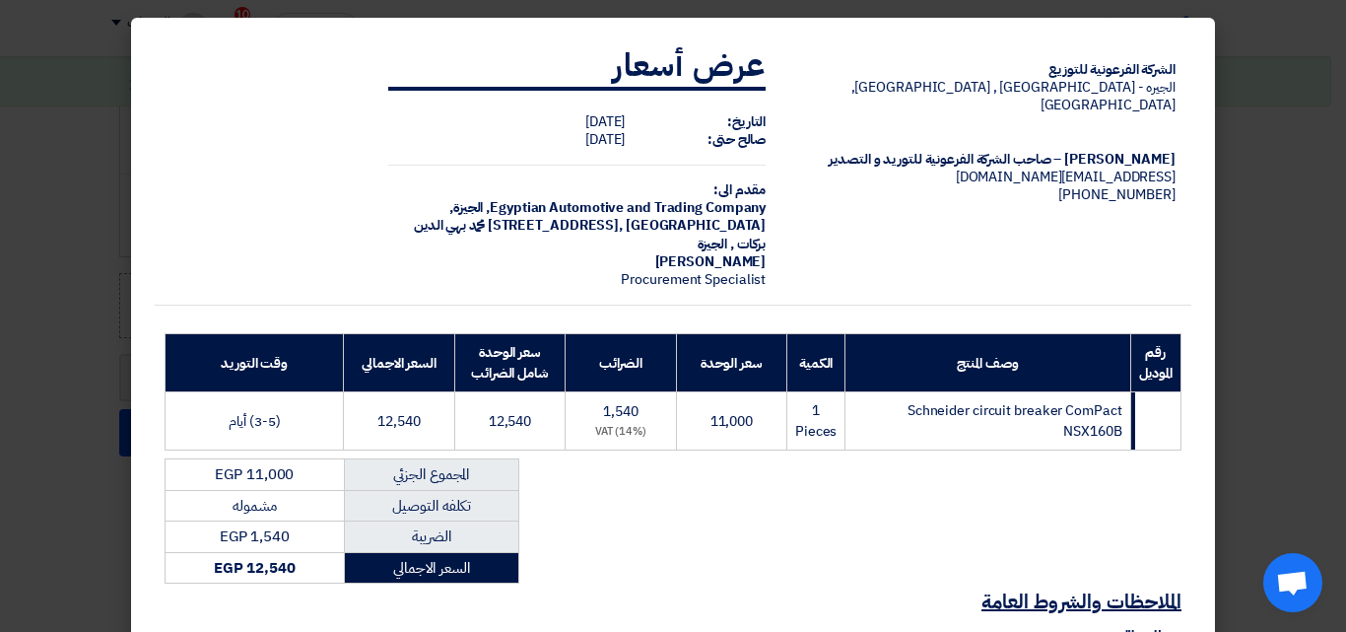
scroll to position [239, 0]
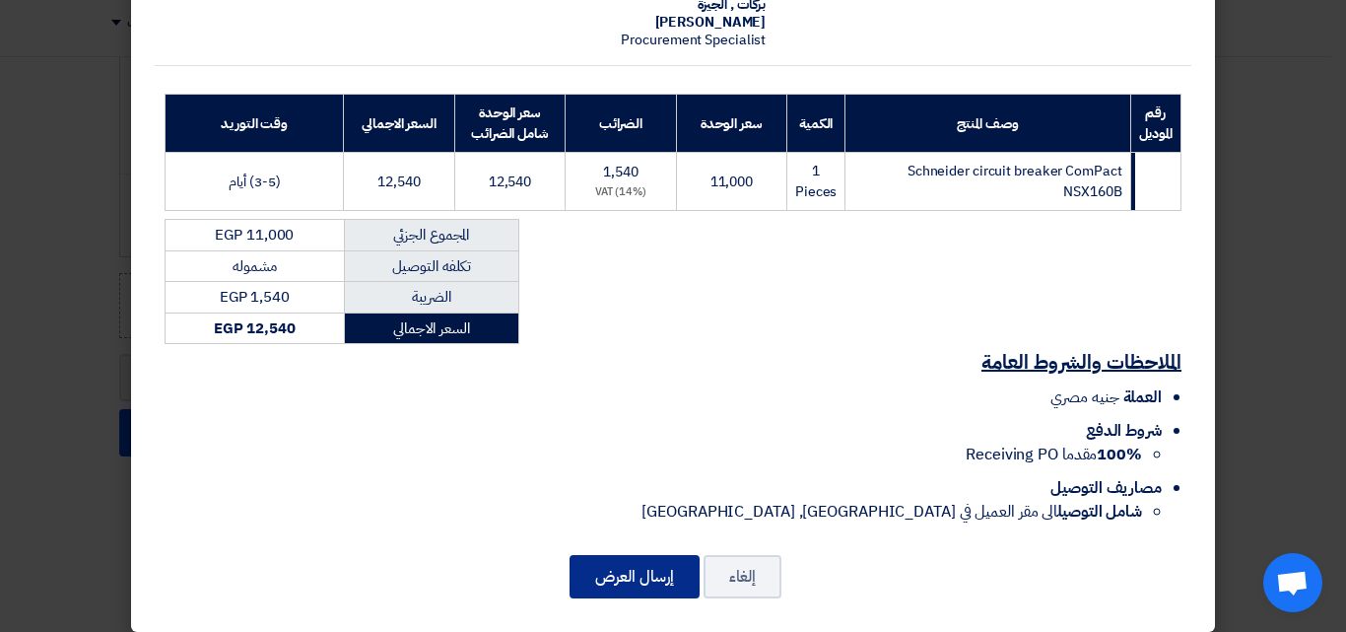
click at [665, 563] on button "إرسال العرض" at bounding box center [635, 576] width 130 height 43
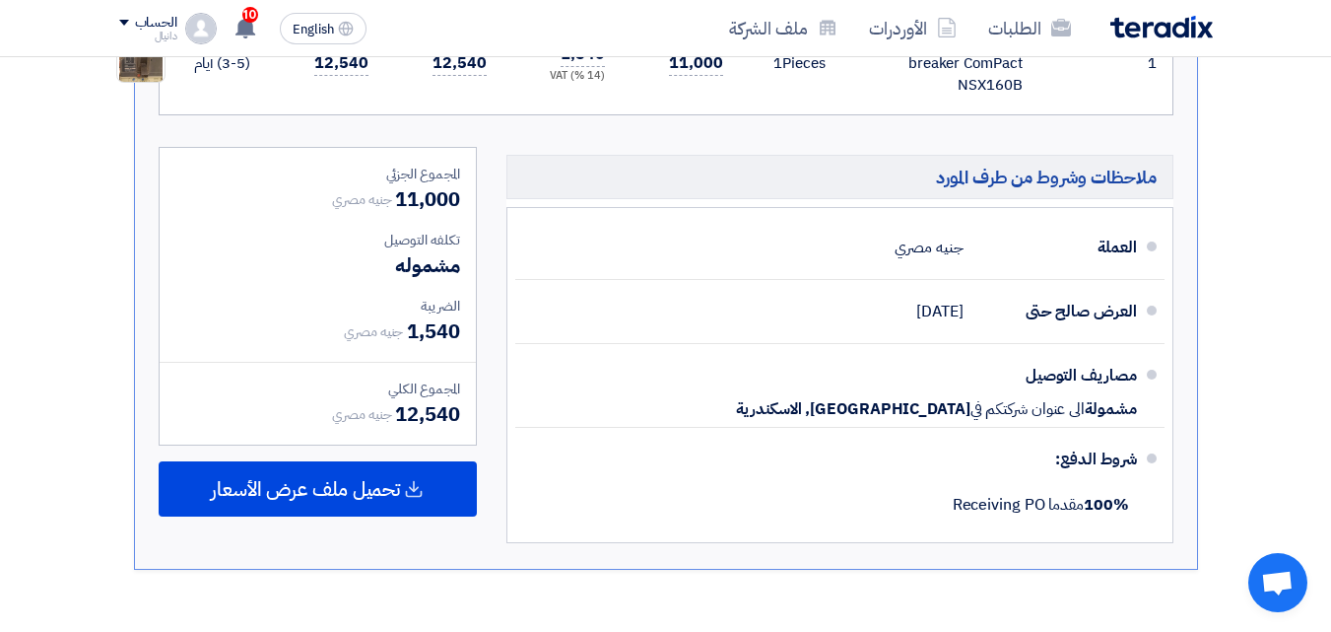
scroll to position [928, 0]
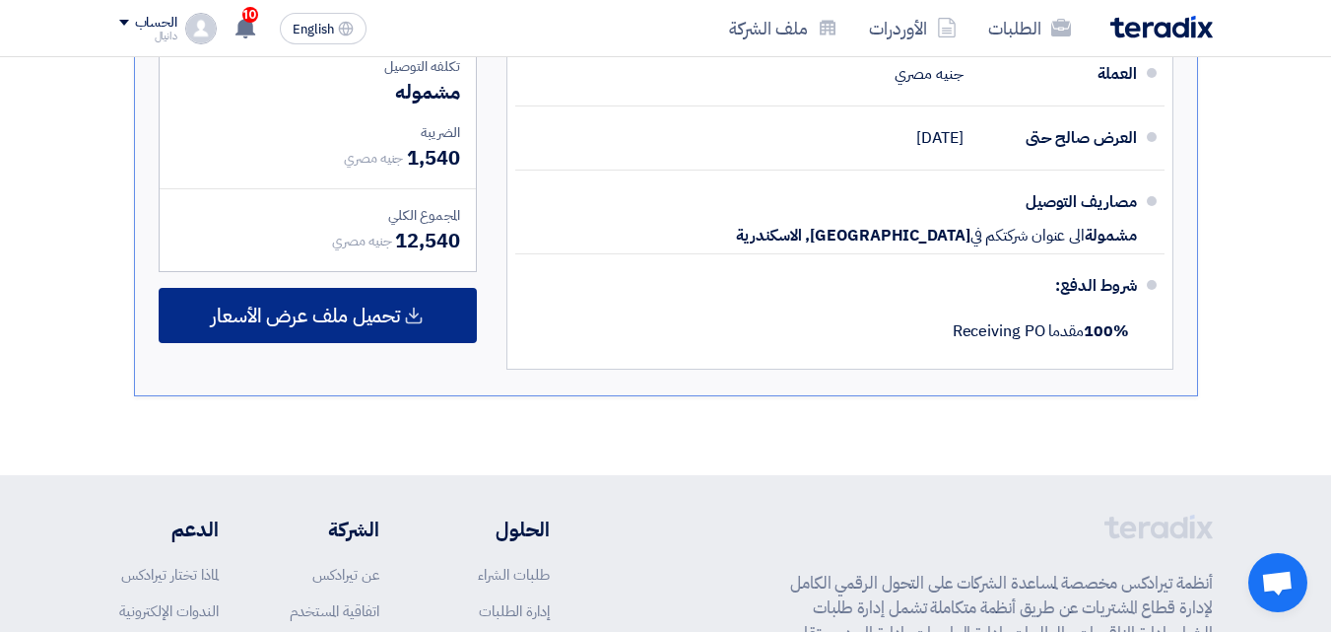
click at [374, 321] on span "تحميل ملف عرض الأسعار" at bounding box center [305, 315] width 189 height 18
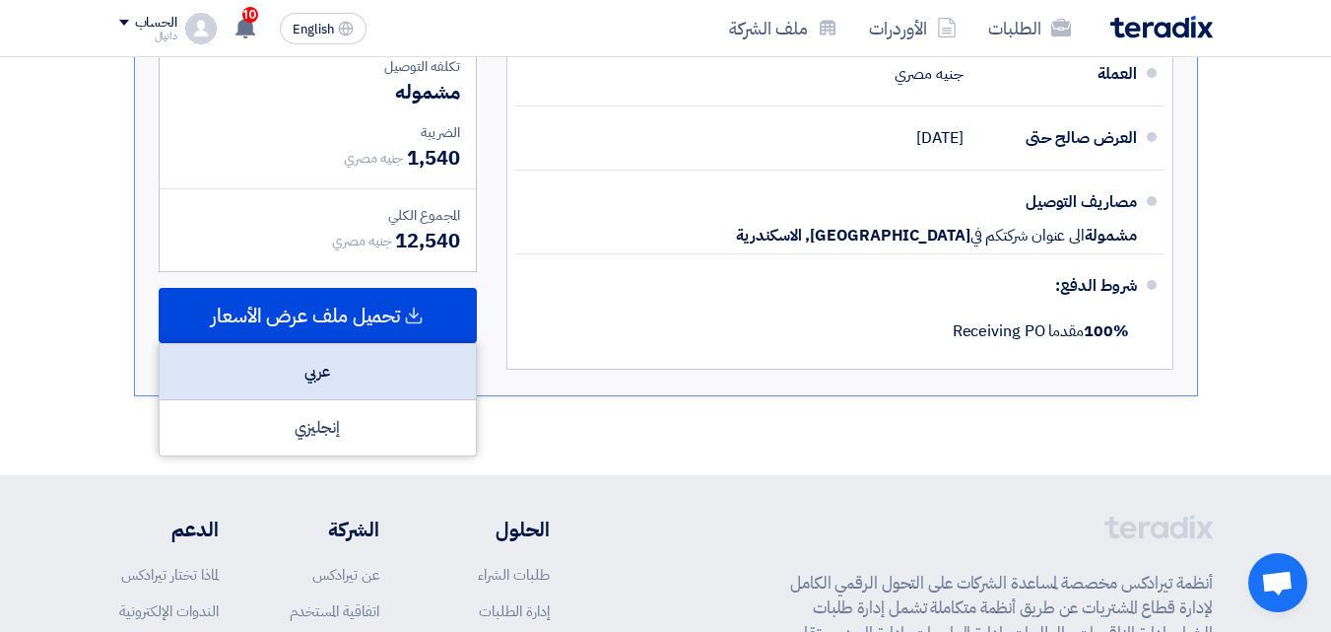
click at [372, 382] on div "عربي" at bounding box center [318, 372] width 316 height 56
